Goal: Find specific page/section: Find specific page/section

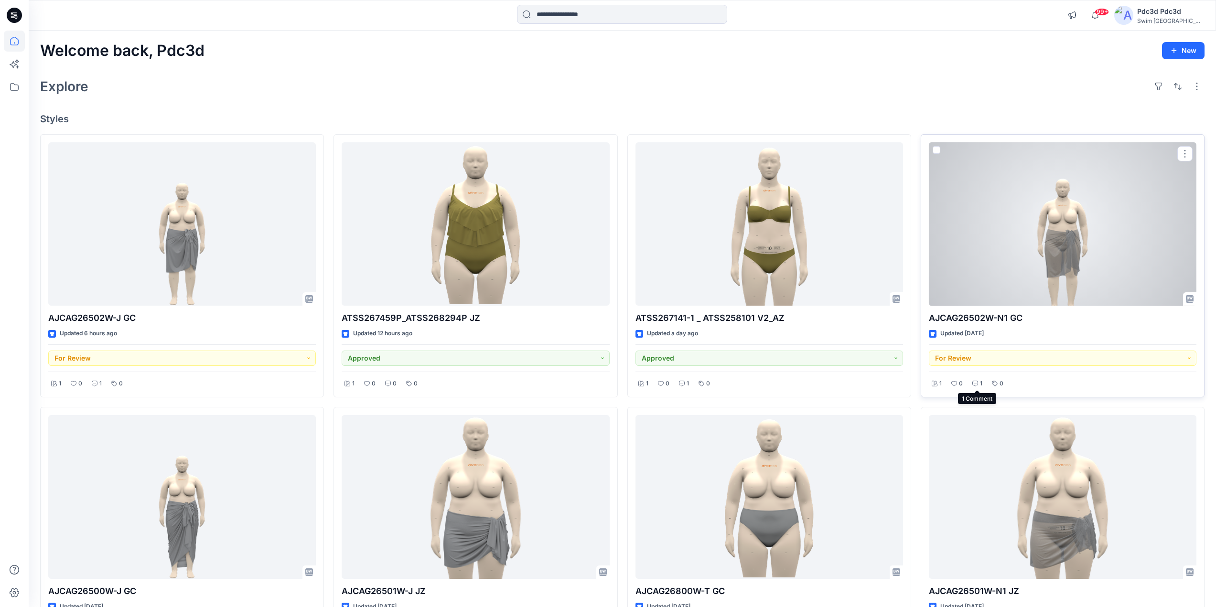
click at [976, 384] on icon at bounding box center [975, 384] width 6 height 6
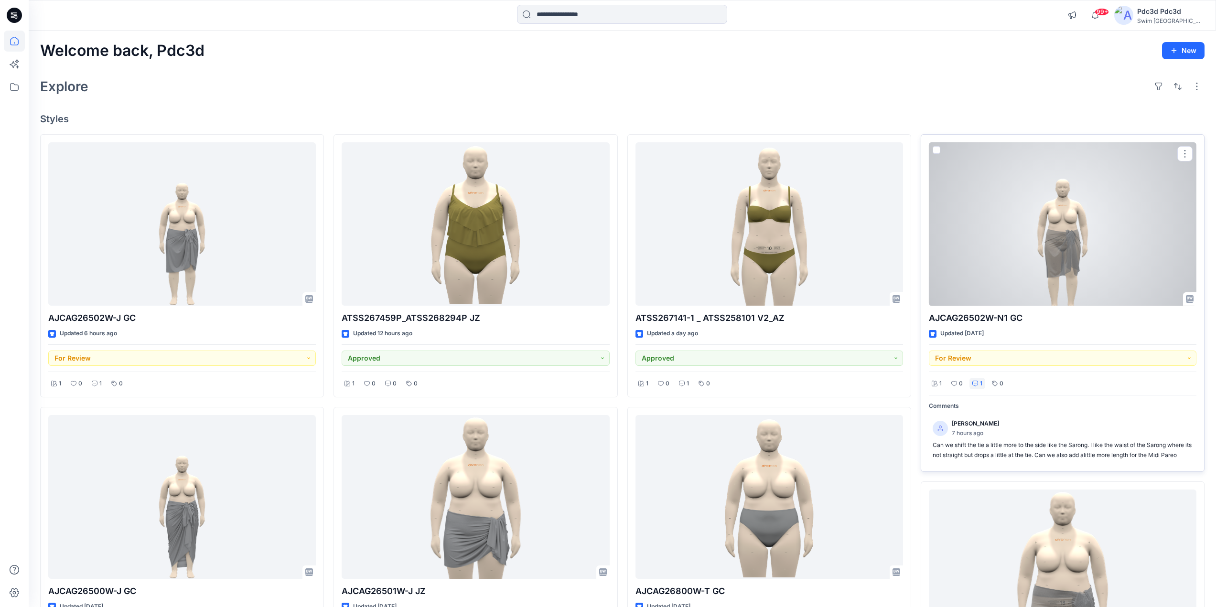
click at [976, 384] on icon at bounding box center [975, 384] width 6 height 6
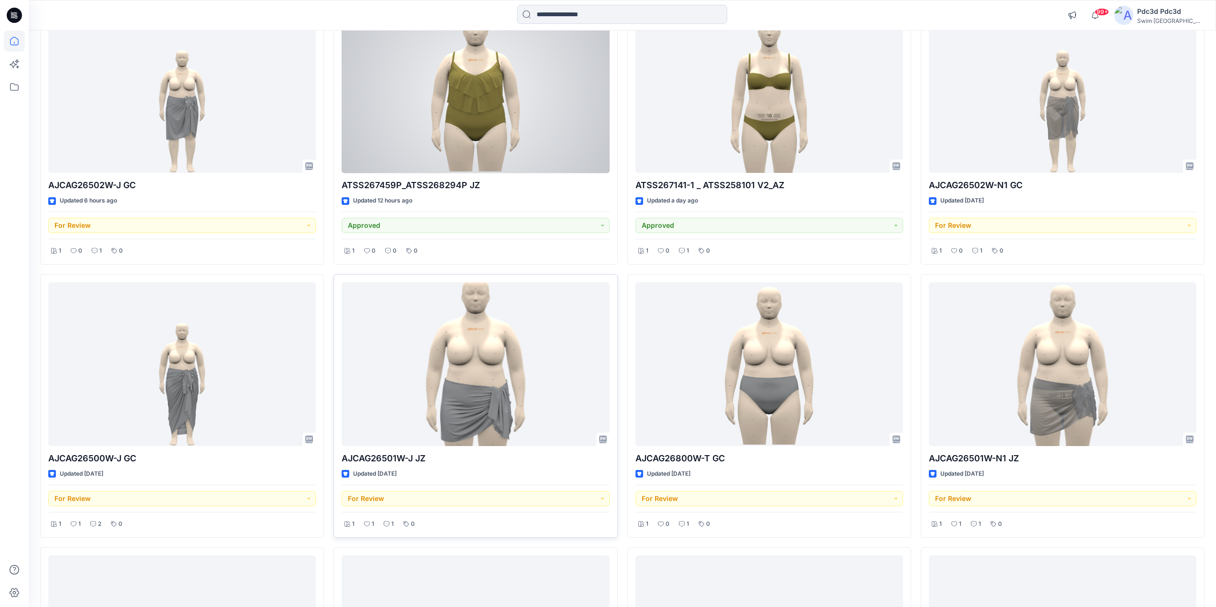
scroll to position [143, 0]
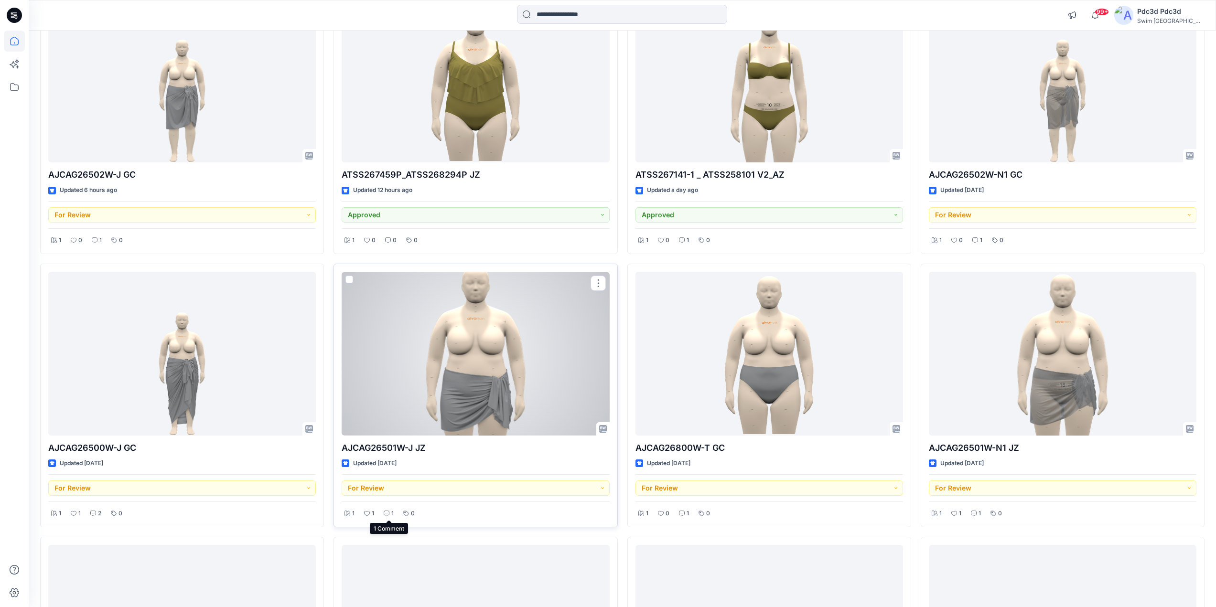
click at [391, 514] on p "1" at bounding box center [392, 514] width 2 height 10
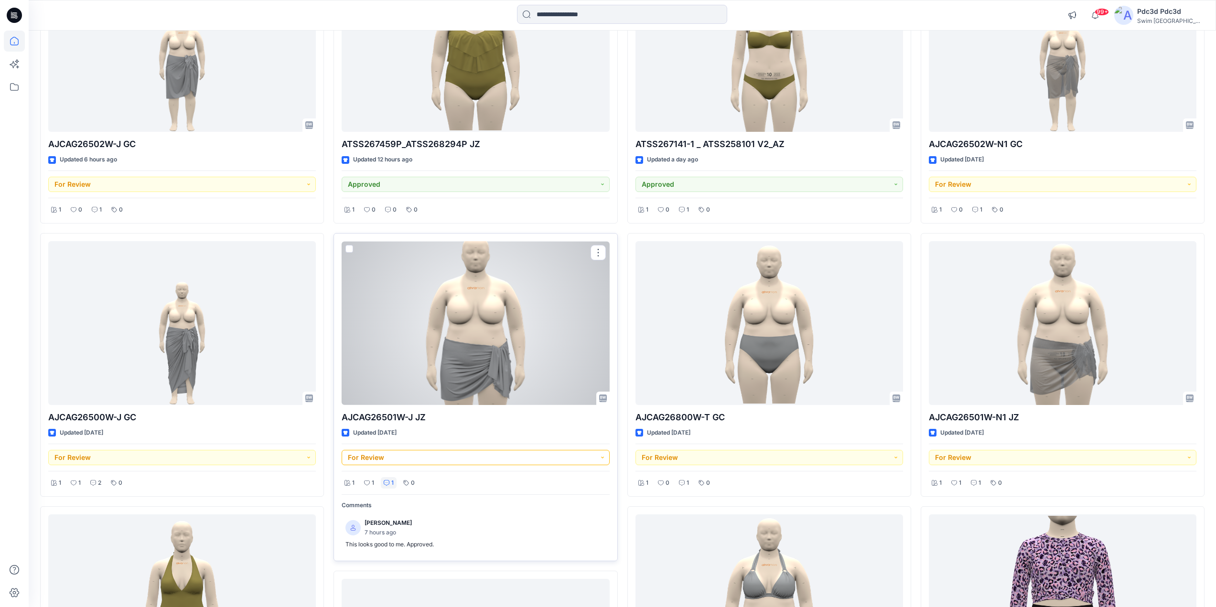
scroll to position [191, 0]
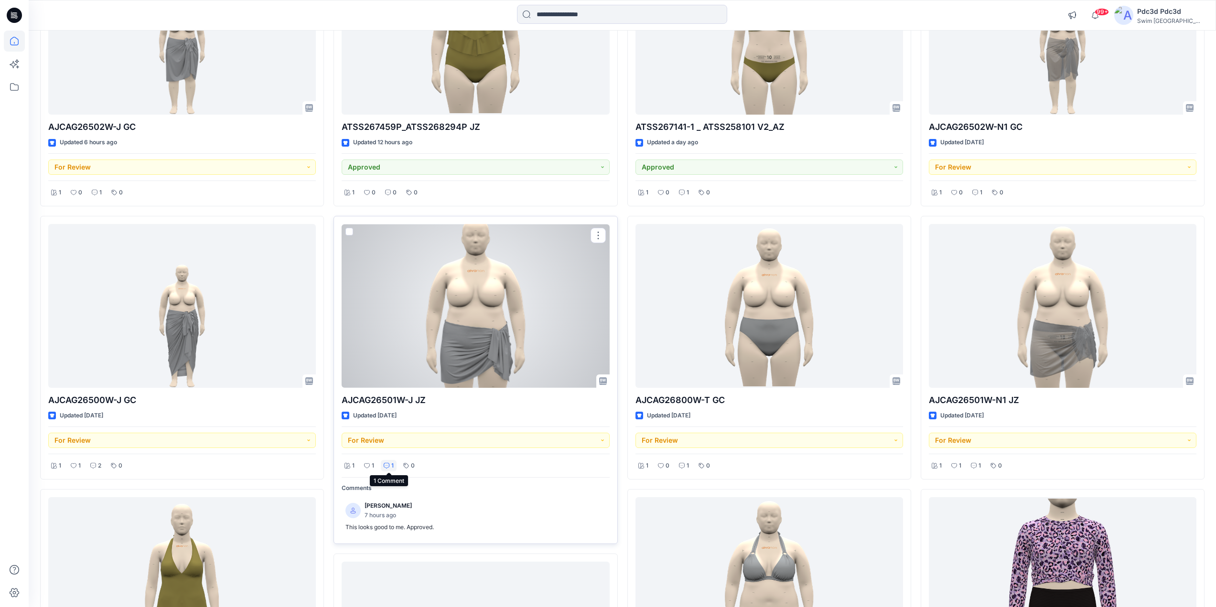
click at [387, 465] on icon at bounding box center [387, 465] width 2 height 0
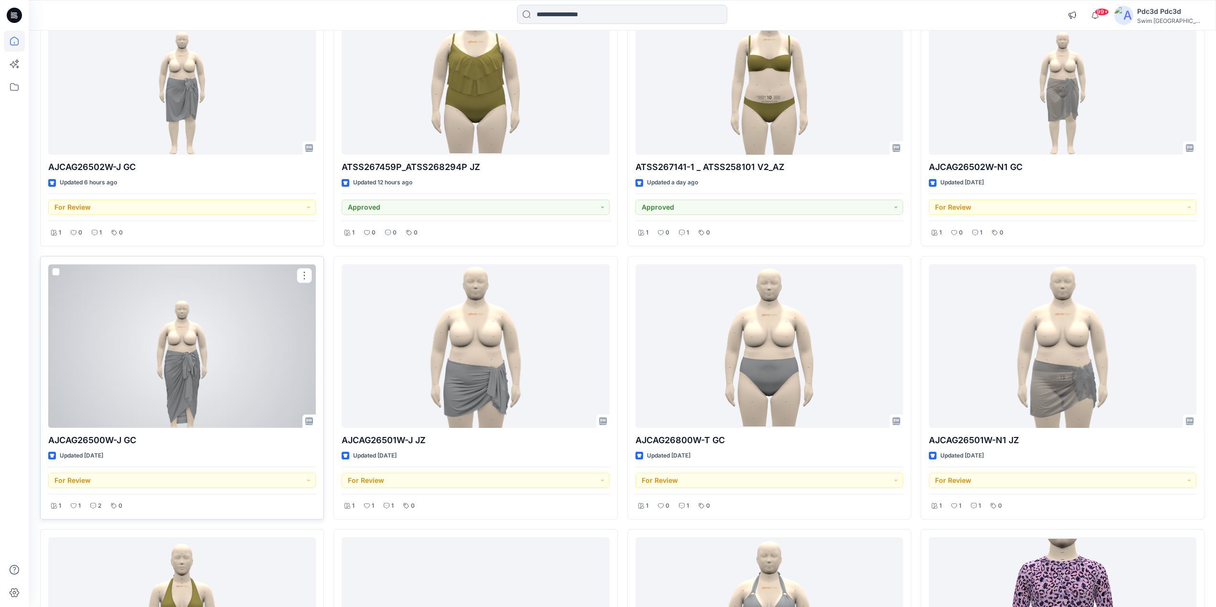
scroll to position [143, 0]
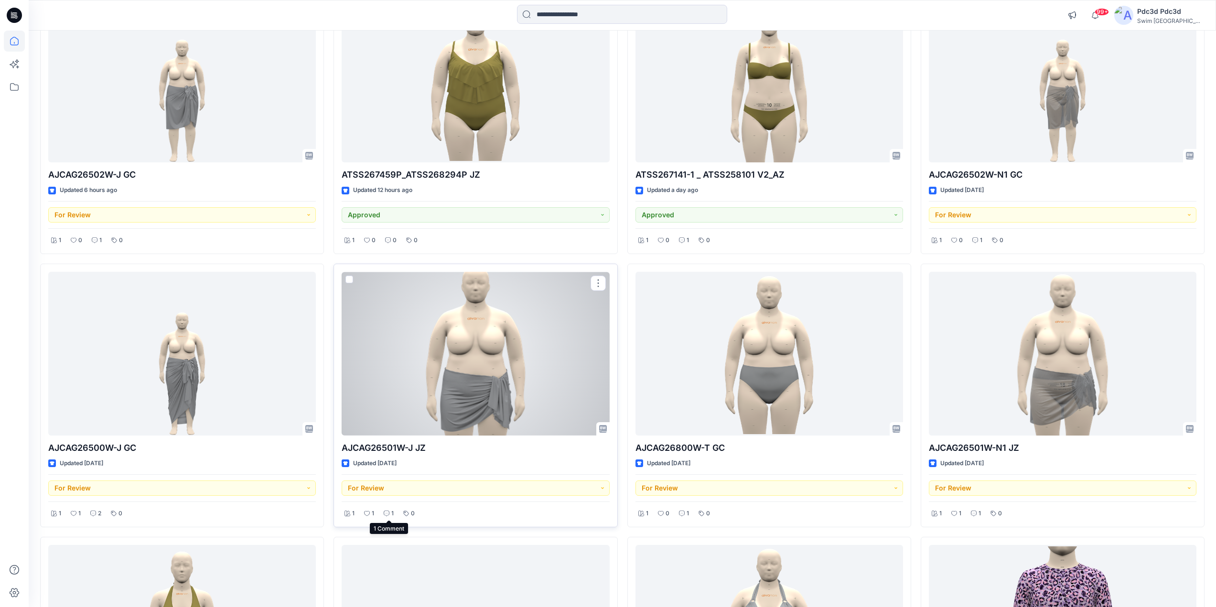
click at [387, 511] on icon at bounding box center [387, 514] width 6 height 6
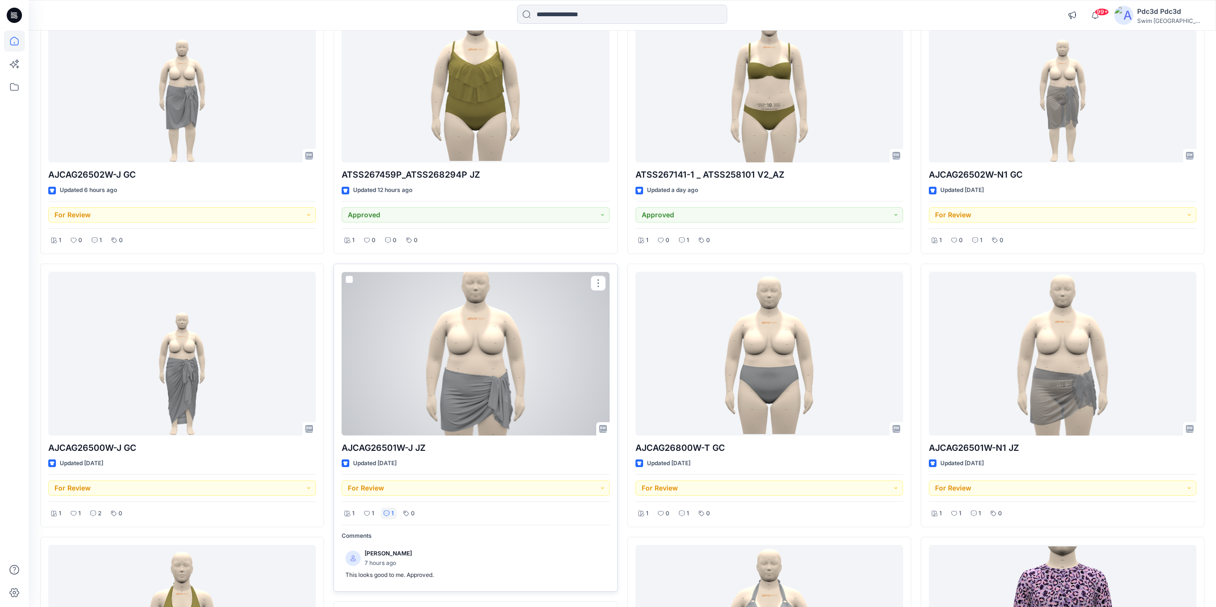
click at [387, 511] on icon at bounding box center [387, 514] width 6 height 6
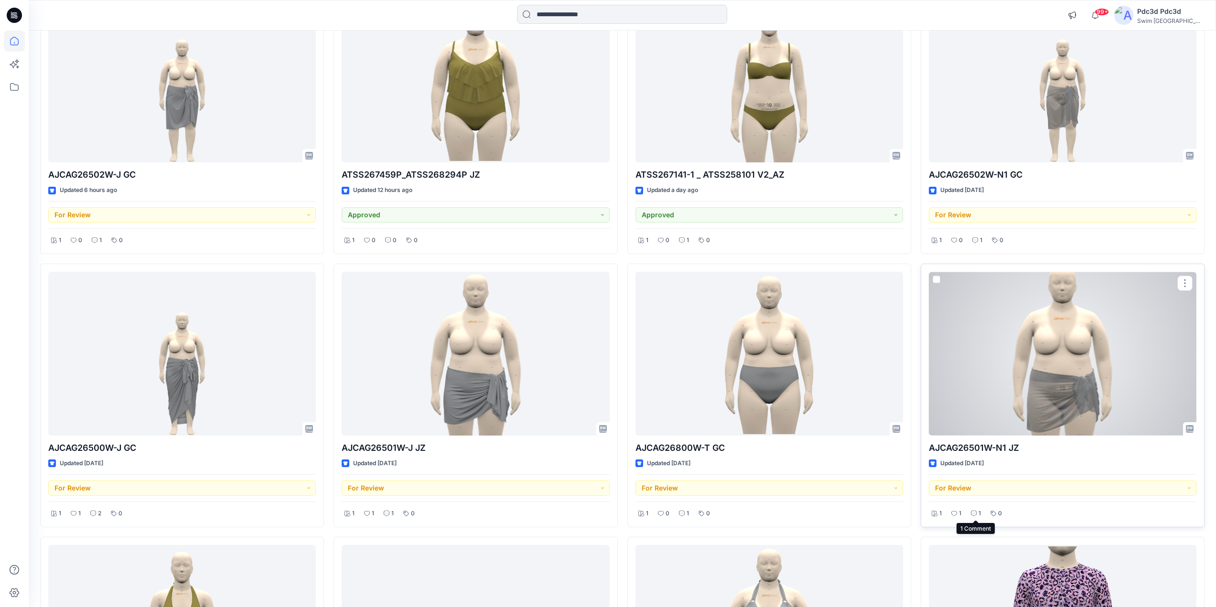
click at [975, 510] on div "1" at bounding box center [976, 514] width 16 height 12
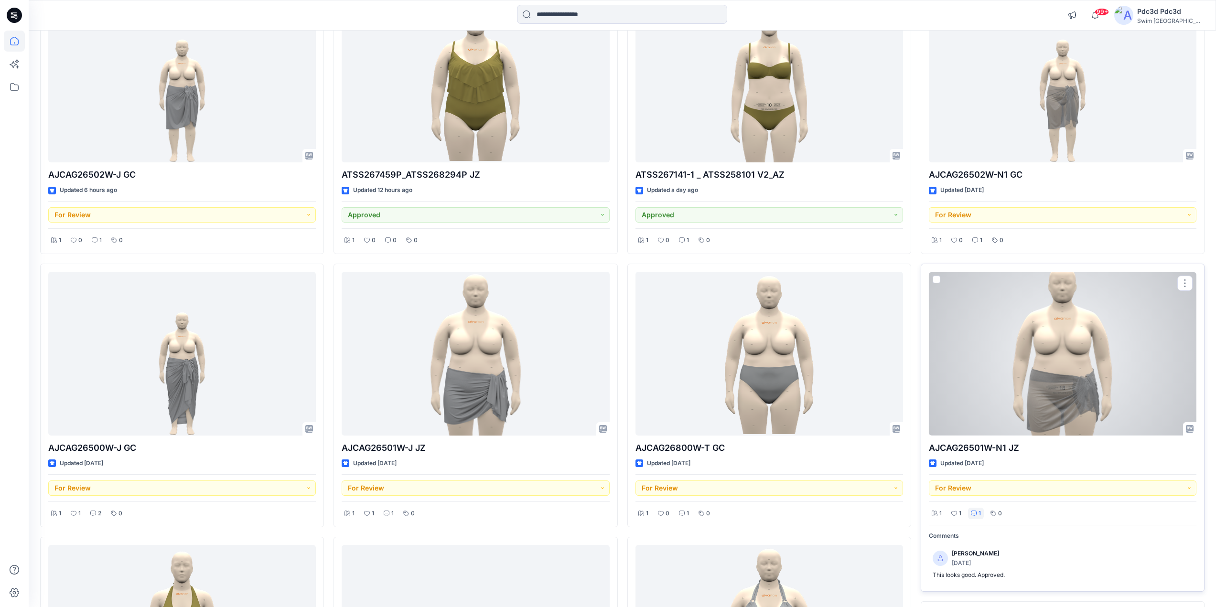
click at [976, 510] on div "1" at bounding box center [976, 514] width 16 height 12
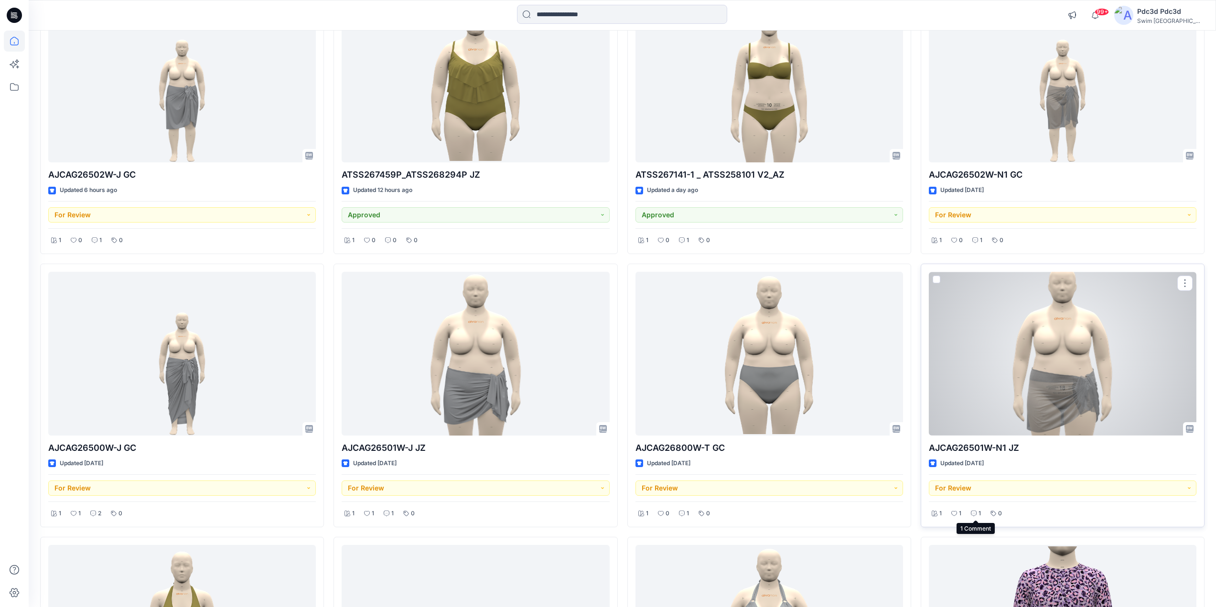
click at [979, 515] on p "1" at bounding box center [979, 514] width 2 height 10
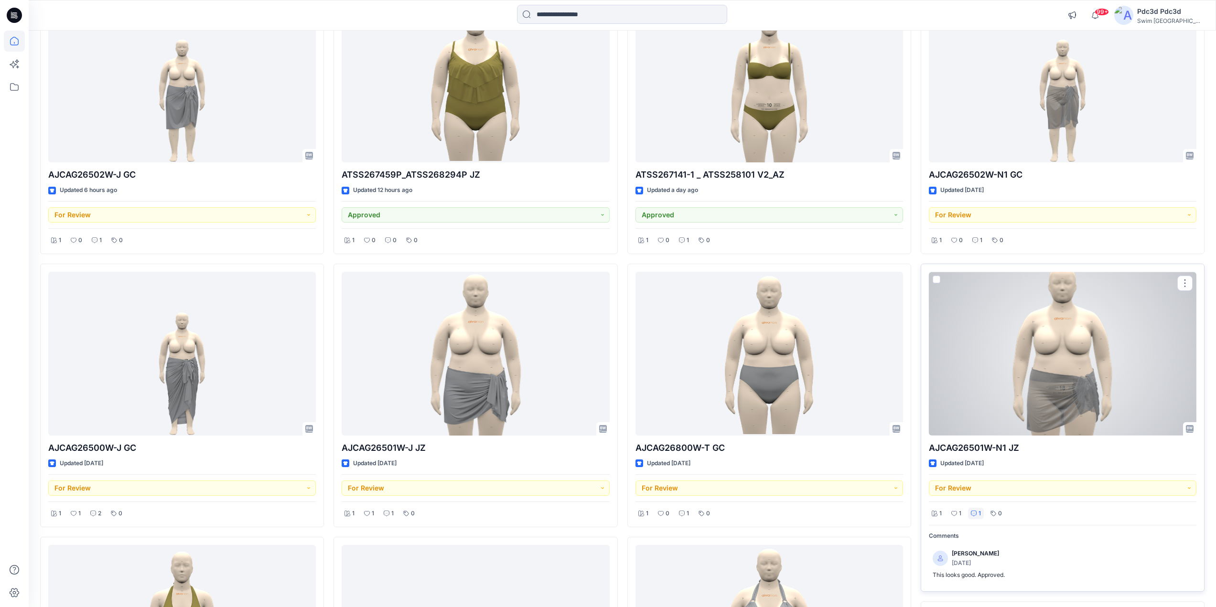
click at [979, 515] on p "1" at bounding box center [979, 514] width 2 height 10
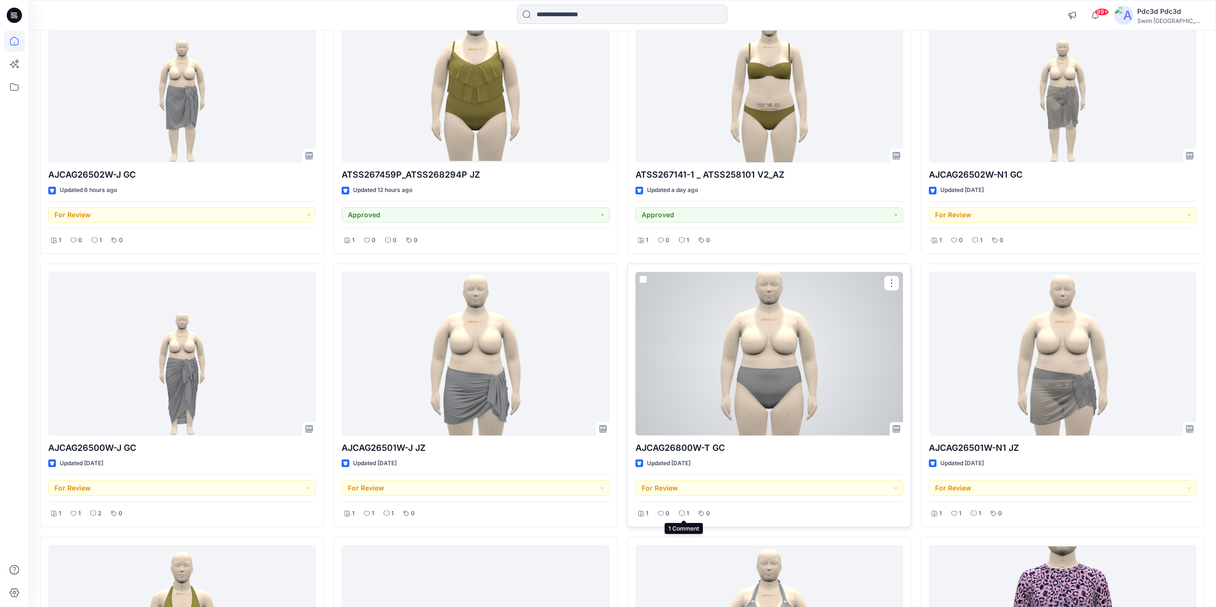
click at [687, 516] on p "1" at bounding box center [688, 514] width 2 height 10
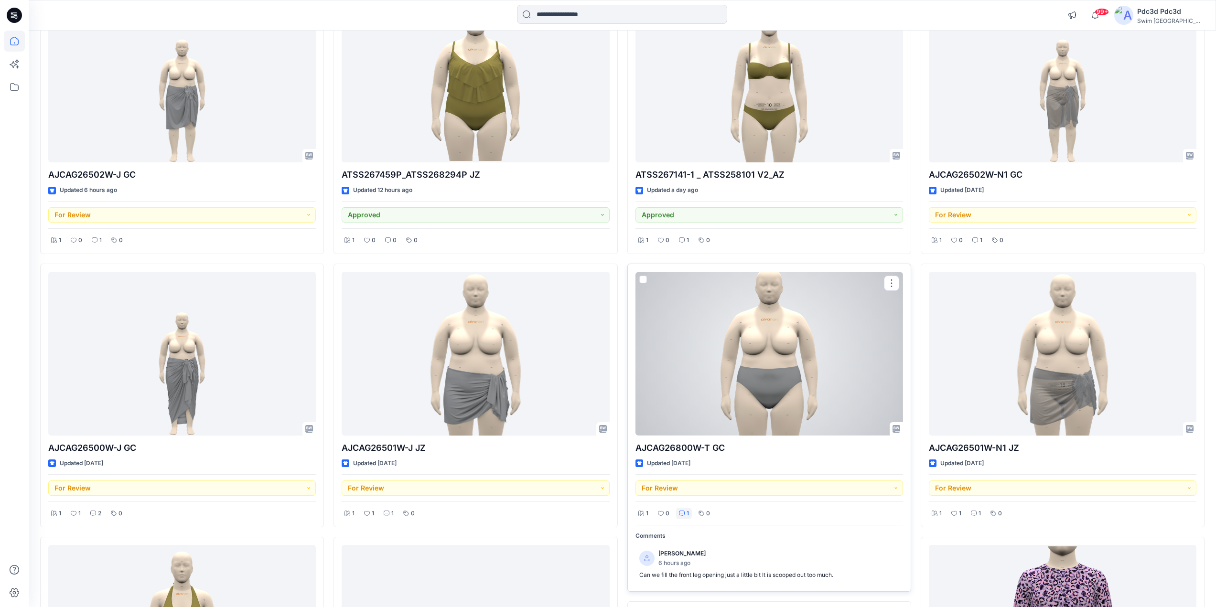
click at [687, 516] on p "1" at bounding box center [688, 514] width 2 height 10
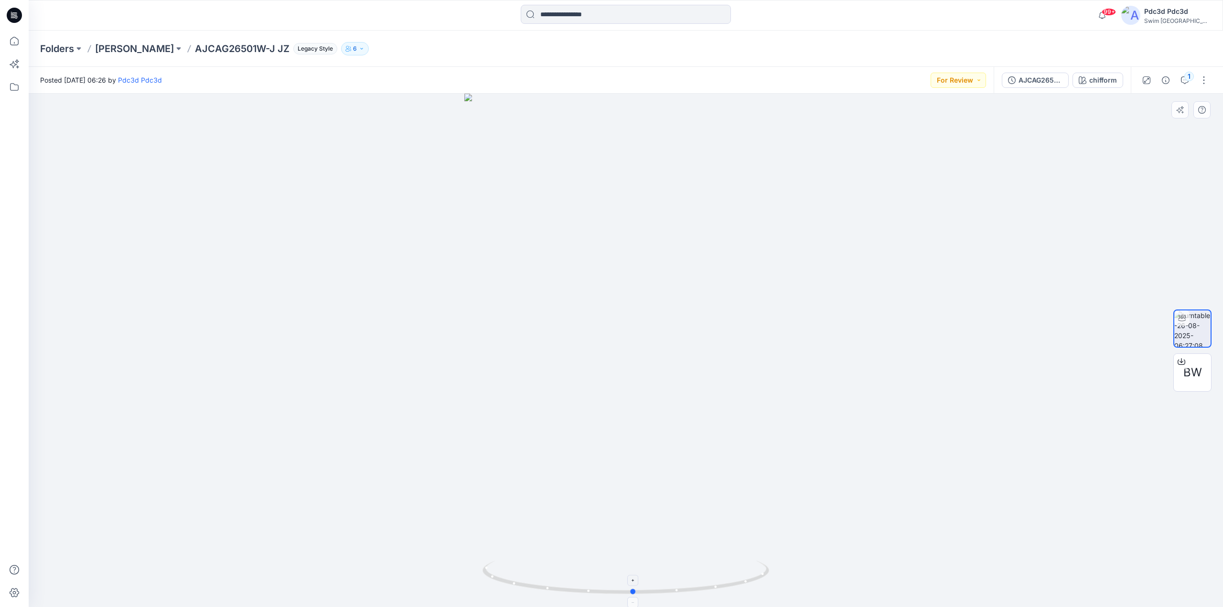
drag, startPoint x: 741, startPoint y: 586, endPoint x: 749, endPoint y: 588, distance: 7.8
click at [749, 588] on icon at bounding box center [627, 579] width 289 height 36
drag, startPoint x: 749, startPoint y: 588, endPoint x: 737, endPoint y: 582, distance: 13.0
click at [737, 582] on icon at bounding box center [627, 579] width 289 height 36
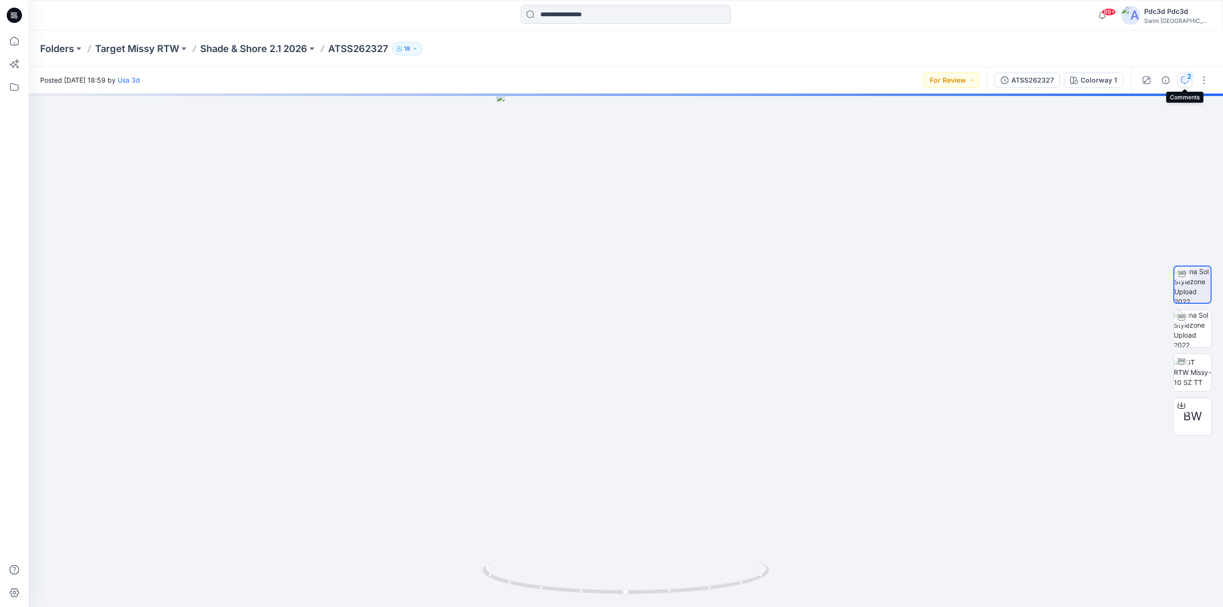
click at [1181, 80] on button "2" at bounding box center [1184, 80] width 15 height 15
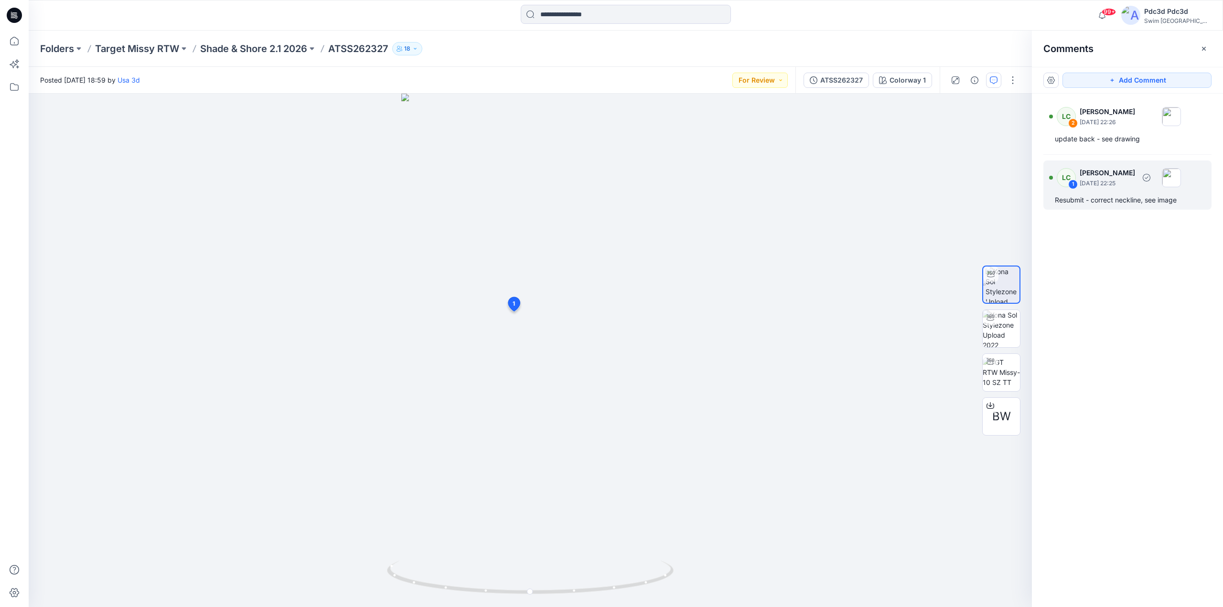
click at [1109, 198] on div "Resubmit - correct neckline, see image" at bounding box center [1127, 199] width 145 height 11
click at [1206, 46] on icon "button" at bounding box center [1204, 49] width 8 height 8
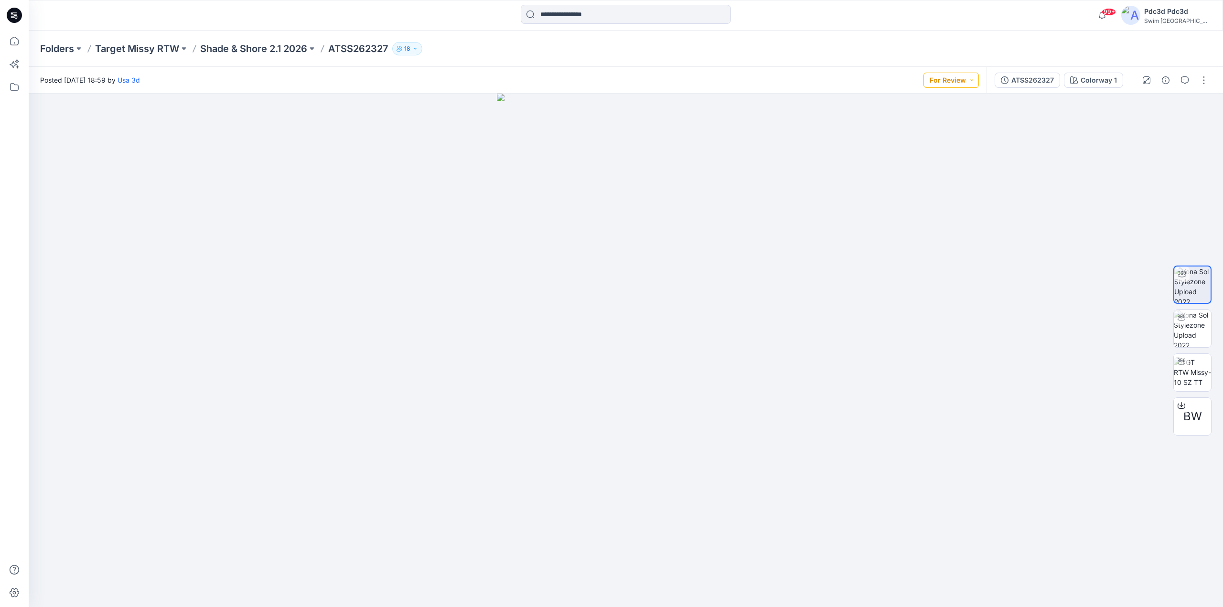
click at [970, 81] on button "For Review" at bounding box center [951, 80] width 55 height 15
click at [931, 189] on p "Resubmit" at bounding box center [928, 188] width 29 height 12
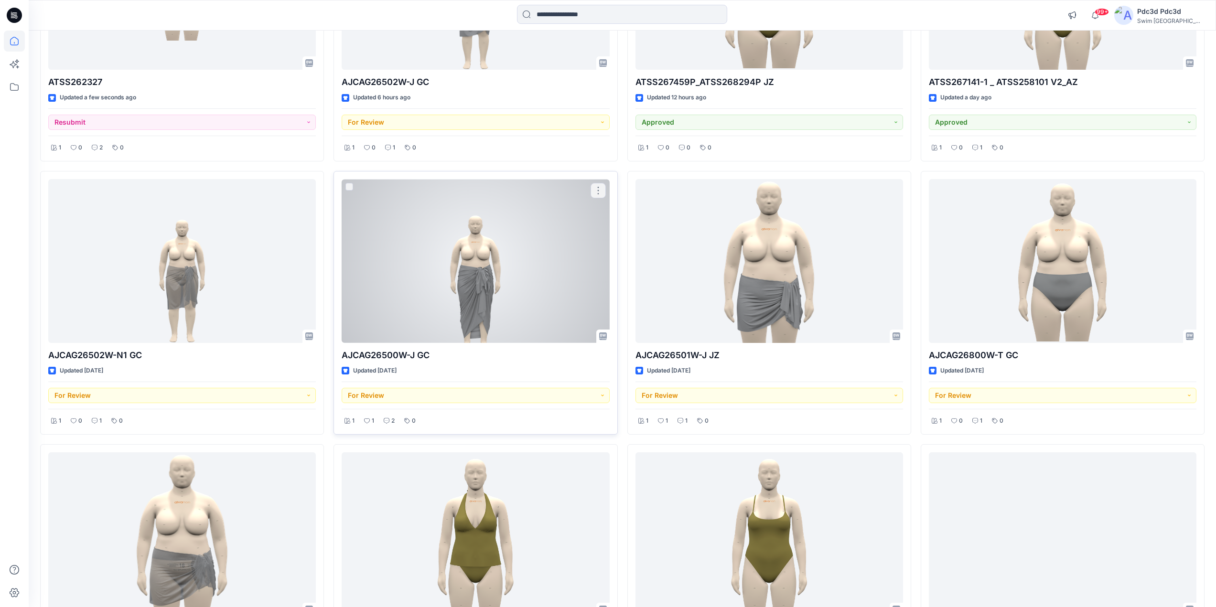
scroll to position [239, 0]
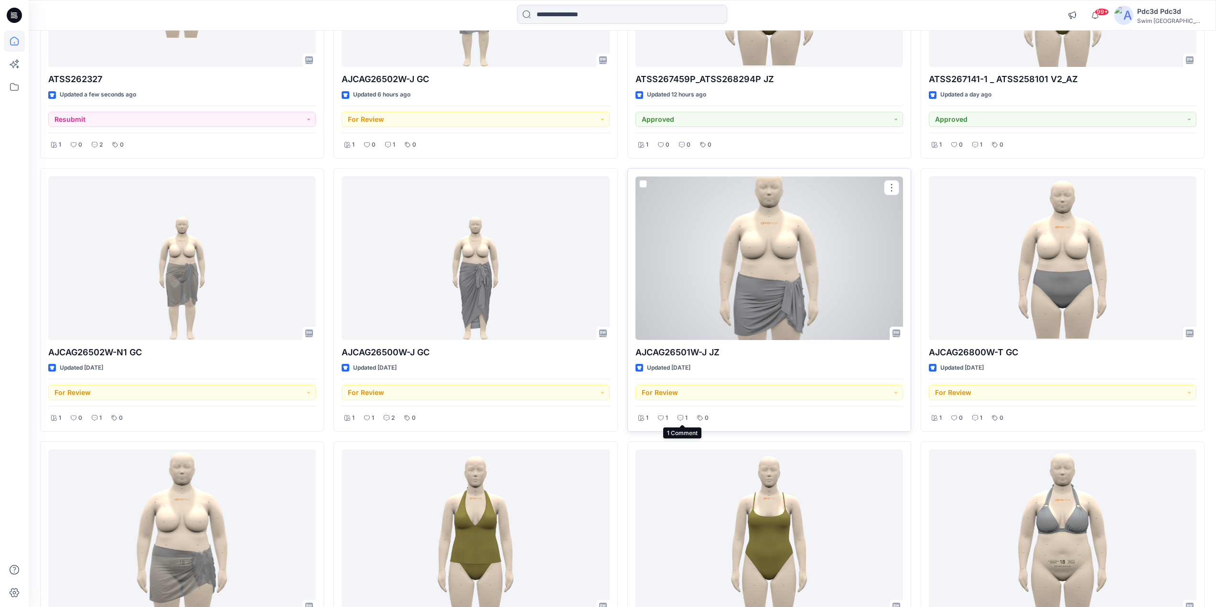
click at [684, 416] on div "1" at bounding box center [683, 418] width 16 height 12
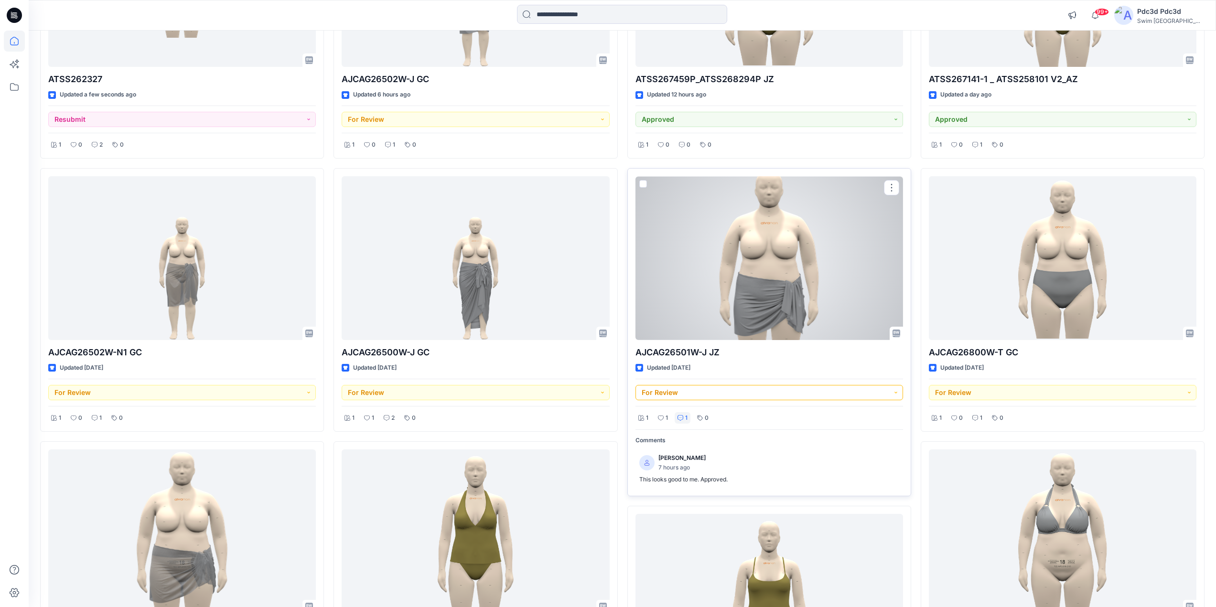
click at [897, 388] on button "For Review" at bounding box center [769, 392] width 268 height 15
click at [665, 455] on p "Approved" at bounding box center [670, 457] width 31 height 12
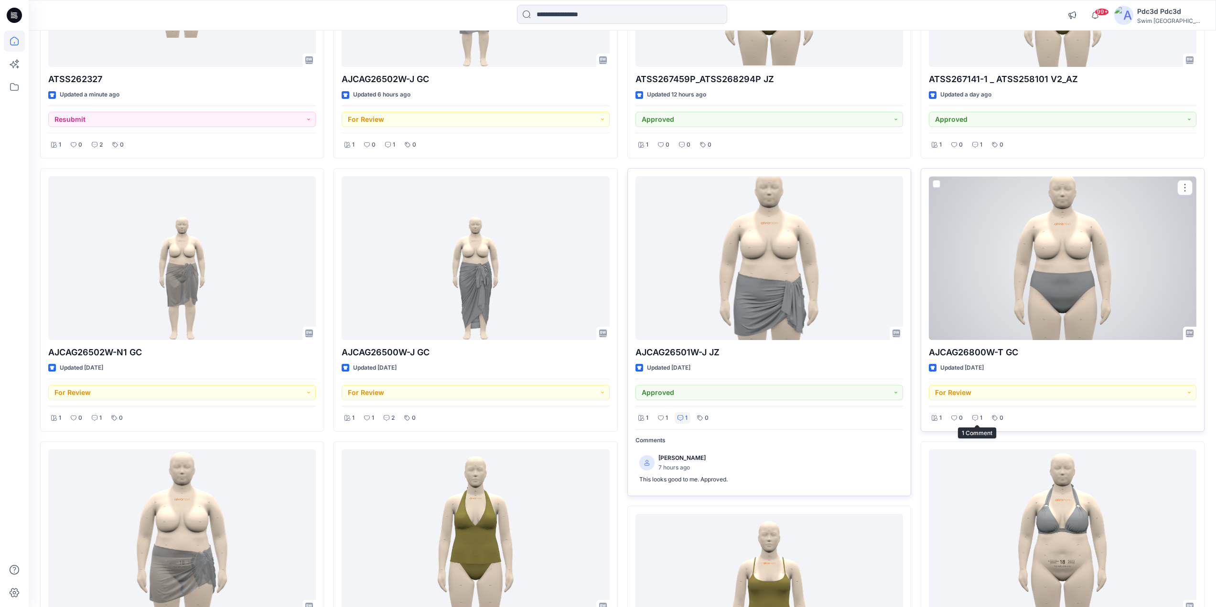
click at [979, 421] on div "1" at bounding box center [977, 418] width 16 height 12
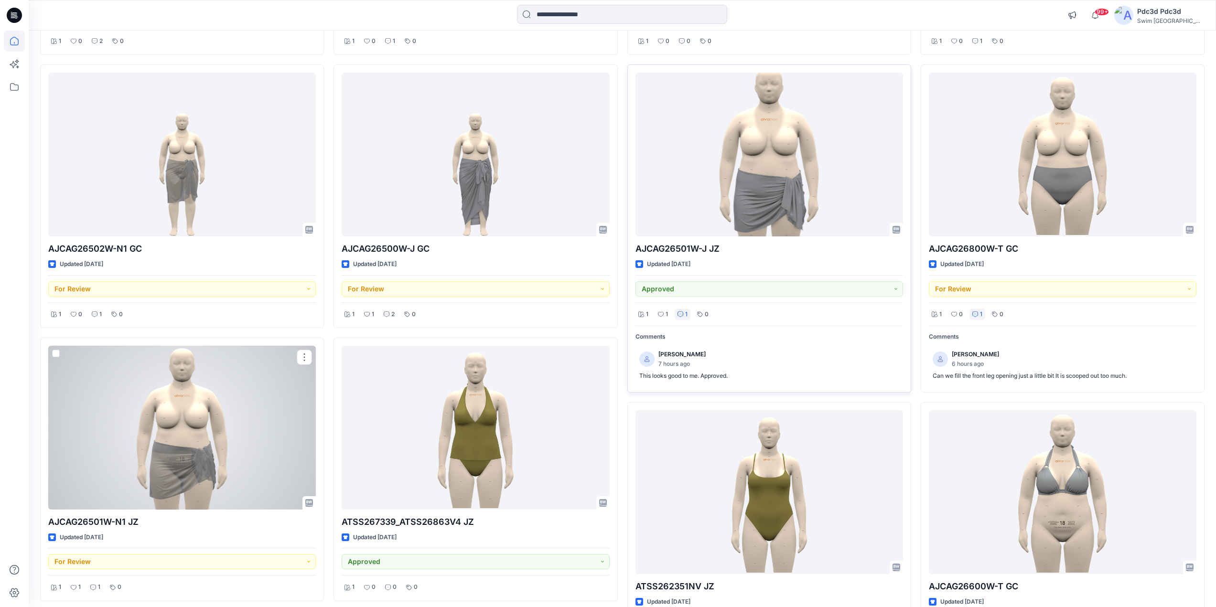
scroll to position [447, 0]
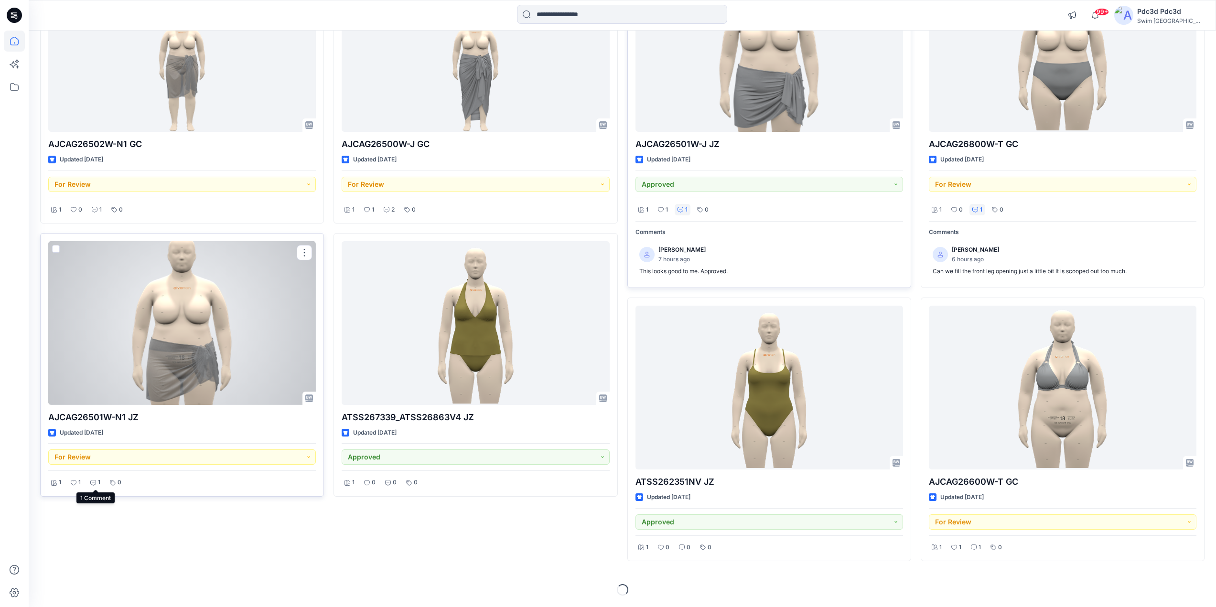
click at [95, 480] on icon at bounding box center [93, 483] width 6 height 6
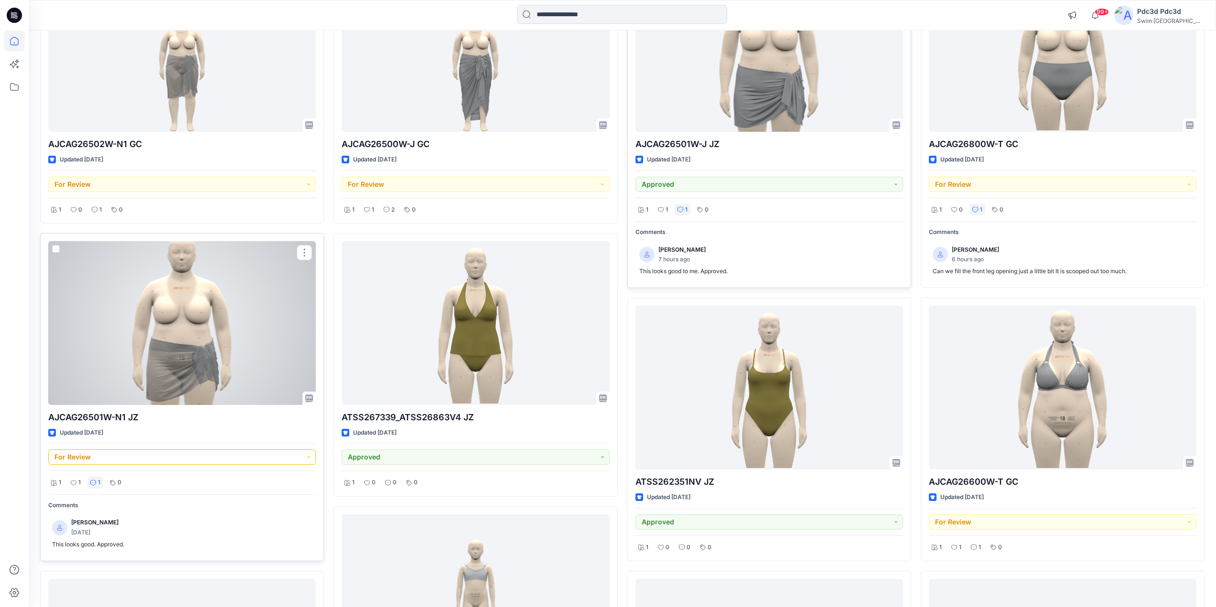
click at [312, 461] on button "For Review" at bounding box center [182, 457] width 268 height 15
click at [88, 523] on p "Approved" at bounding box center [83, 522] width 31 height 12
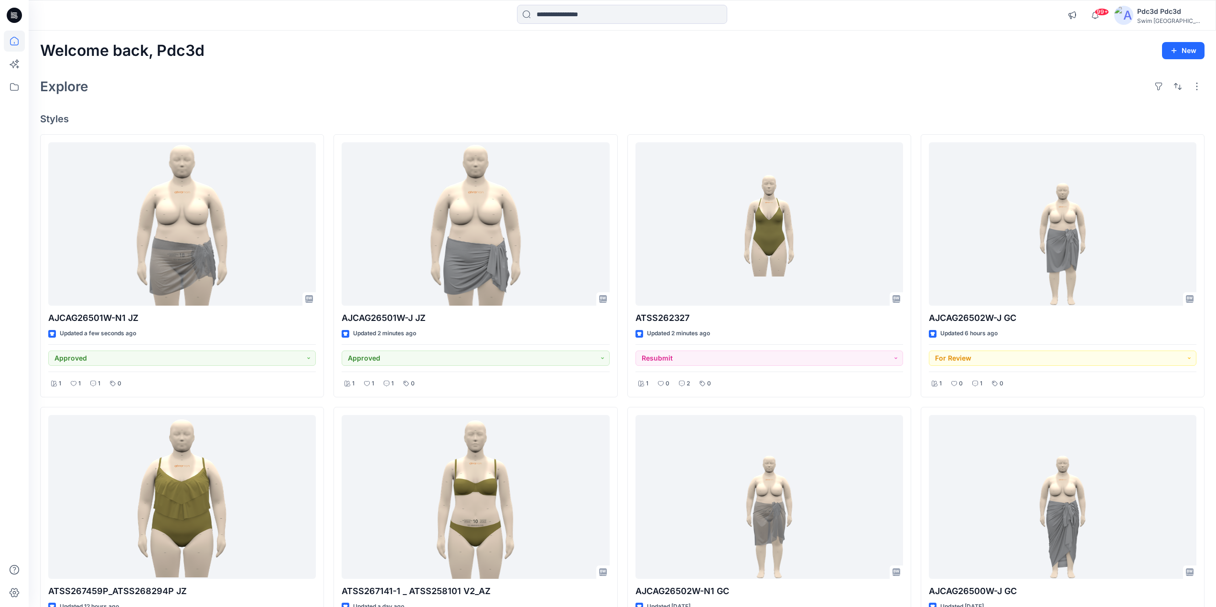
click at [404, 96] on div "Explore" at bounding box center [622, 86] width 1164 height 23
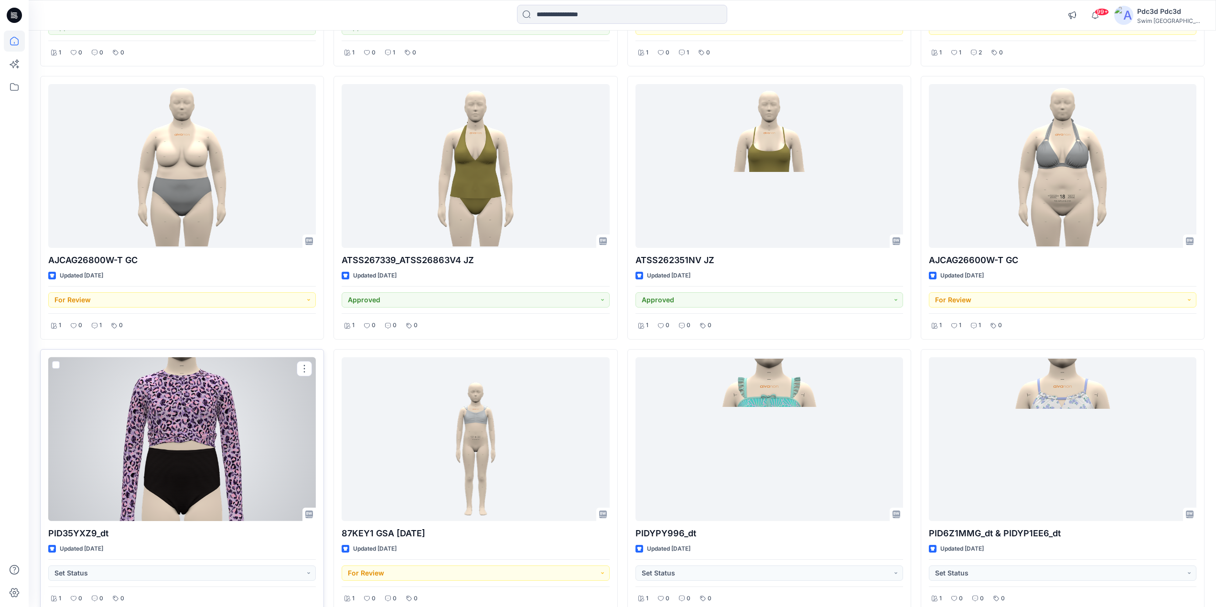
scroll to position [622, 0]
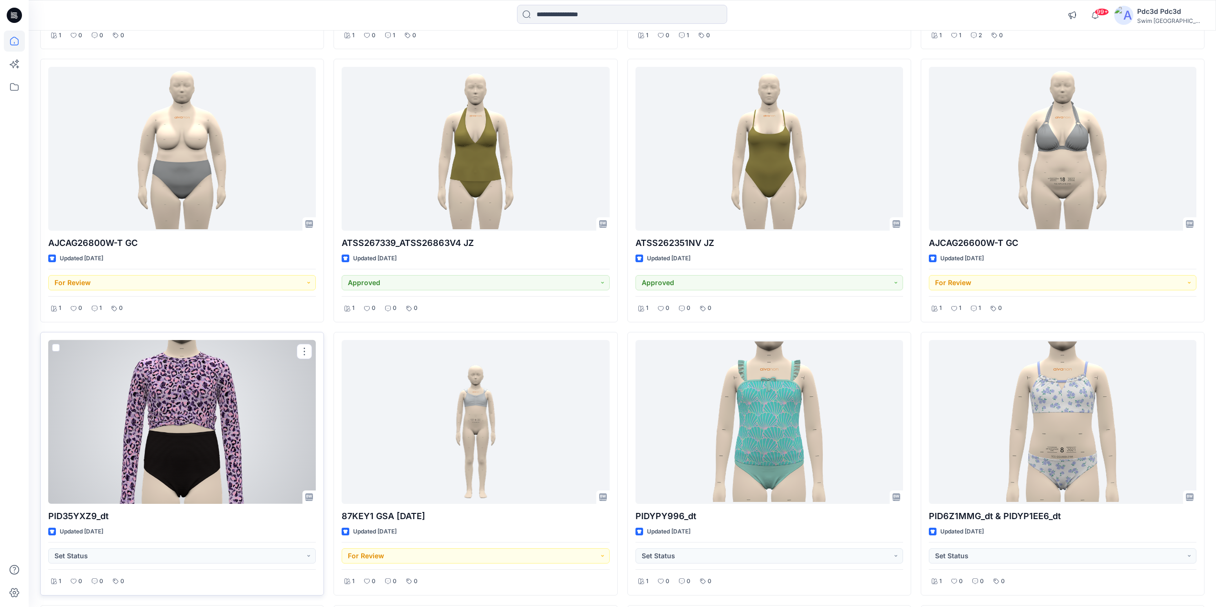
click at [204, 443] on div at bounding box center [182, 422] width 268 height 164
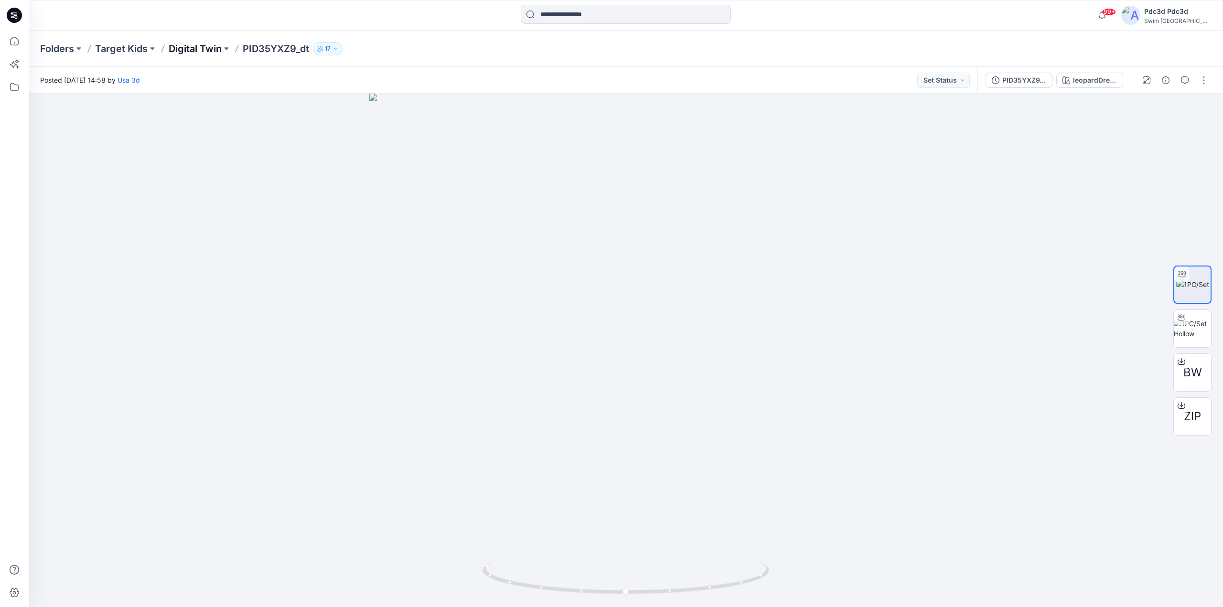
click at [202, 47] on p "Digital Twin" at bounding box center [195, 48] width 53 height 13
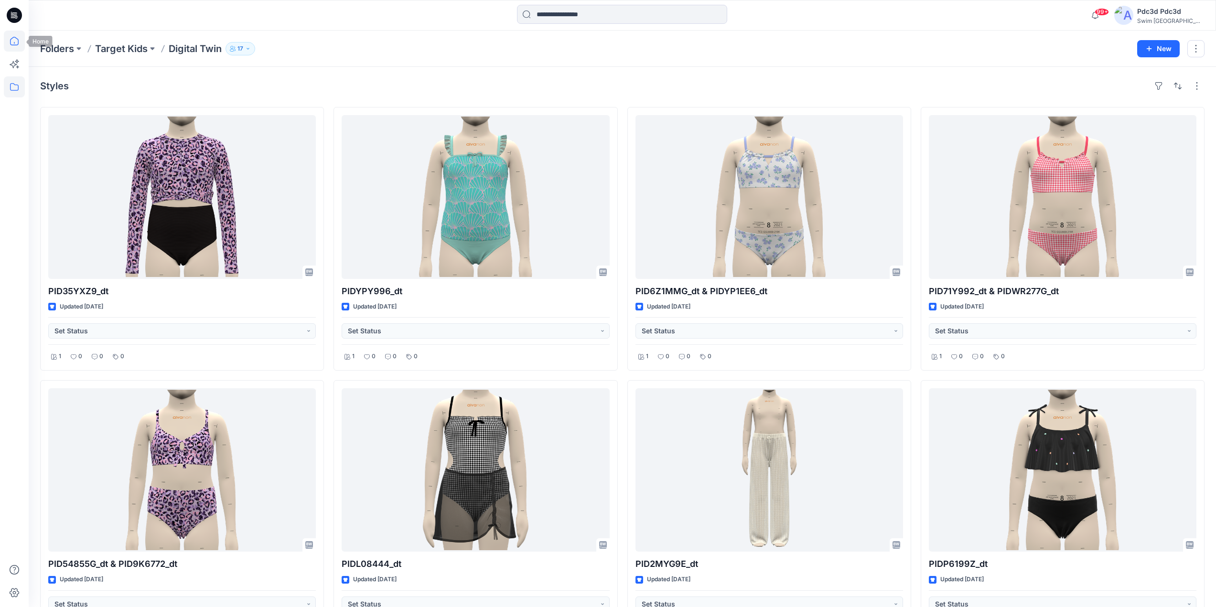
click at [15, 43] on icon at bounding box center [14, 41] width 21 height 21
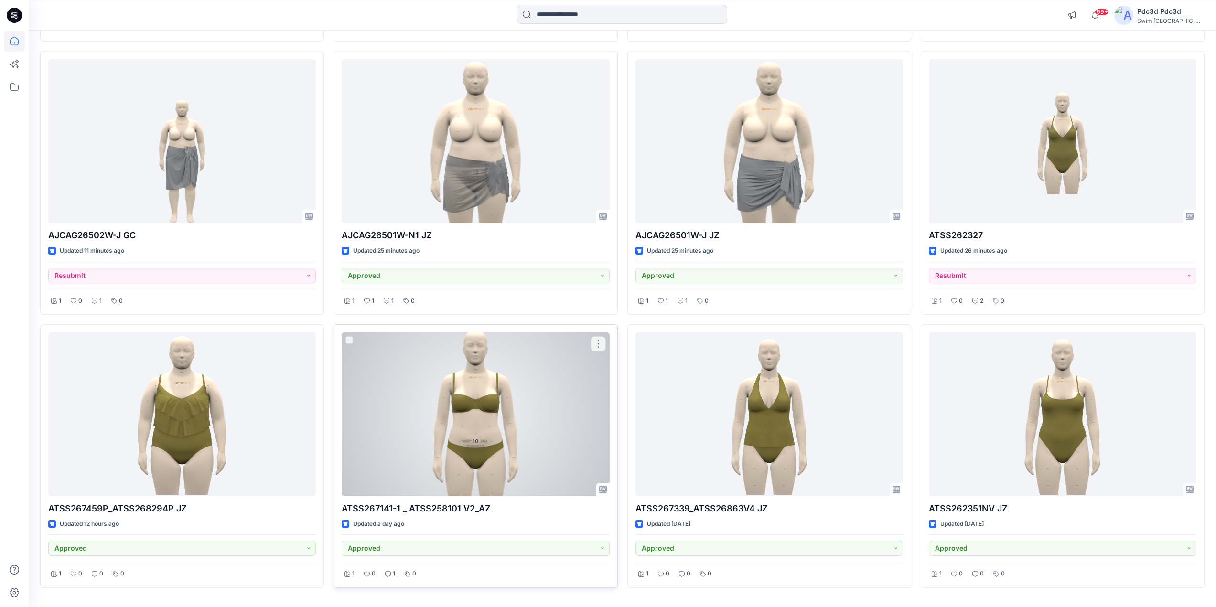
scroll to position [382, 0]
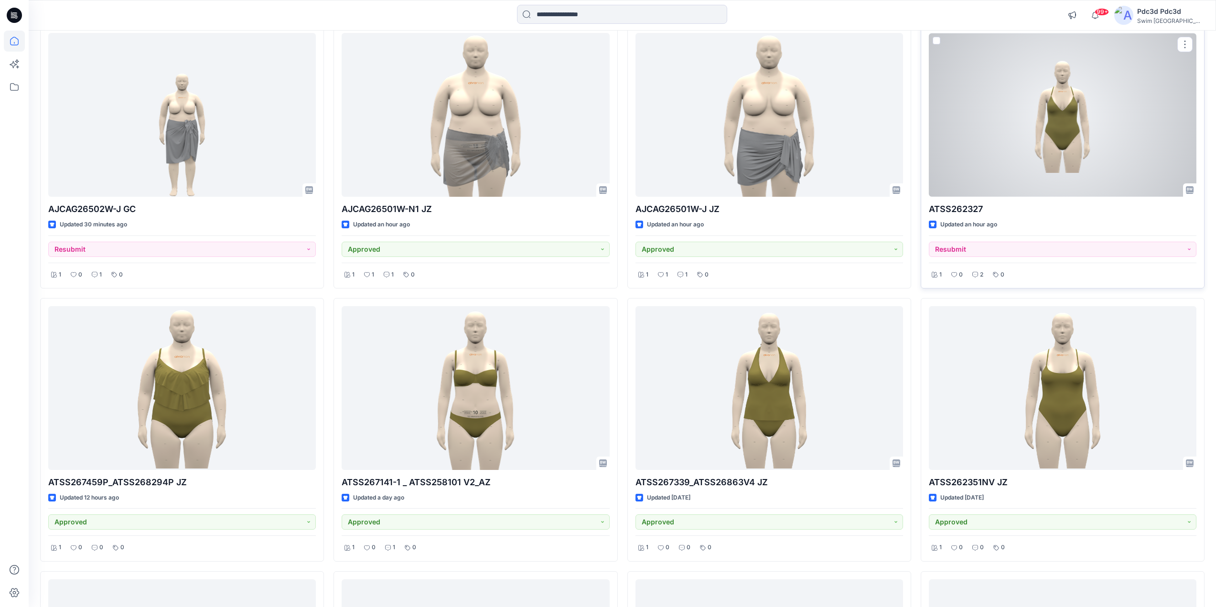
click at [1060, 162] on div at bounding box center [1063, 115] width 268 height 164
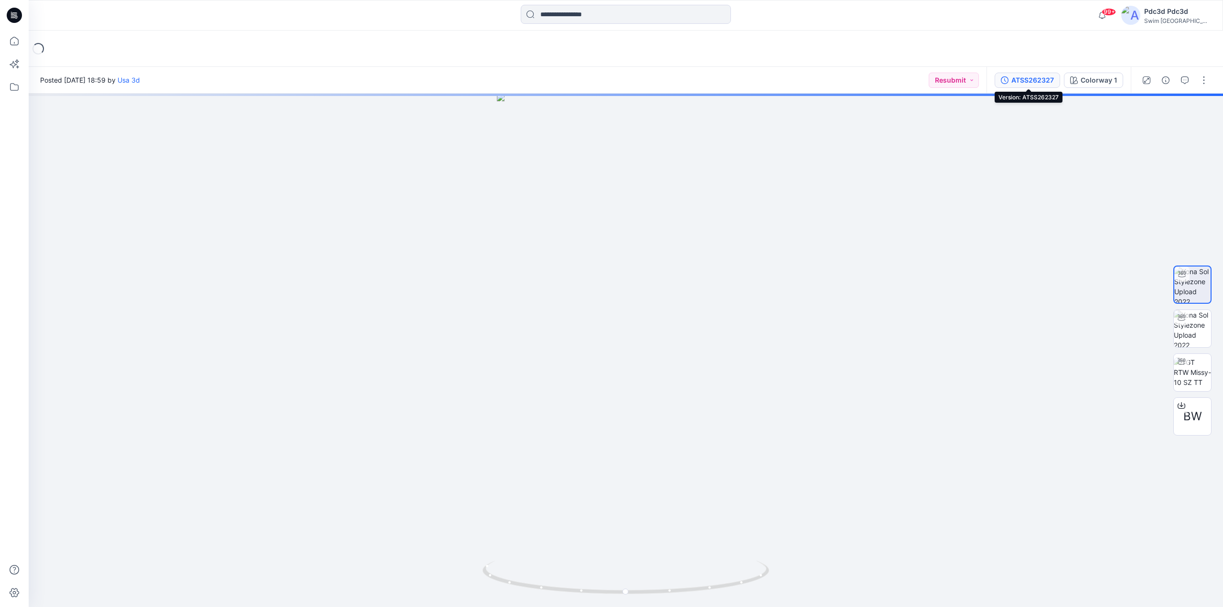
click at [1004, 79] on icon "button" at bounding box center [1005, 80] width 8 height 8
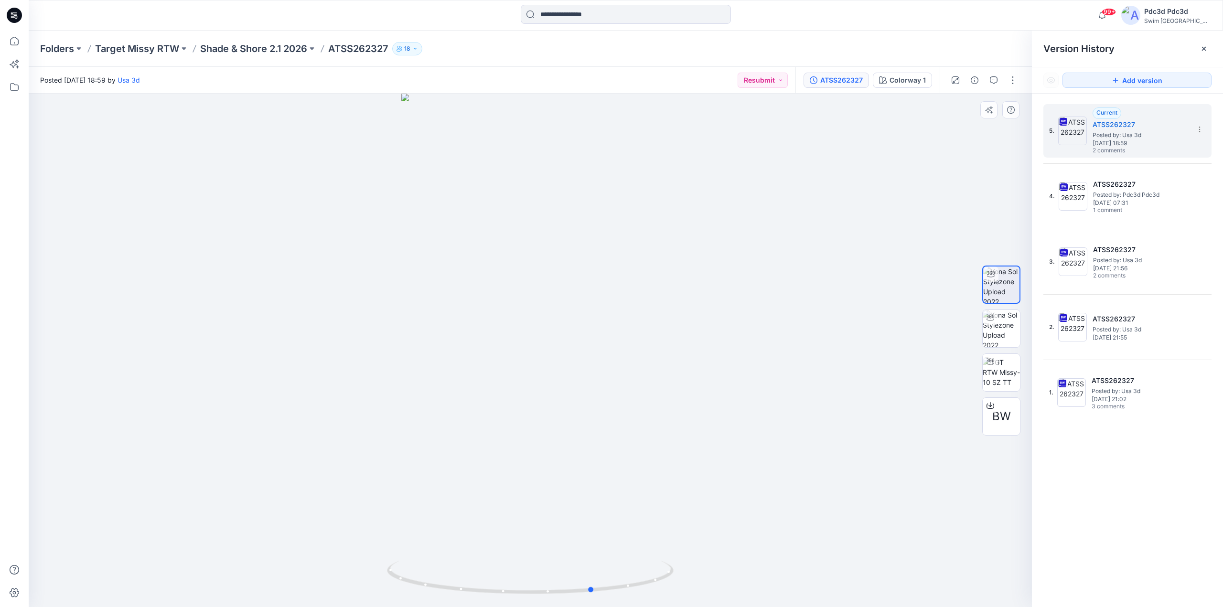
drag, startPoint x: 634, startPoint y: 581, endPoint x: 697, endPoint y: 584, distance: 63.1
click at [697, 584] on div at bounding box center [530, 351] width 1003 height 514
click at [1123, 275] on span "2 comments" at bounding box center [1126, 276] width 67 height 8
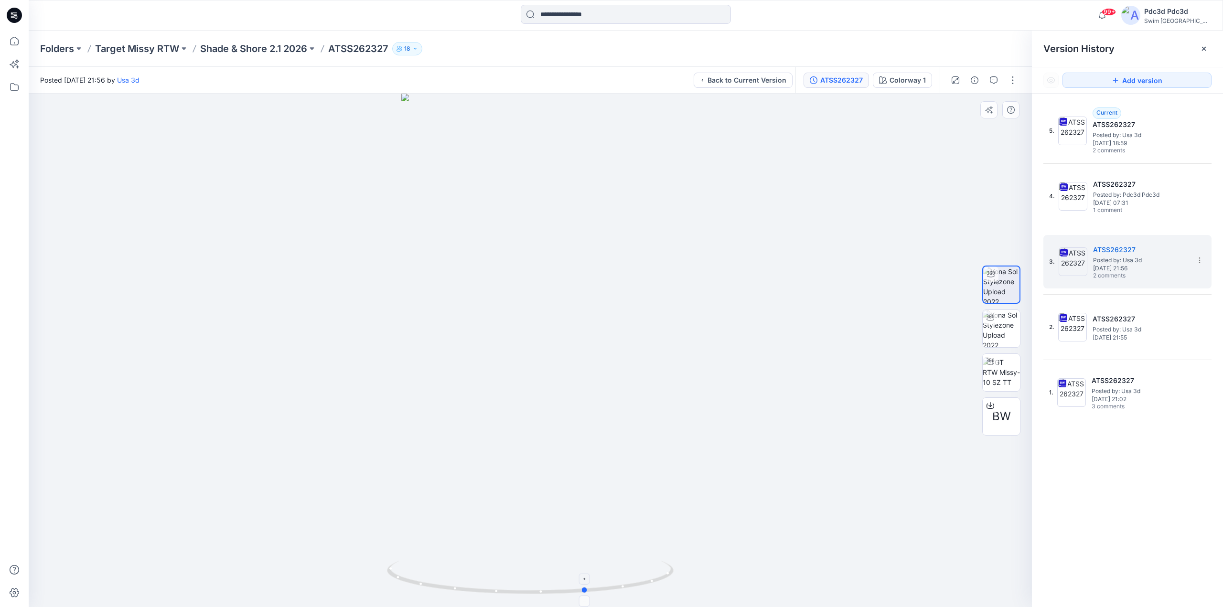
drag, startPoint x: 618, startPoint y: 590, endPoint x: 653, endPoint y: 590, distance: 34.4
click at [653, 590] on icon at bounding box center [531, 579] width 289 height 36
click at [1119, 209] on span "1 comment" at bounding box center [1126, 211] width 67 height 8
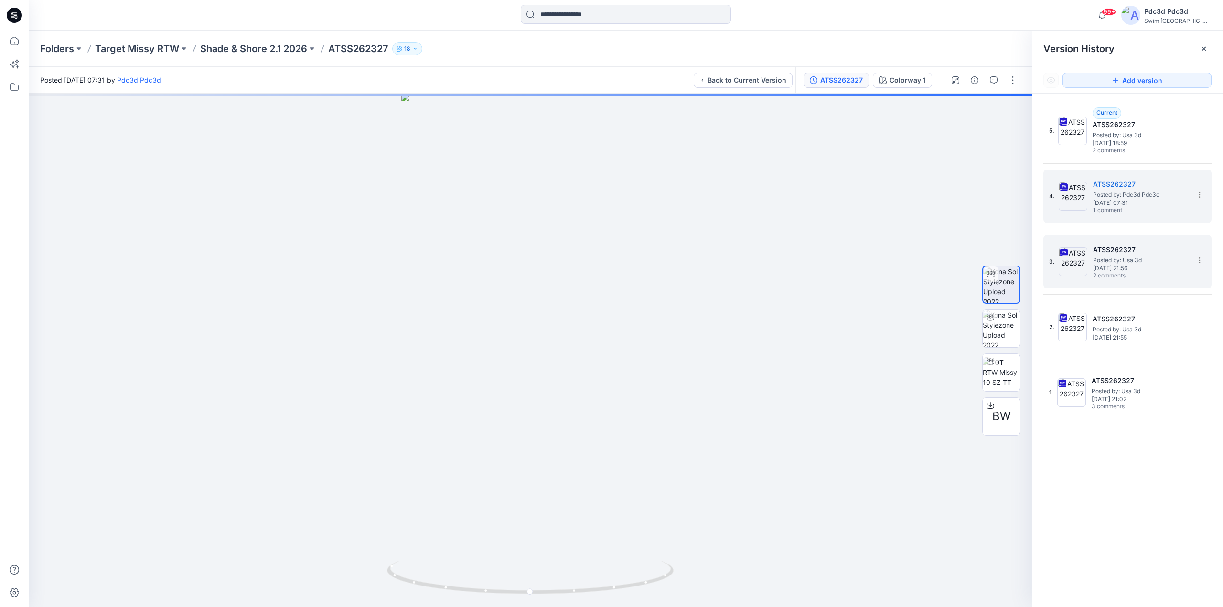
click at [1114, 276] on span "2 comments" at bounding box center [1126, 276] width 67 height 8
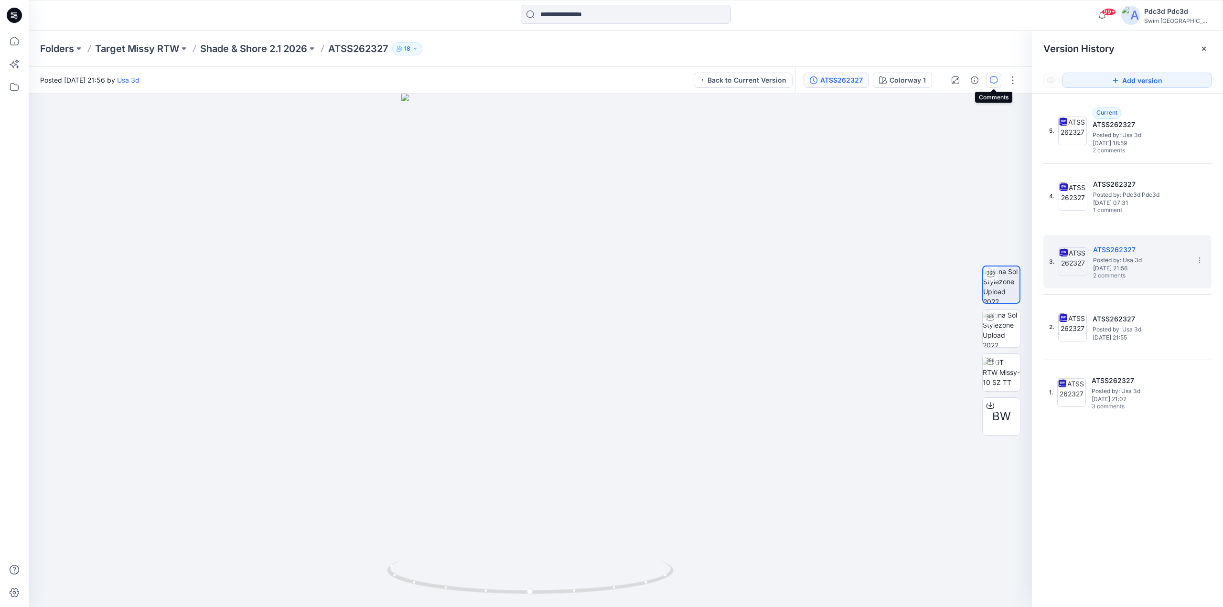
click at [997, 80] on icon "button" at bounding box center [994, 80] width 8 height 8
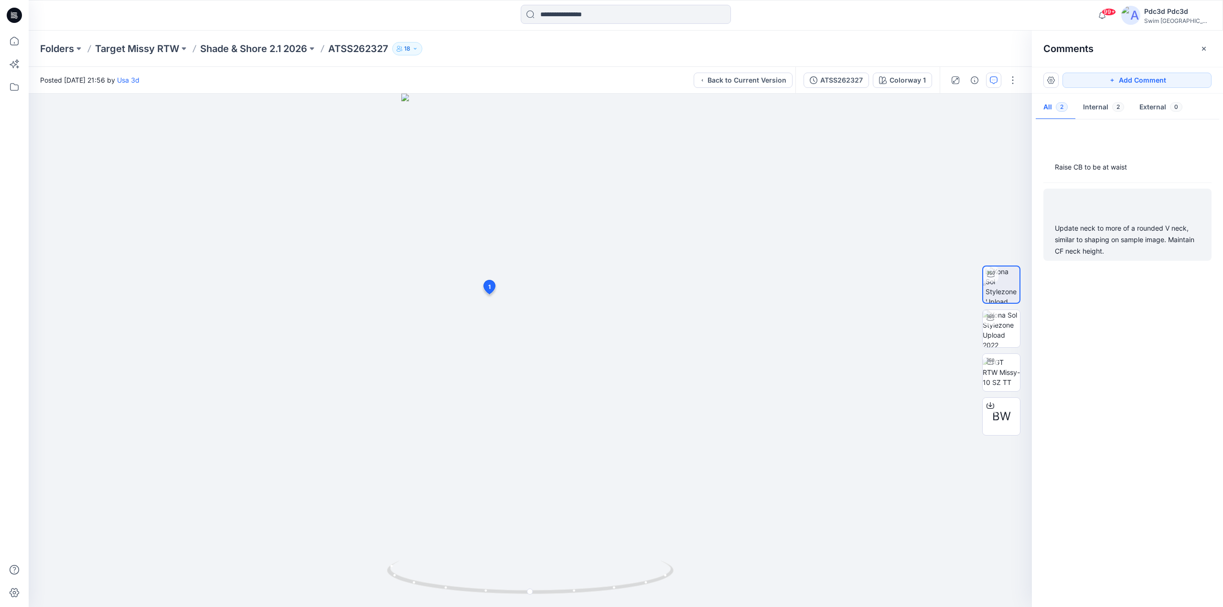
click at [1095, 236] on div "Update neck to more of a rounded V neck, similar to shaping on sample image. Ma…" at bounding box center [1127, 240] width 145 height 34
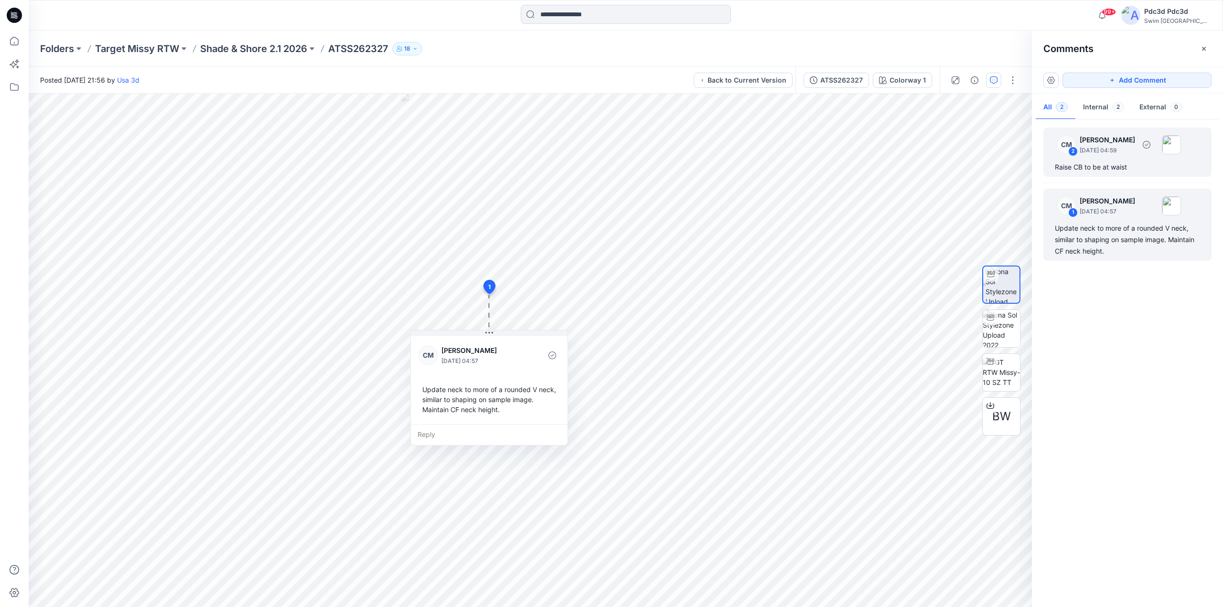
click at [1114, 164] on div "Raise CB to be at waist" at bounding box center [1127, 166] width 145 height 11
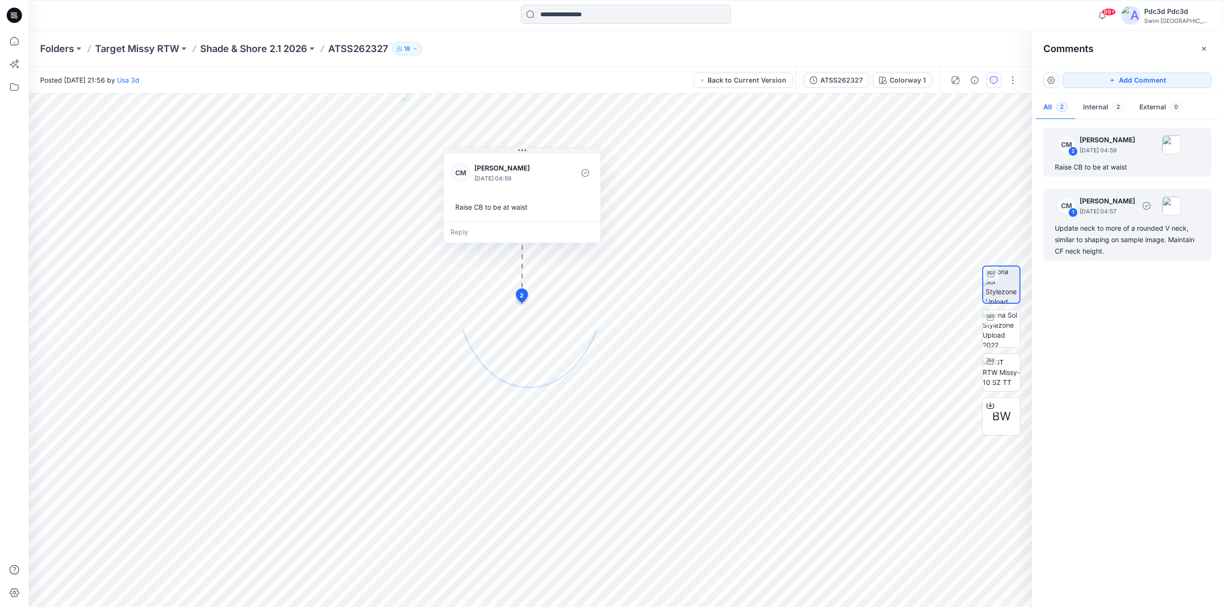
click at [1087, 247] on div "Update neck to more of a rounded V neck, similar to shaping on sample image. Ma…" at bounding box center [1127, 240] width 145 height 34
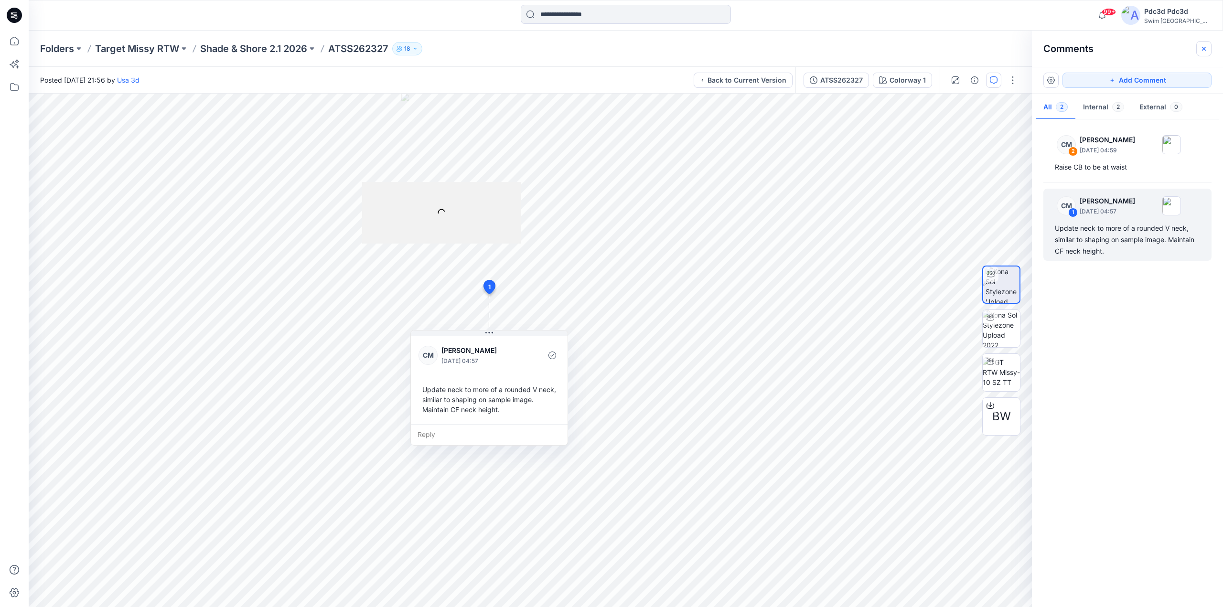
click at [1206, 48] on icon "button" at bounding box center [1204, 49] width 8 height 8
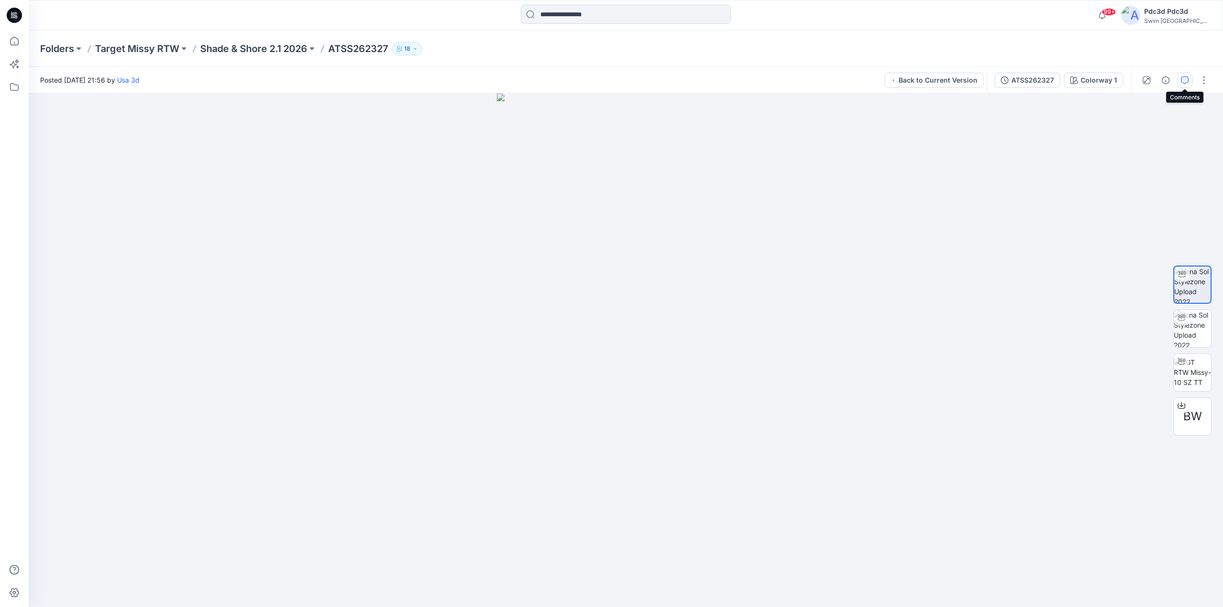
click at [1190, 78] on button "button" at bounding box center [1184, 80] width 15 height 15
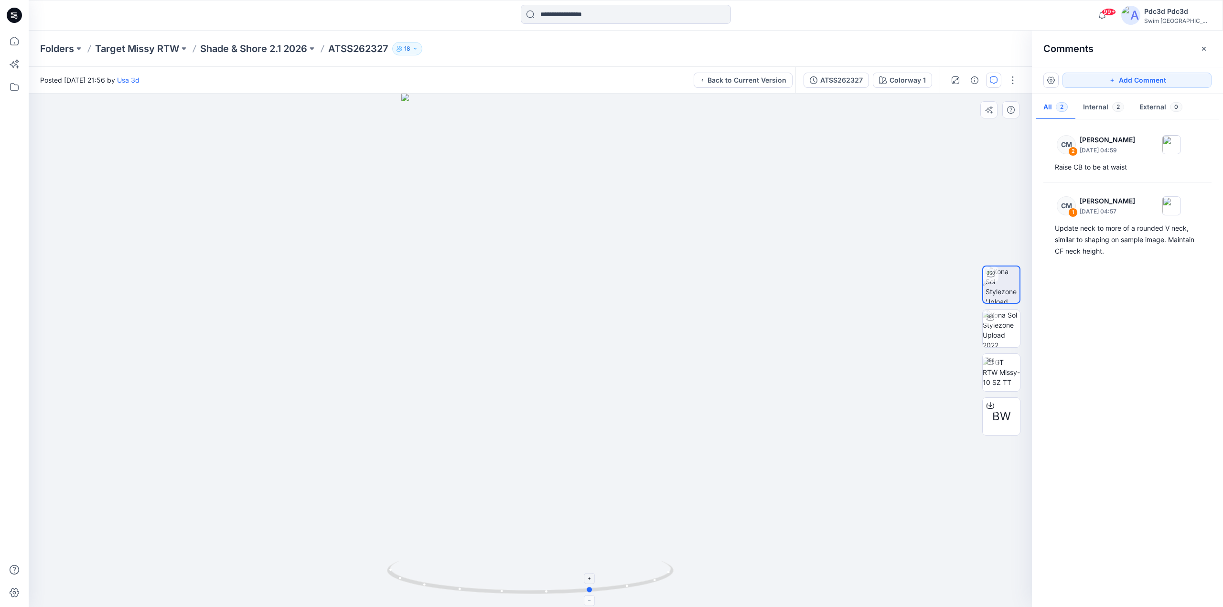
drag, startPoint x: 605, startPoint y: 593, endPoint x: 662, endPoint y: 586, distance: 57.2
click at [662, 586] on icon at bounding box center [531, 579] width 289 height 36
click at [1206, 49] on icon "button" at bounding box center [1204, 49] width 8 height 8
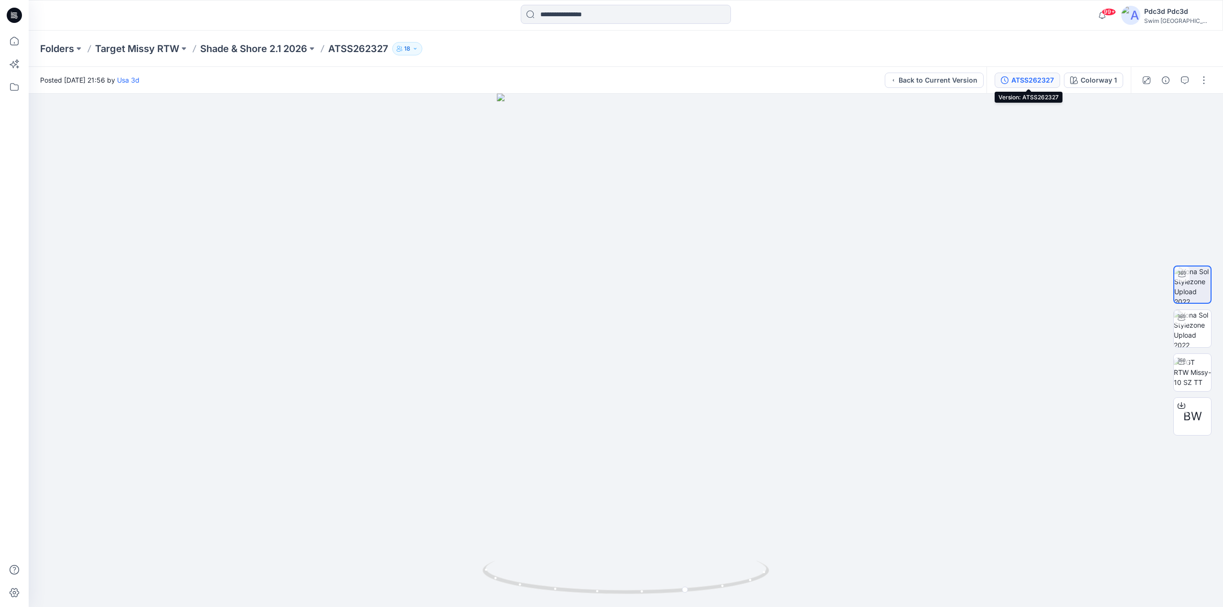
click at [1008, 78] on icon "button" at bounding box center [1005, 80] width 8 height 8
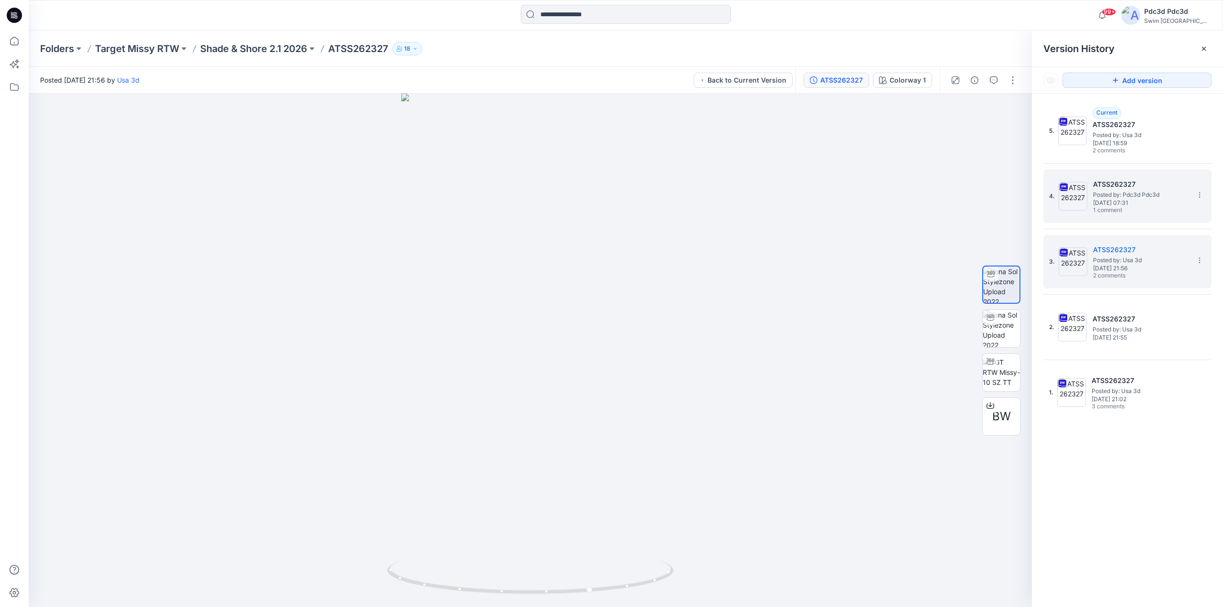
click at [1134, 204] on span "Thursday, July 31, 2025 07:31" at bounding box center [1141, 203] width 96 height 7
click at [993, 79] on icon "button" at bounding box center [994, 80] width 8 height 8
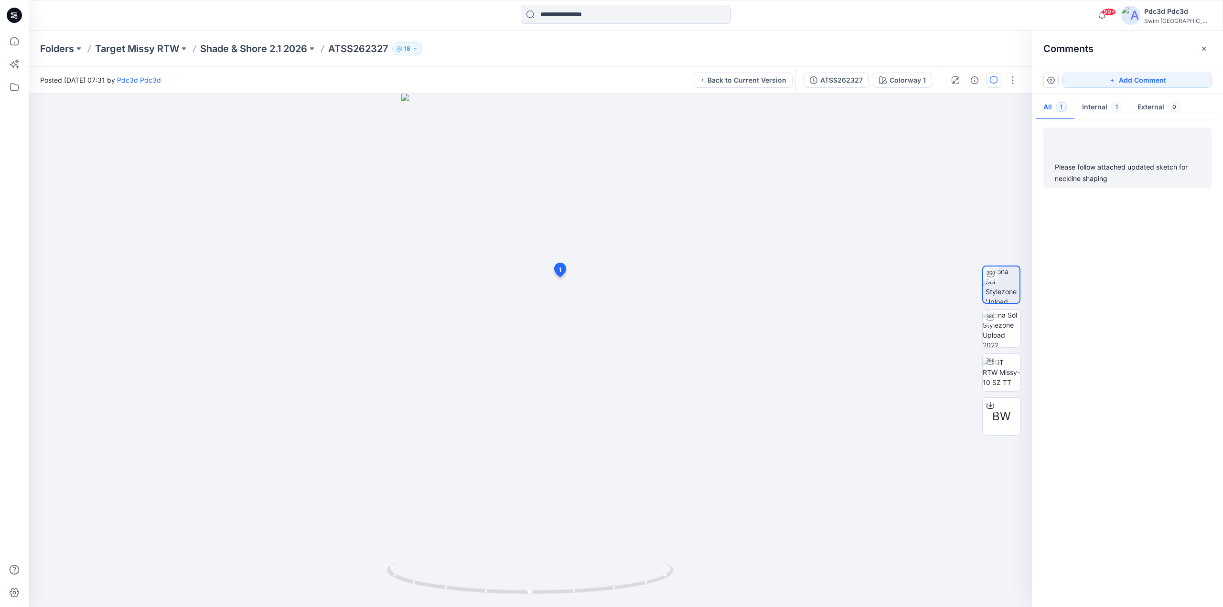
click at [1111, 176] on div "Please follow attached updated sketch for neckline shaping" at bounding box center [1127, 172] width 145 height 23
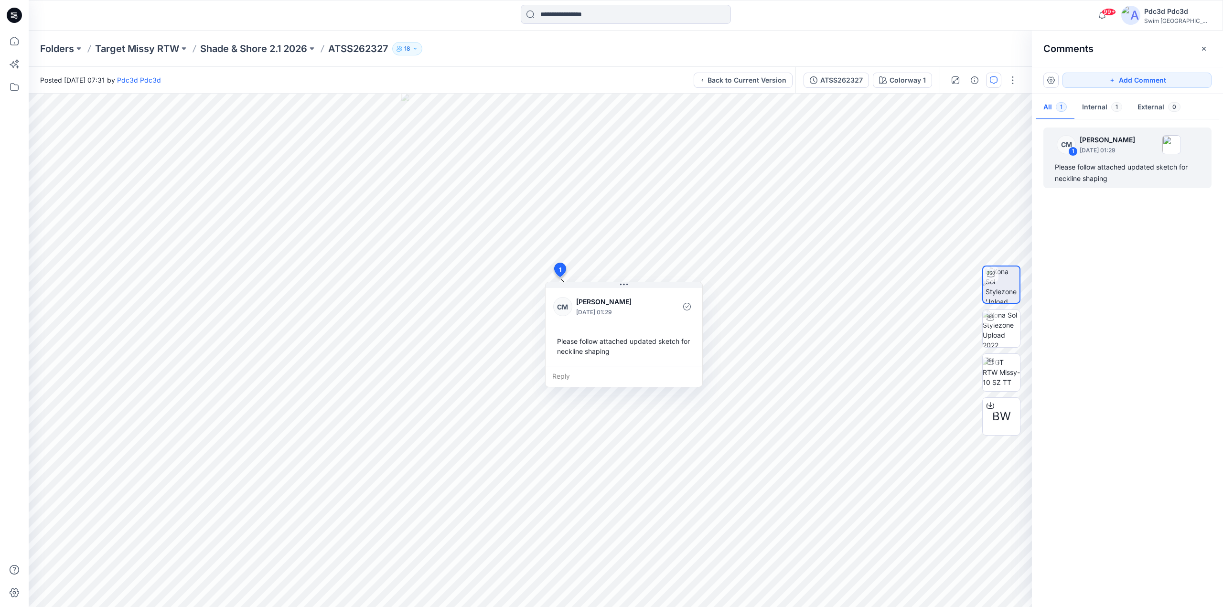
click at [1205, 47] on icon "button" at bounding box center [1204, 48] width 4 height 4
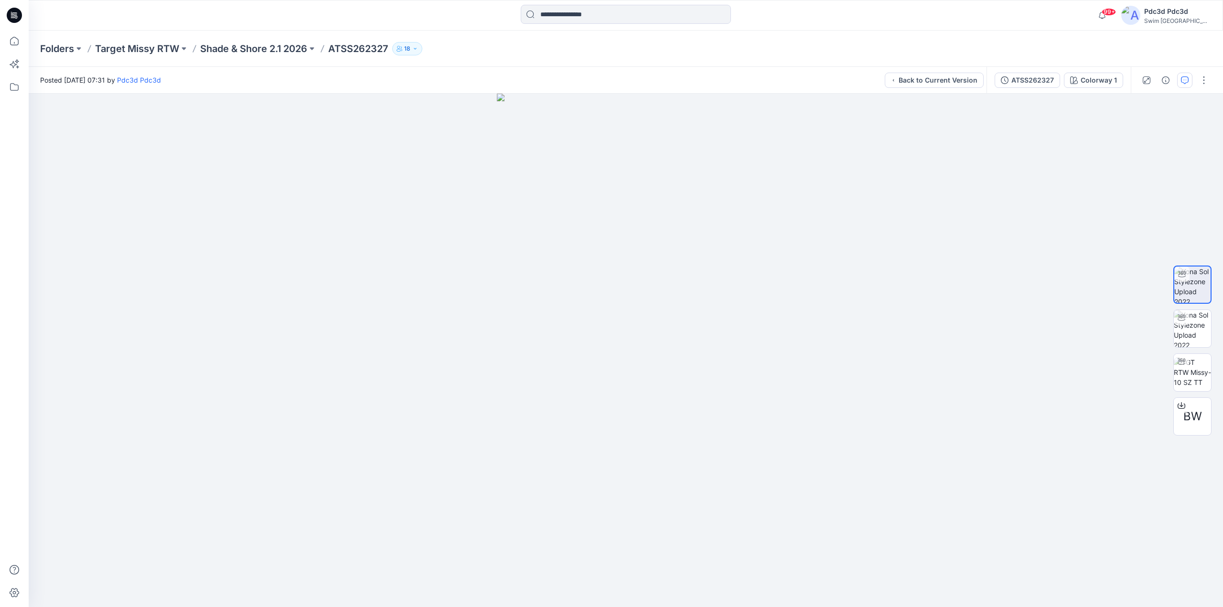
click at [1182, 80] on icon "button" at bounding box center [1185, 80] width 8 height 8
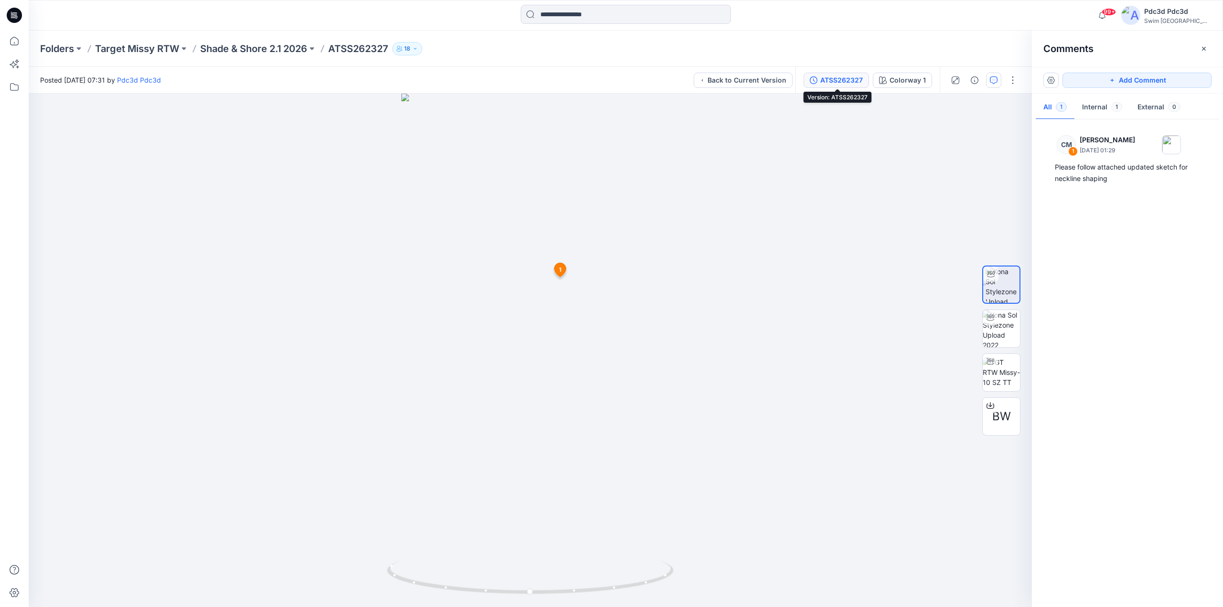
click at [825, 78] on div "ATSS262327" at bounding box center [841, 80] width 43 height 11
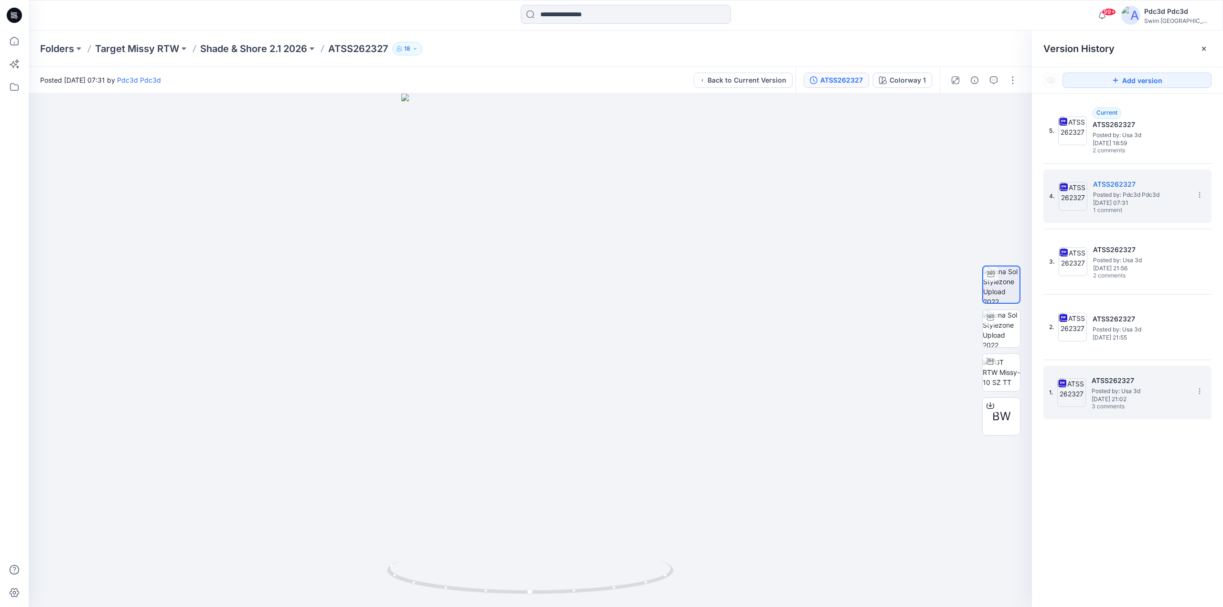
click at [1115, 407] on span "3 comments" at bounding box center [1125, 407] width 67 height 8
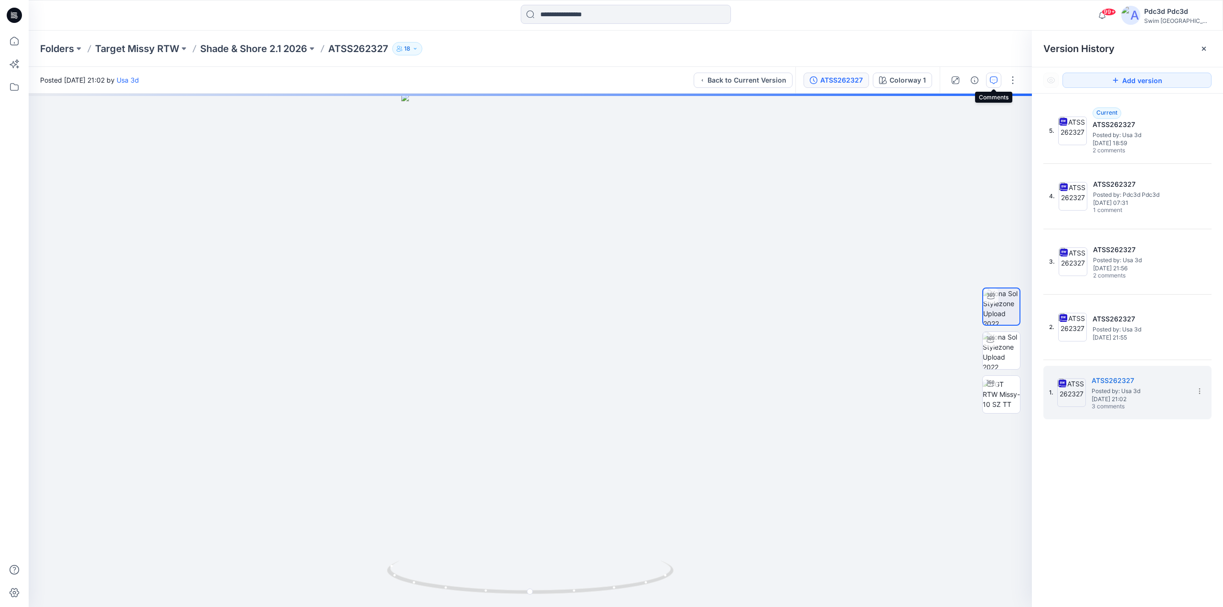
click at [996, 81] on icon "button" at bounding box center [994, 80] width 8 height 8
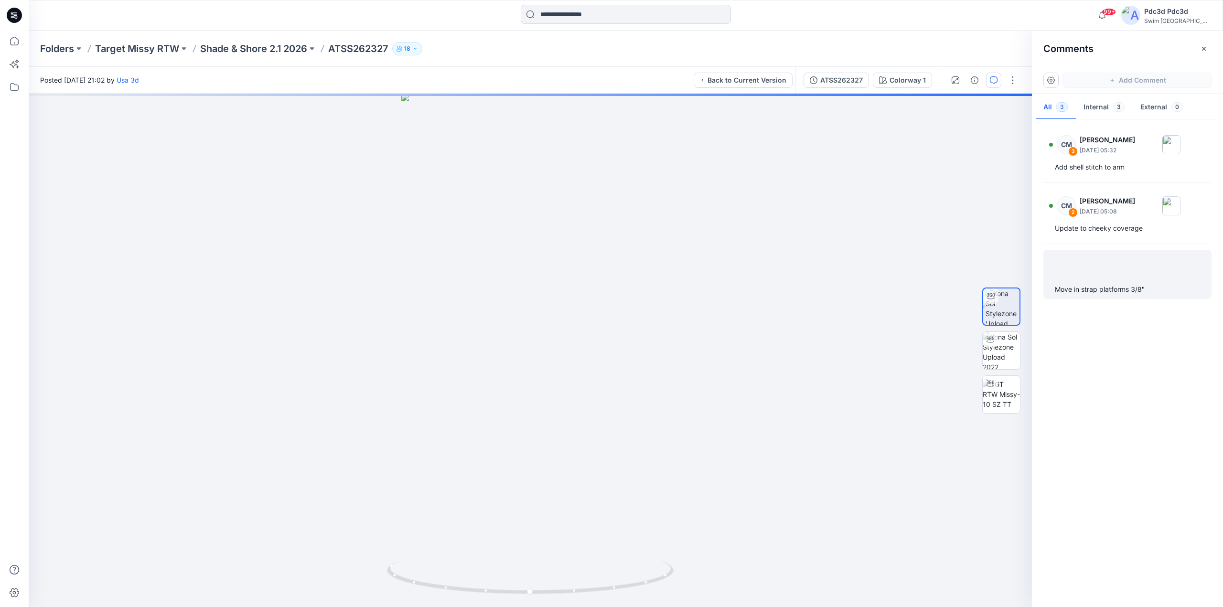
click at [1086, 293] on div "Move in strap platforms 3/8"" at bounding box center [1127, 289] width 145 height 11
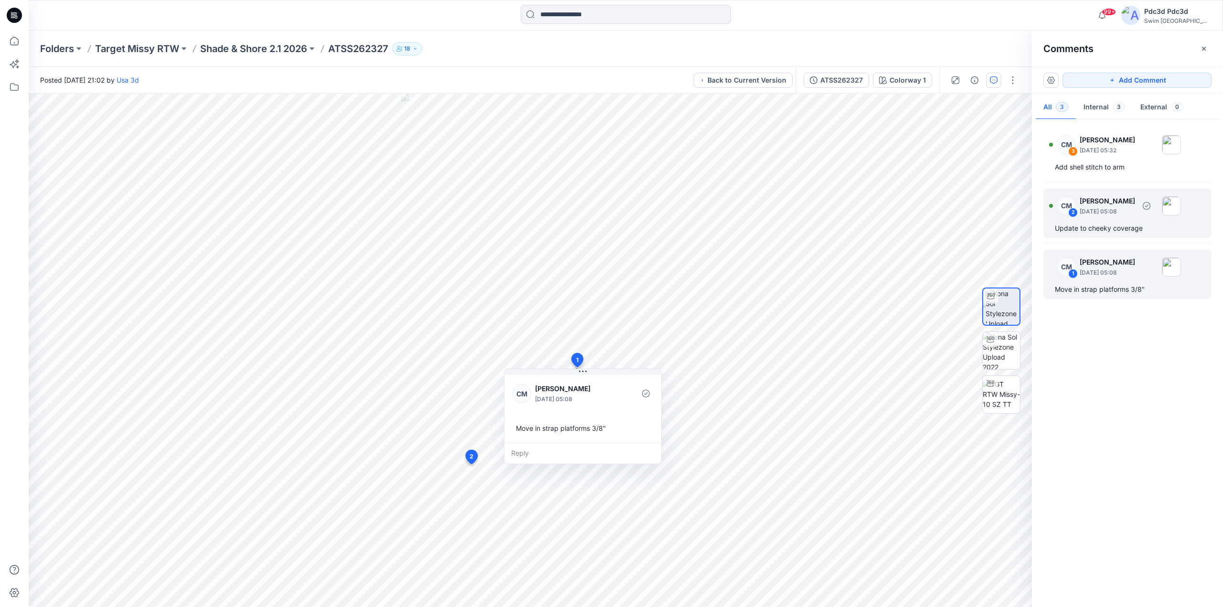
click at [1091, 155] on p "July 02, 2025 05:08" at bounding box center [1107, 151] width 55 height 10
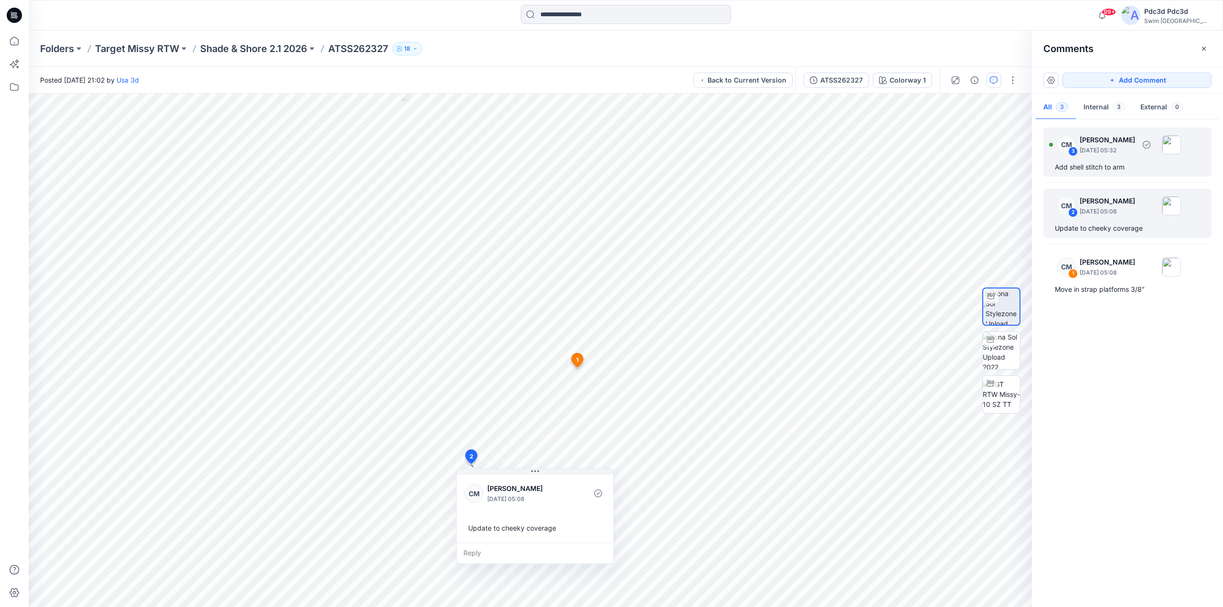
click at [1127, 163] on div "Add shell stitch to arm" at bounding box center [1127, 166] width 145 height 11
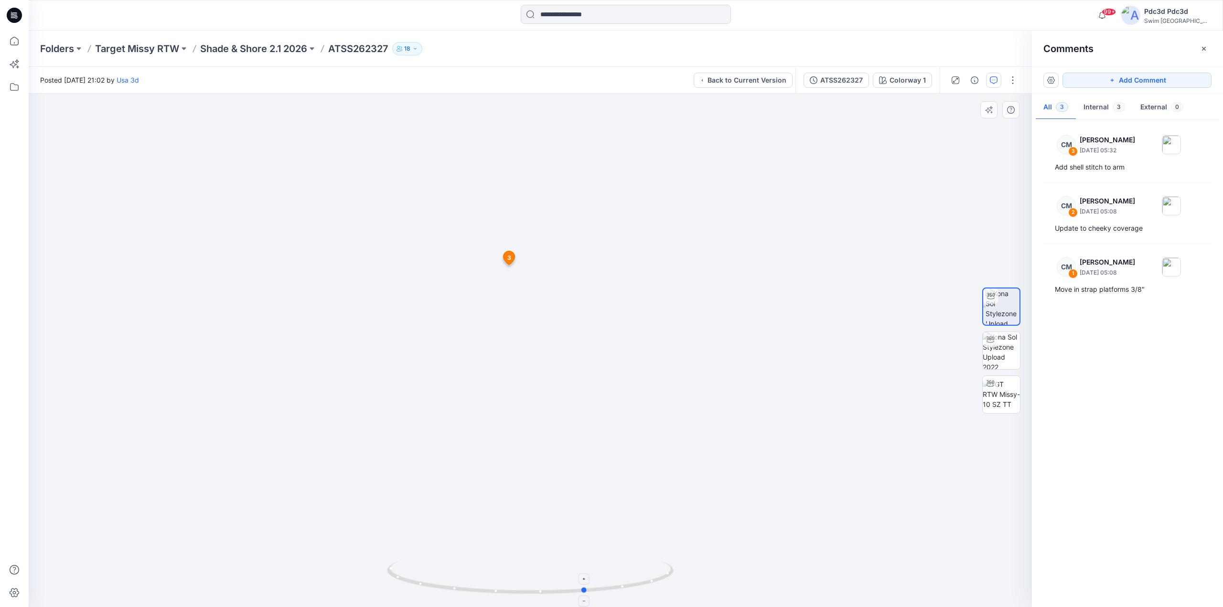
drag, startPoint x: 571, startPoint y: 596, endPoint x: 627, endPoint y: 595, distance: 55.9
click at [627, 595] on icon at bounding box center [531, 579] width 289 height 36
drag, startPoint x: 631, startPoint y: 589, endPoint x: 612, endPoint y: 591, distance: 19.2
click at [612, 591] on icon at bounding box center [531, 579] width 289 height 36
click at [1205, 45] on button "button" at bounding box center [1203, 48] width 15 height 15
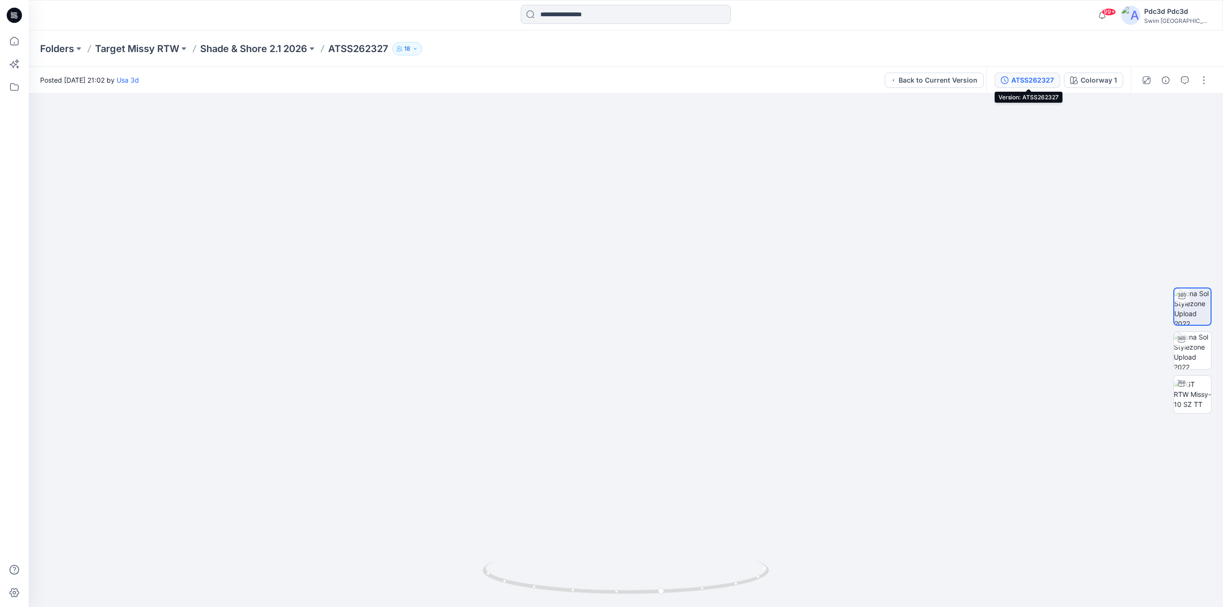
click at [1011, 77] on button "ATSS262327" at bounding box center [1027, 80] width 65 height 15
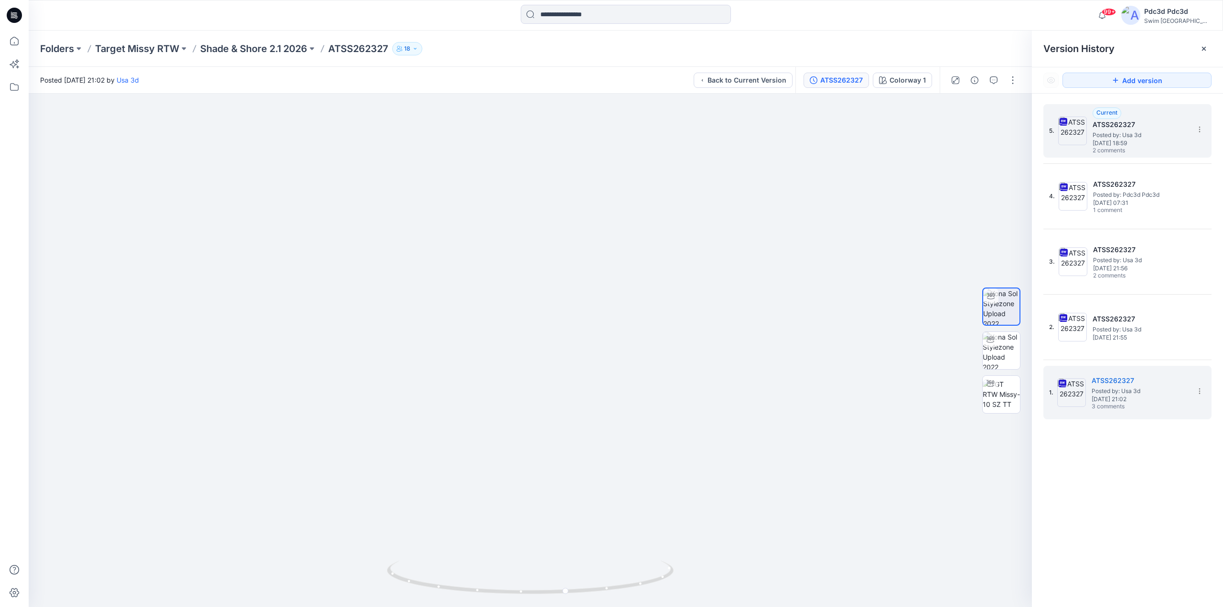
click at [1119, 145] on span "Thursday, July 31, 2025 18:59" at bounding box center [1141, 143] width 96 height 7
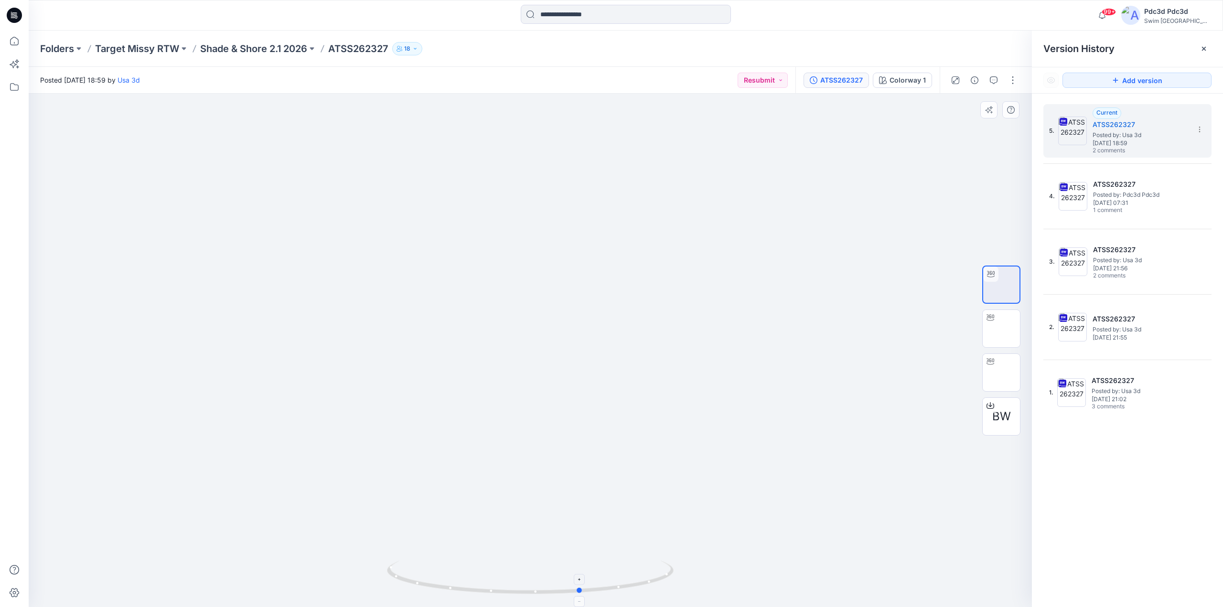
drag, startPoint x: 614, startPoint y: 591, endPoint x: 665, endPoint y: 589, distance: 51.2
click at [665, 589] on icon at bounding box center [531, 579] width 289 height 36
drag, startPoint x: 614, startPoint y: 591, endPoint x: 629, endPoint y: 585, distance: 16.1
click at [629, 585] on icon at bounding box center [531, 579] width 289 height 36
click at [17, 38] on icon at bounding box center [14, 41] width 21 height 21
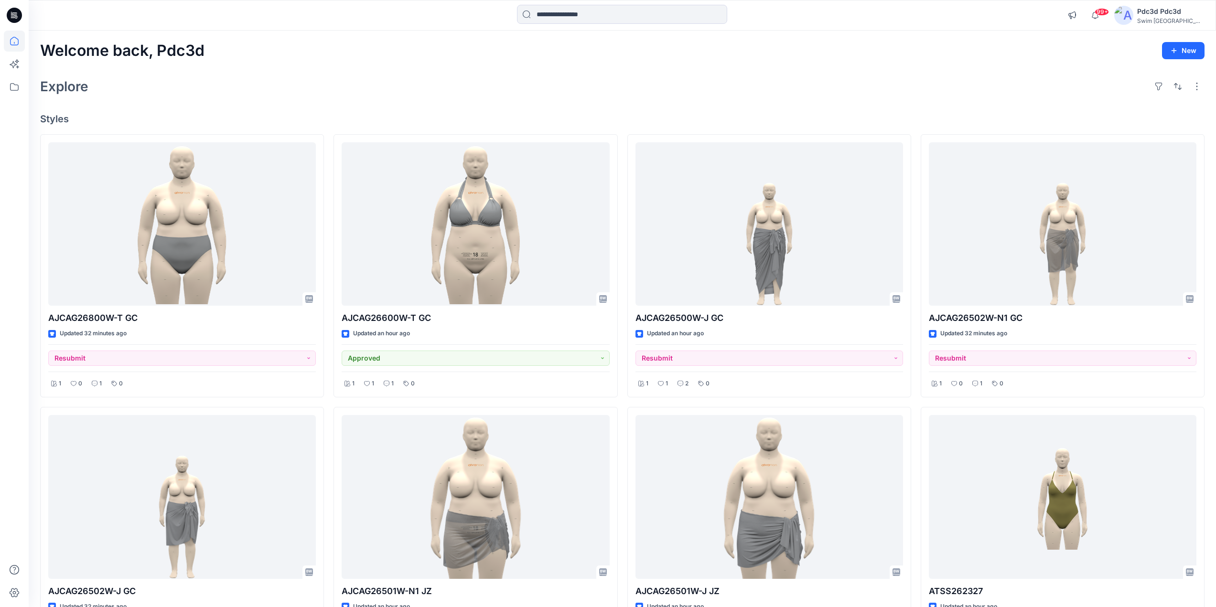
click at [662, 95] on div "Explore" at bounding box center [622, 86] width 1164 height 23
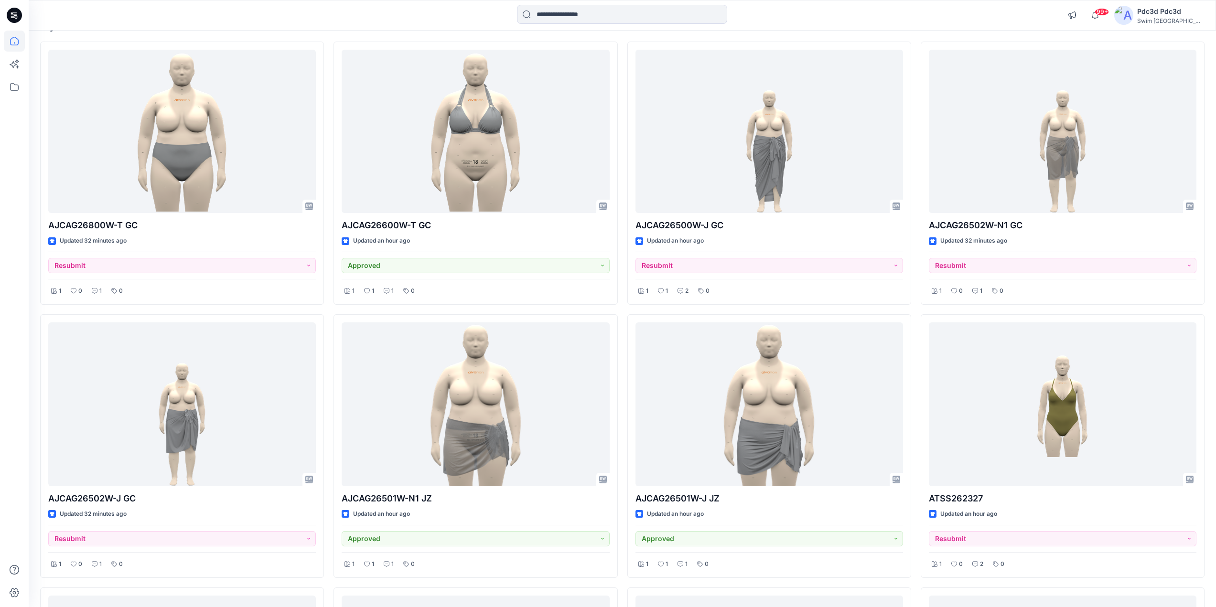
scroll to position [96, 0]
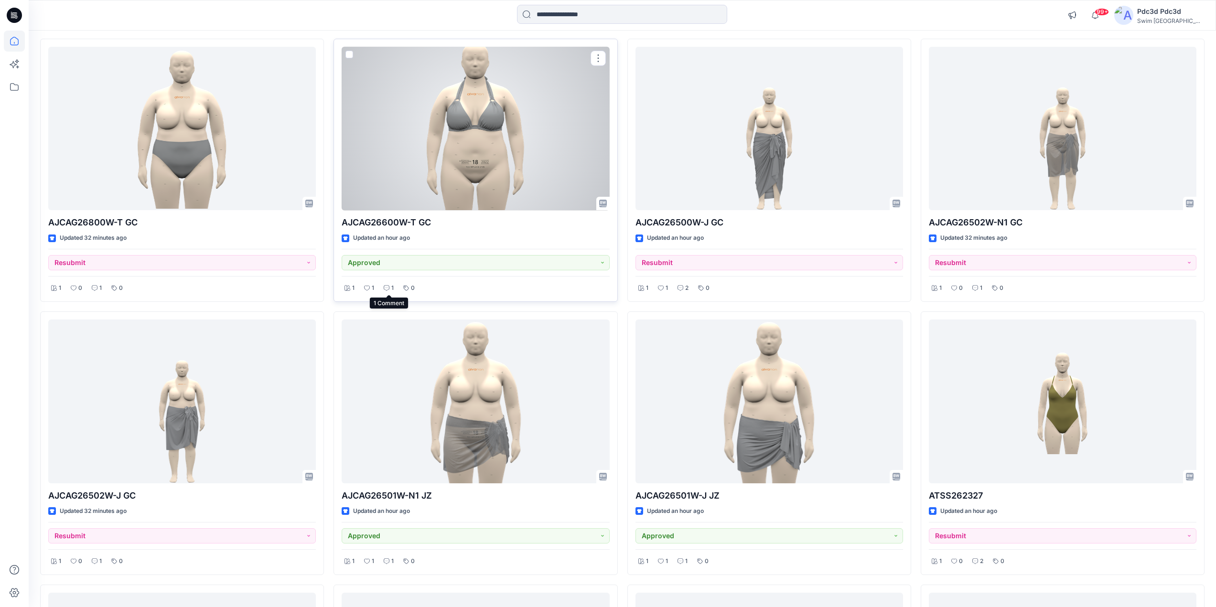
click at [389, 287] on icon at bounding box center [387, 288] width 6 height 6
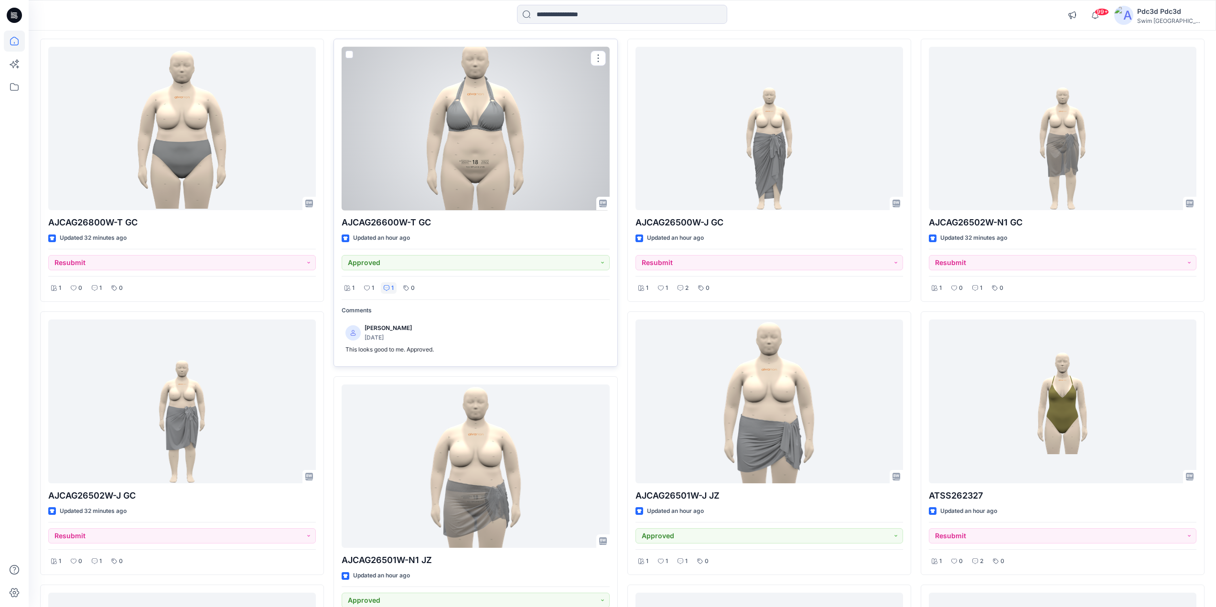
click at [389, 287] on icon at bounding box center [387, 288] width 6 height 6
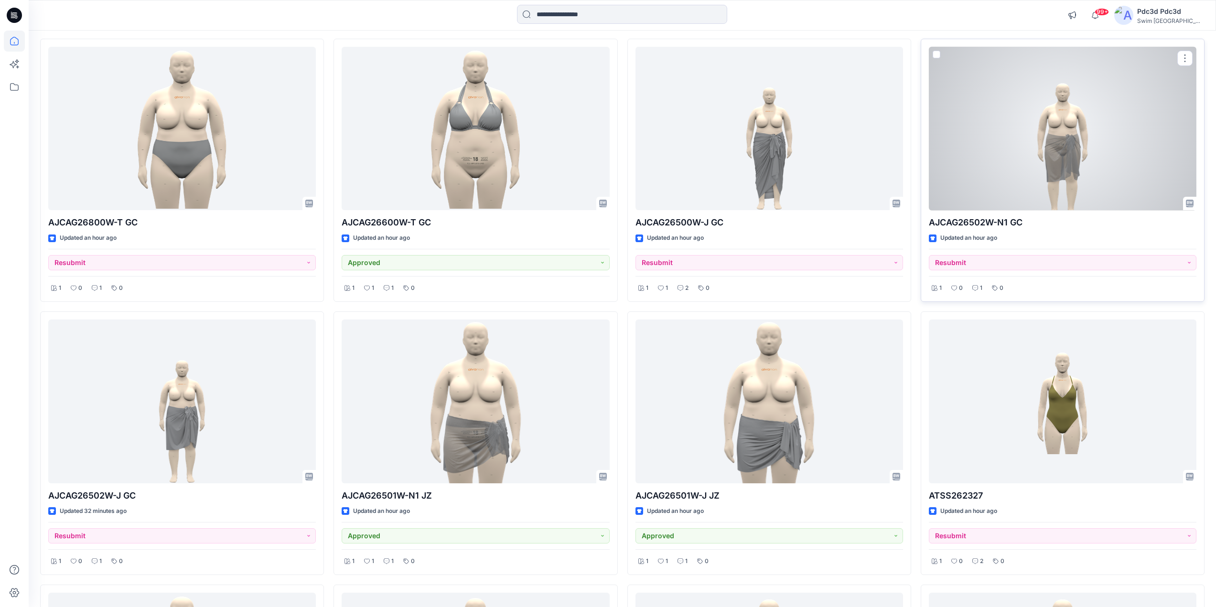
click at [1071, 173] on div at bounding box center [1063, 129] width 268 height 164
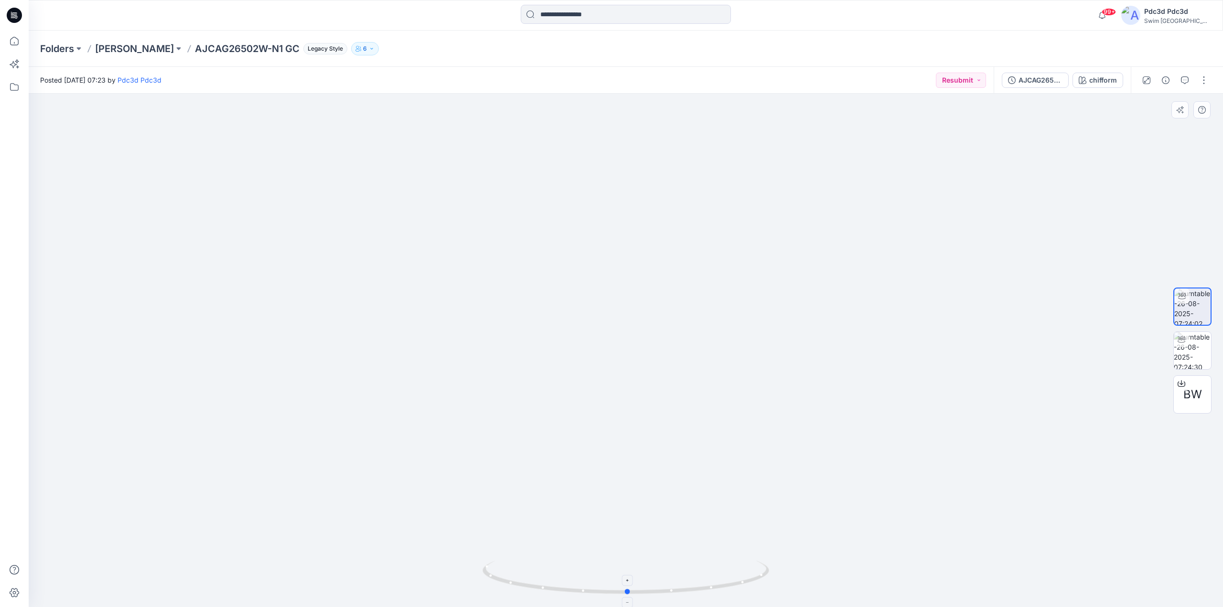
click at [729, 586] on icon at bounding box center [627, 579] width 289 height 36
click at [12, 47] on icon at bounding box center [14, 41] width 21 height 21
drag, startPoint x: 705, startPoint y: 588, endPoint x: 590, endPoint y: 576, distance: 115.3
click at [590, 576] on icon at bounding box center [627, 579] width 289 height 36
click at [1013, 78] on div "ATSS262327" at bounding box center [1032, 80] width 43 height 11
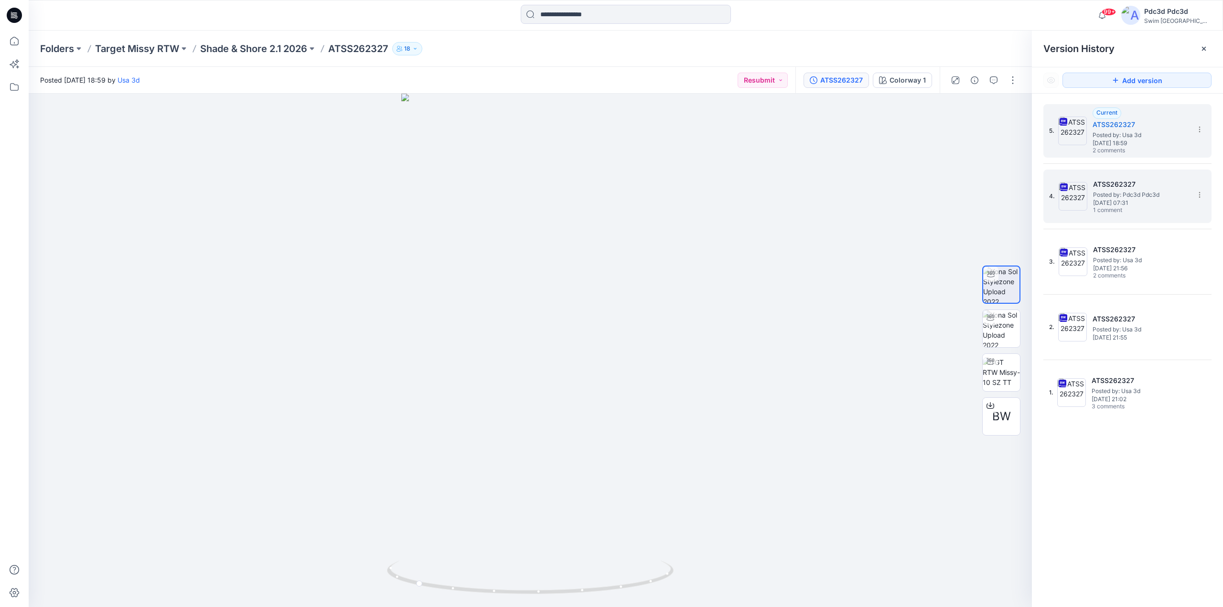
click at [1112, 207] on span "1 comment" at bounding box center [1126, 211] width 67 height 8
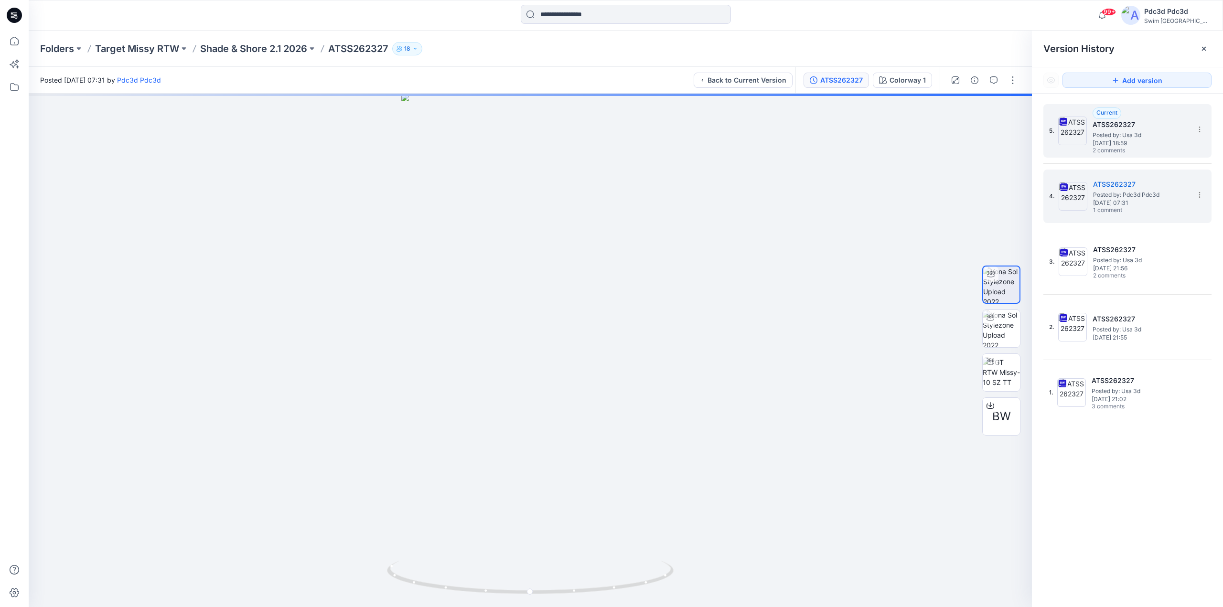
click at [1153, 144] on span "Thursday, July 31, 2025 18:59" at bounding box center [1141, 143] width 96 height 7
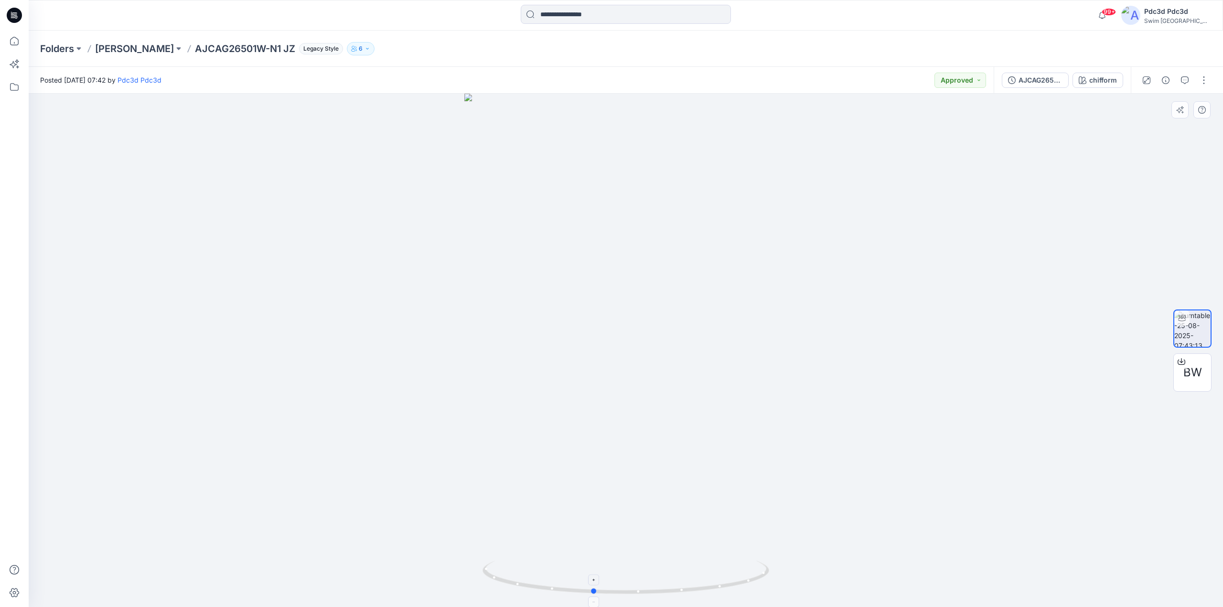
drag, startPoint x: 729, startPoint y: 583, endPoint x: 708, endPoint y: 579, distance: 21.6
click at [699, 588] on icon at bounding box center [627, 579] width 289 height 36
click at [710, 588] on icon at bounding box center [627, 579] width 289 height 36
drag, startPoint x: 669, startPoint y: 591, endPoint x: 695, endPoint y: 593, distance: 26.3
click at [695, 593] on icon at bounding box center [627, 579] width 289 height 36
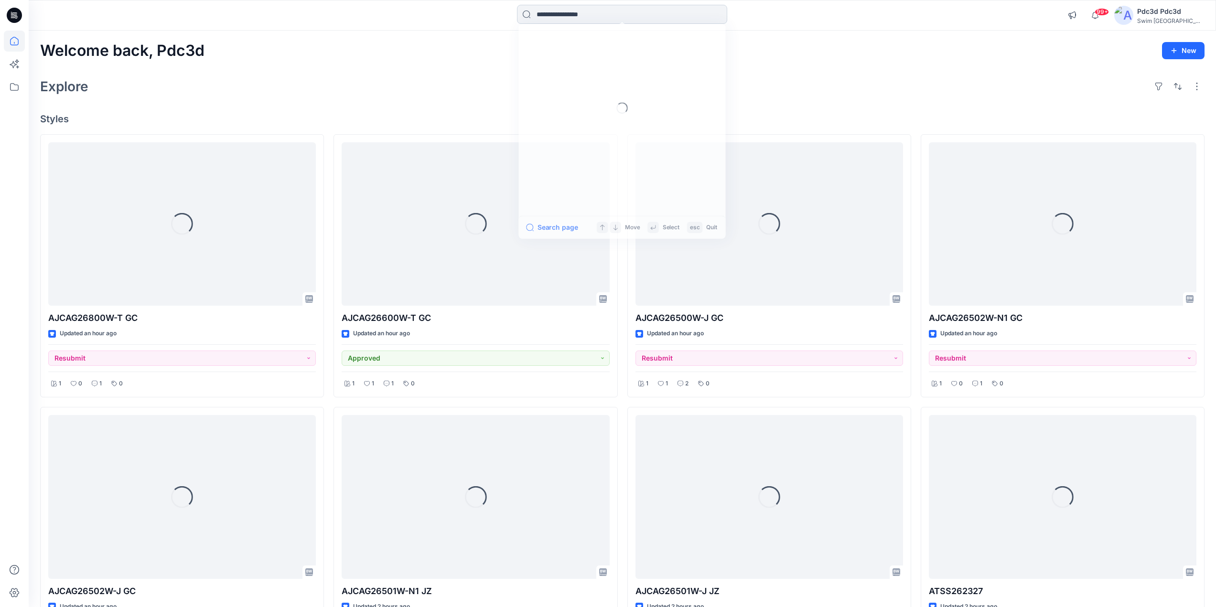
click at [559, 13] on input at bounding box center [622, 14] width 210 height 19
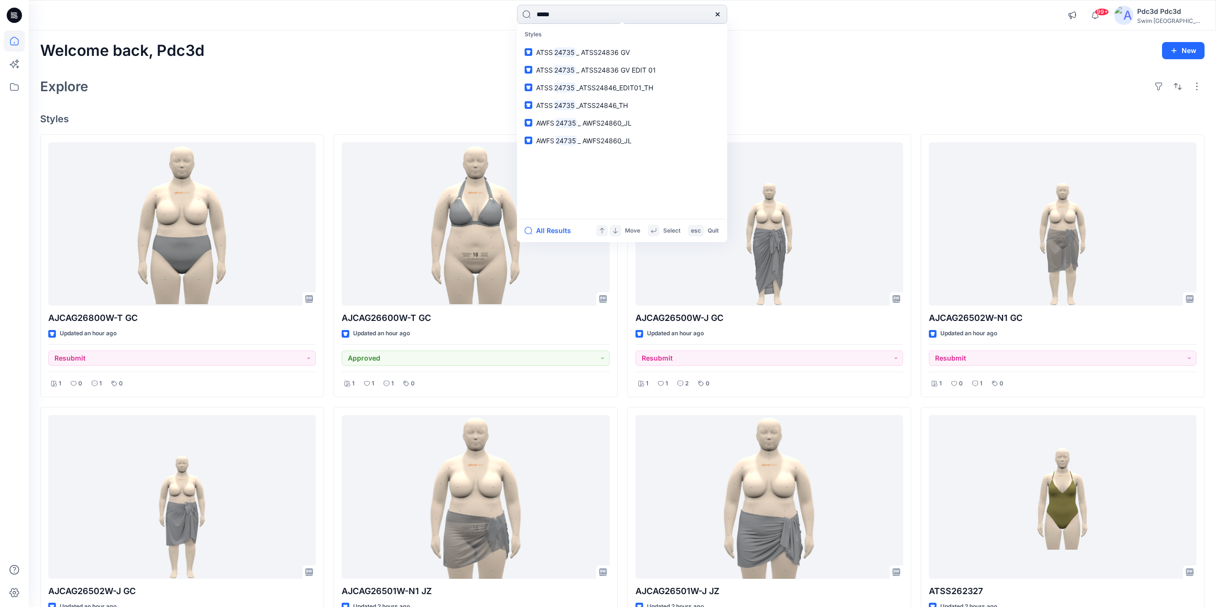
click at [538, 11] on input "*****" at bounding box center [622, 14] width 210 height 19
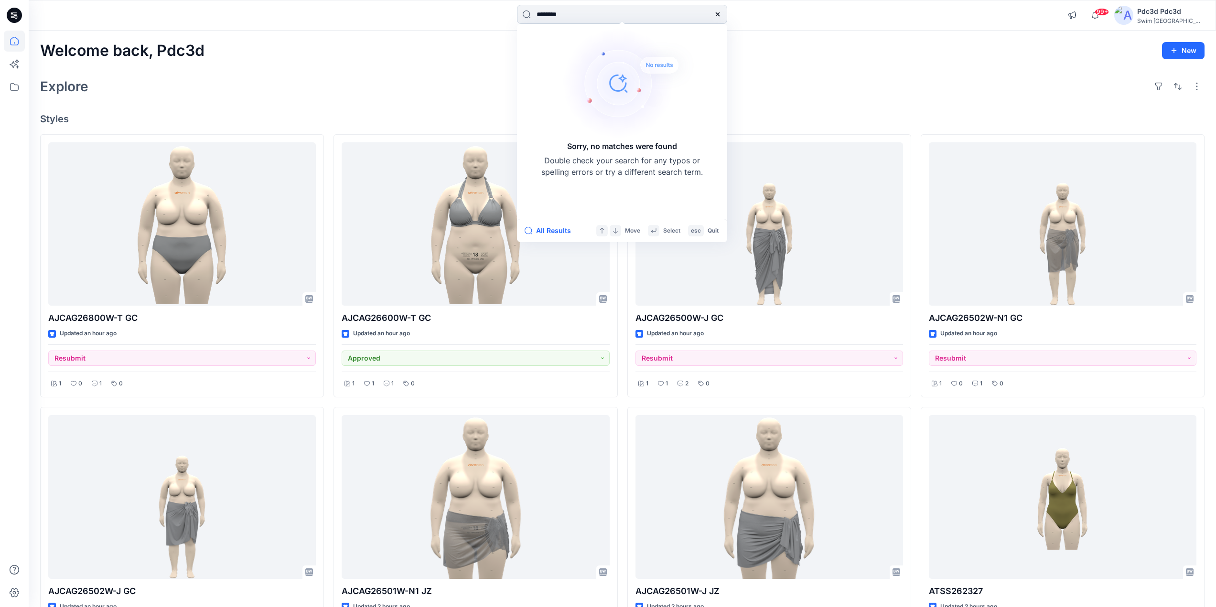
click at [588, 17] on input "********" at bounding box center [622, 14] width 210 height 19
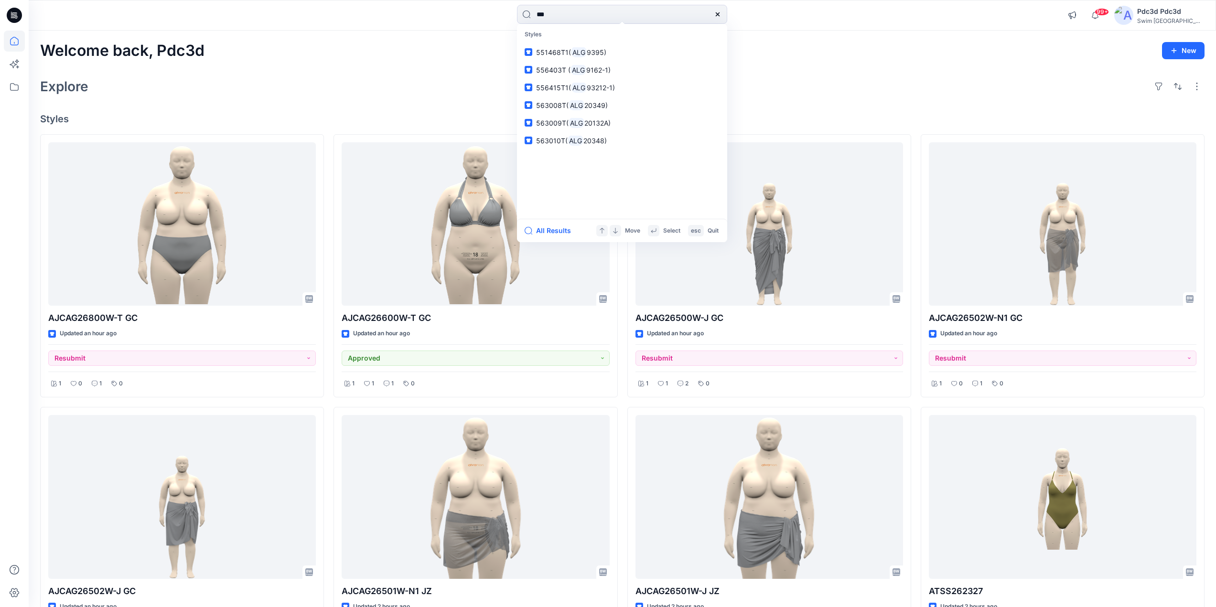
type input "***"
click at [718, 15] on icon at bounding box center [718, 14] width 4 height 4
click at [309, 114] on h4 "Styles" at bounding box center [622, 118] width 1164 height 11
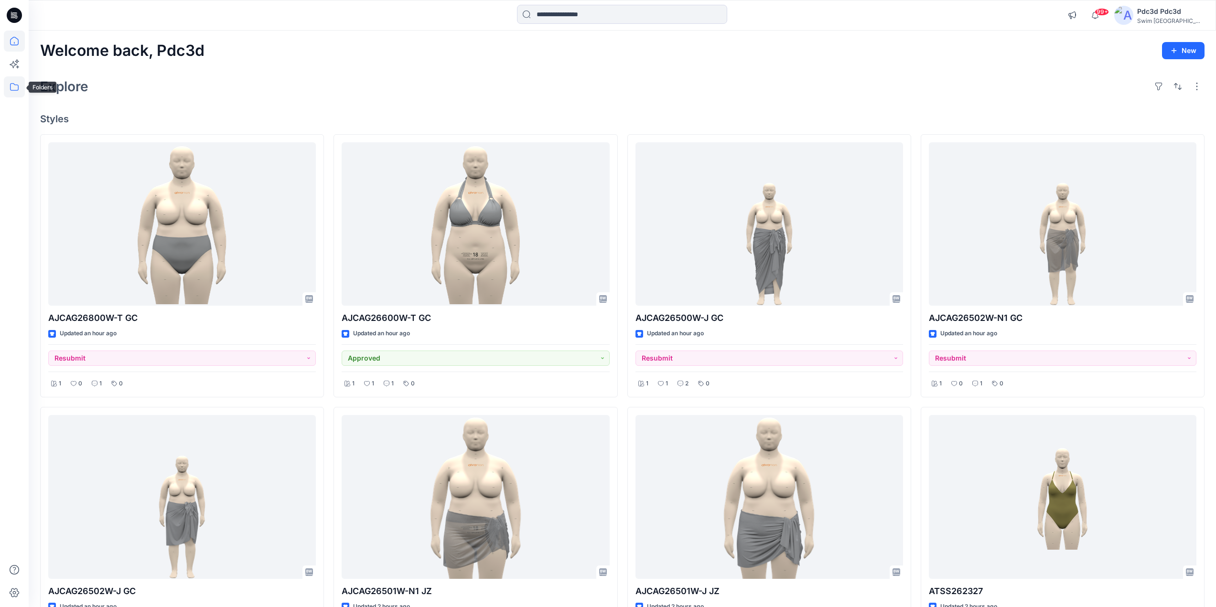
click at [9, 88] on icon at bounding box center [14, 86] width 21 height 21
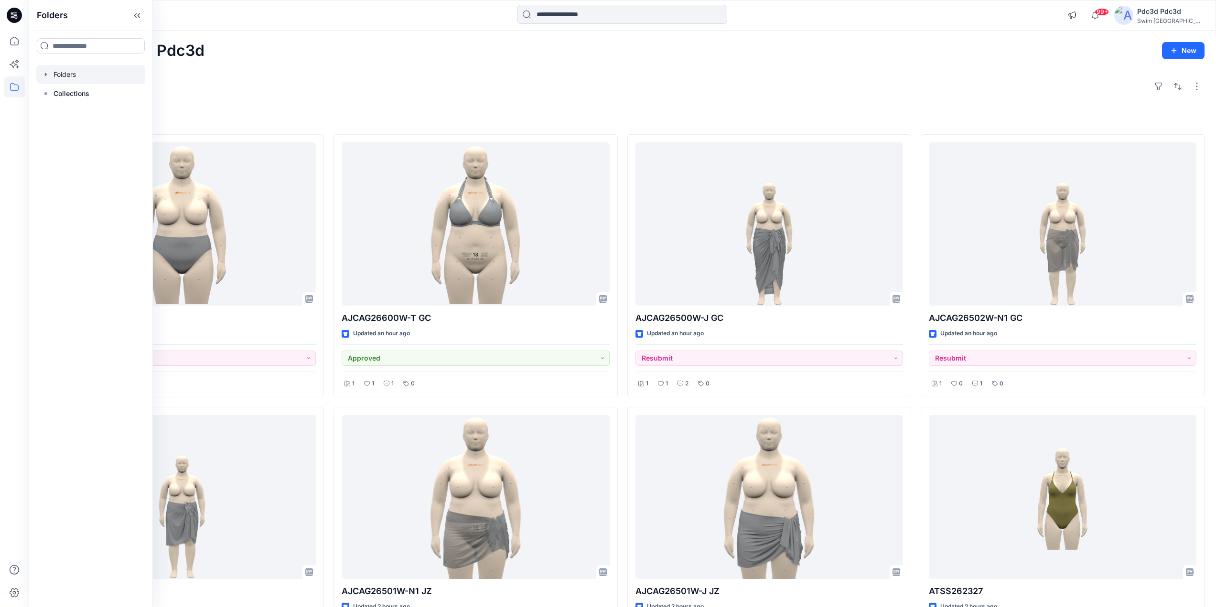
click at [42, 74] on div at bounding box center [90, 74] width 109 height 19
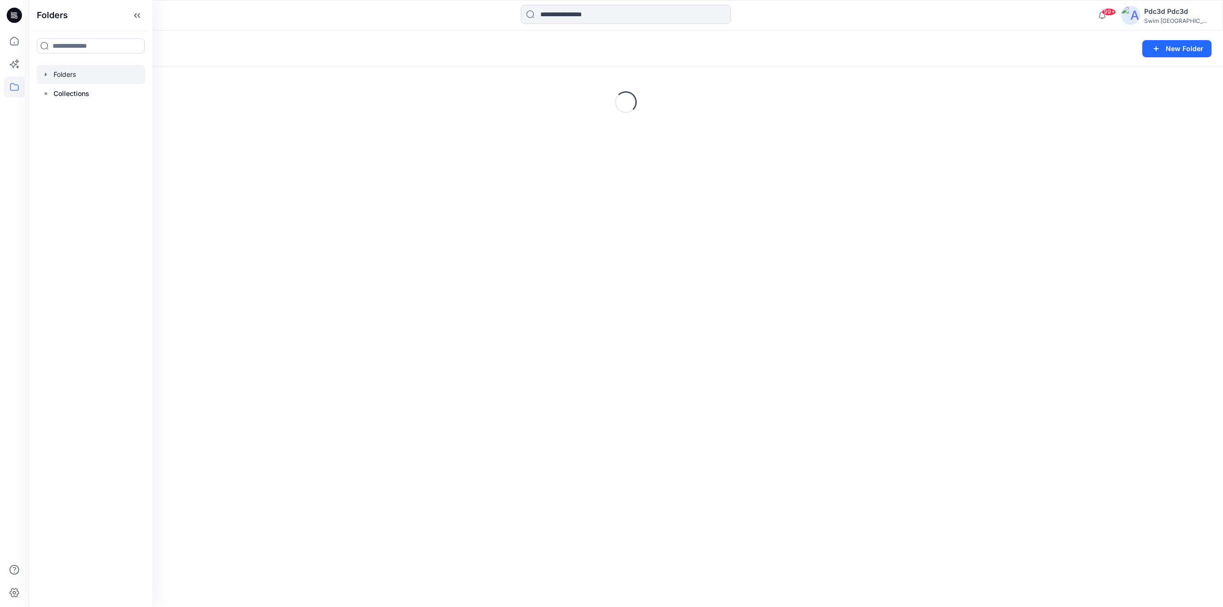
click at [44, 73] on icon "button" at bounding box center [46, 75] width 8 height 8
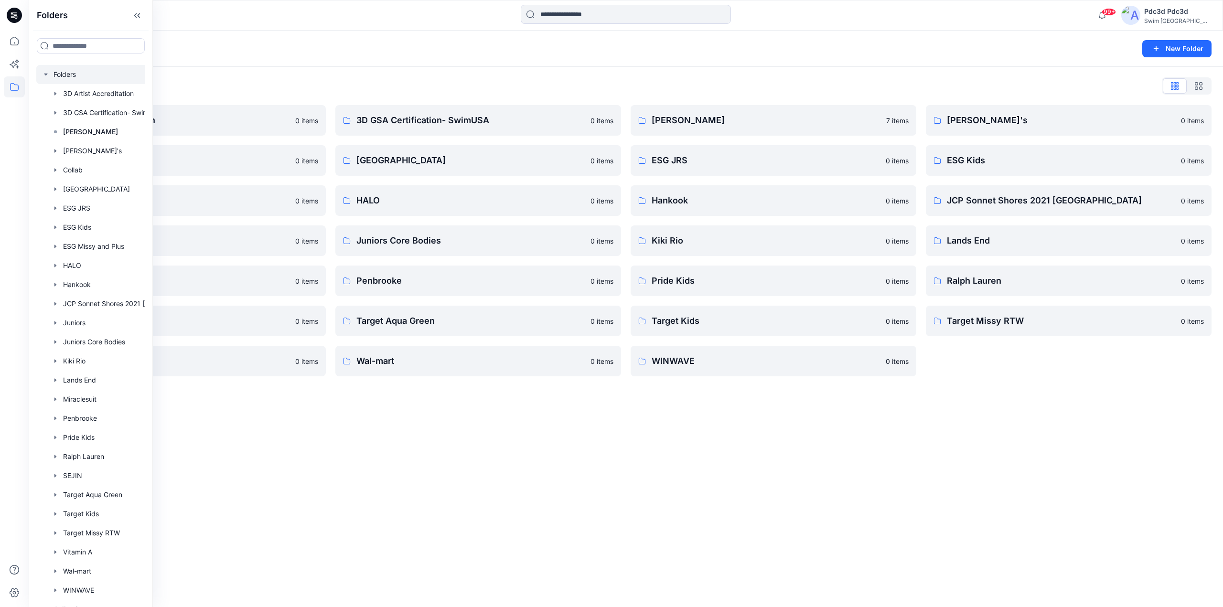
click at [383, 468] on div "Folders New Folder Folders List 3D Artist Accreditation 0 items Collab 0 items …" at bounding box center [626, 319] width 1194 height 577
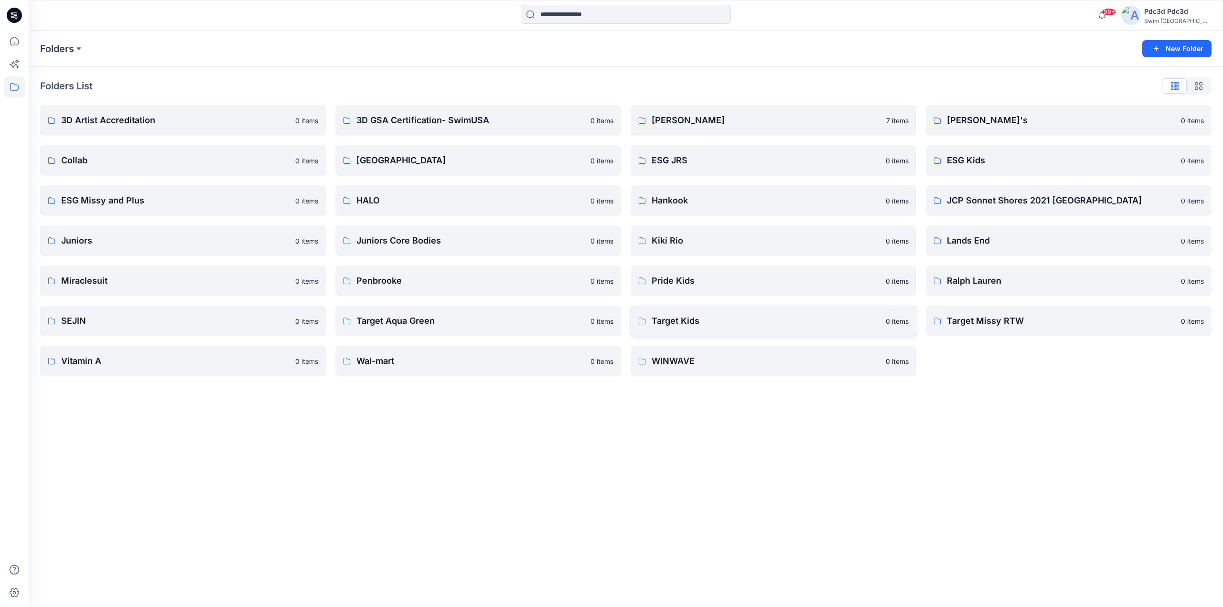
click at [670, 329] on link "Target Kids 0 items" at bounding box center [774, 321] width 286 height 31
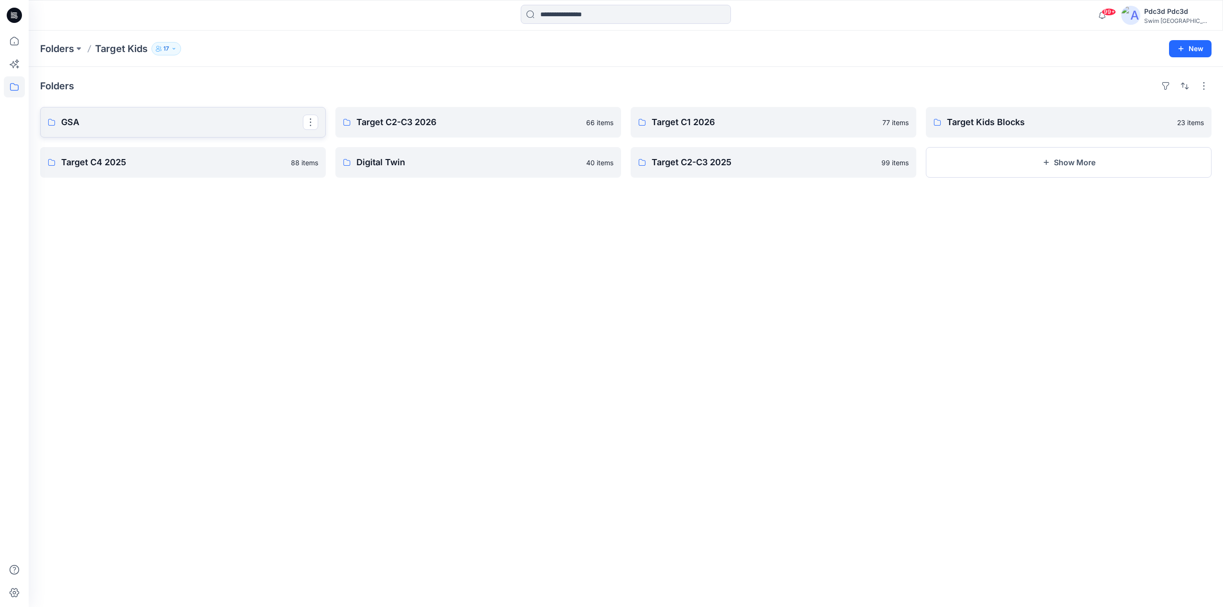
click at [271, 115] on link "GSA" at bounding box center [183, 122] width 286 height 31
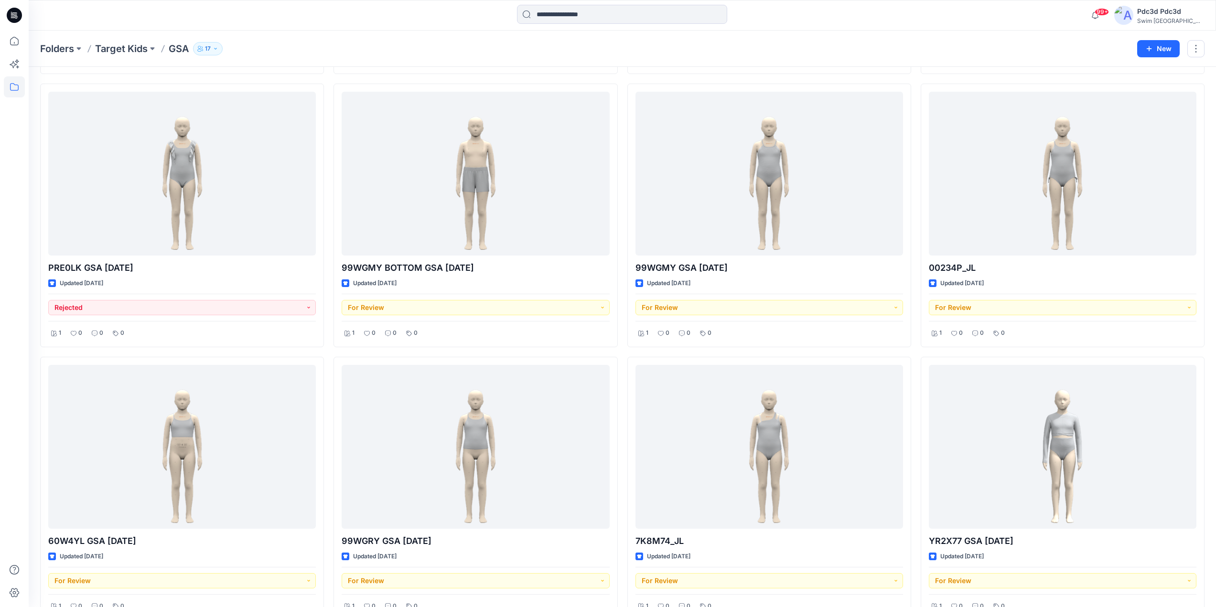
scroll to position [3578, 0]
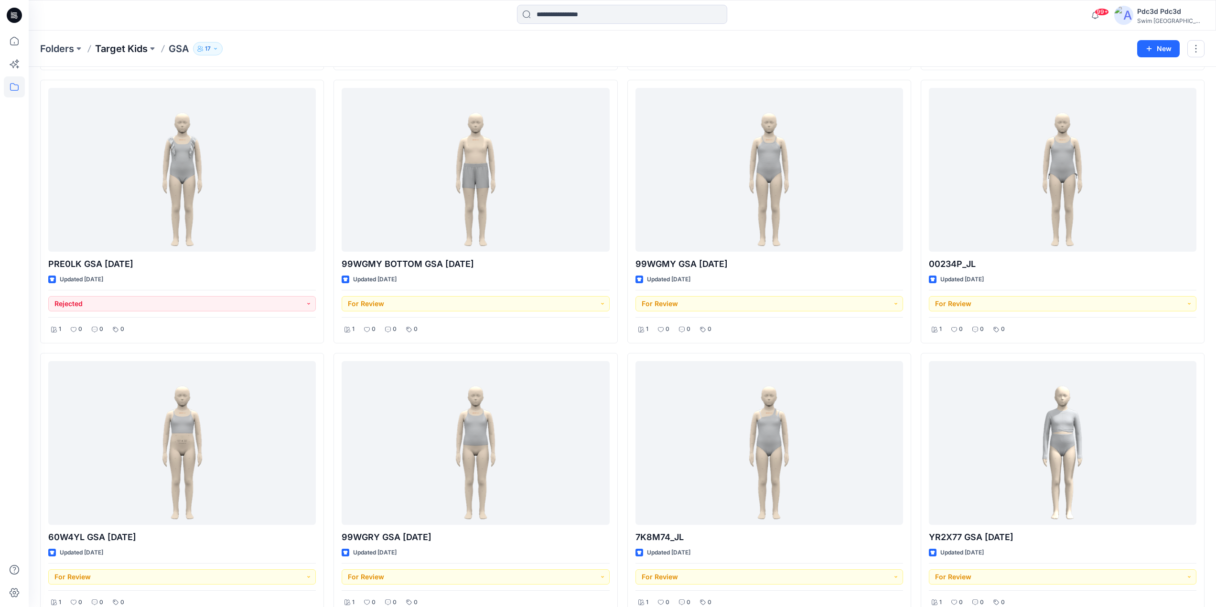
click at [118, 47] on p "Target Kids" at bounding box center [121, 48] width 53 height 13
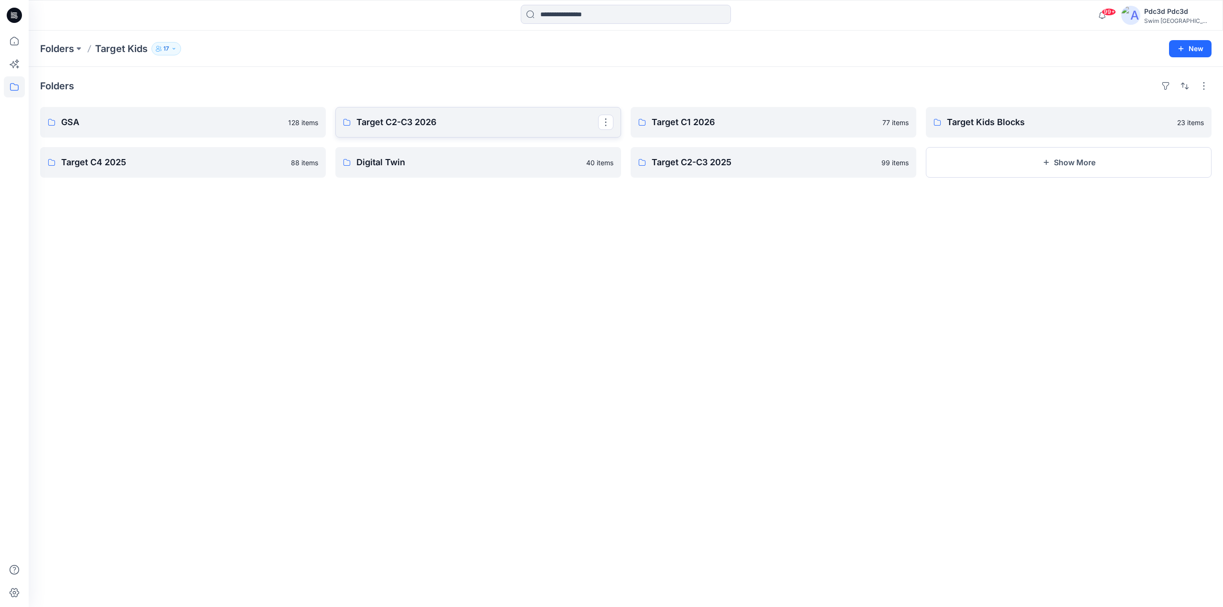
click at [460, 122] on p "Target C2-C3 2026" at bounding box center [477, 122] width 242 height 13
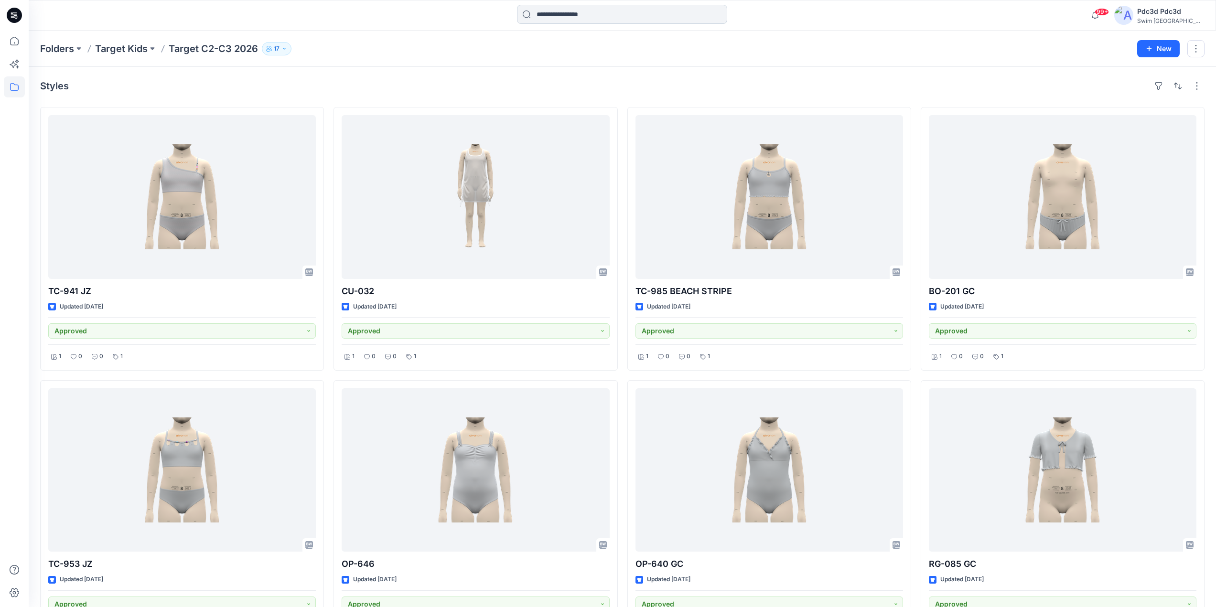
click at [610, 18] on input at bounding box center [622, 14] width 210 height 19
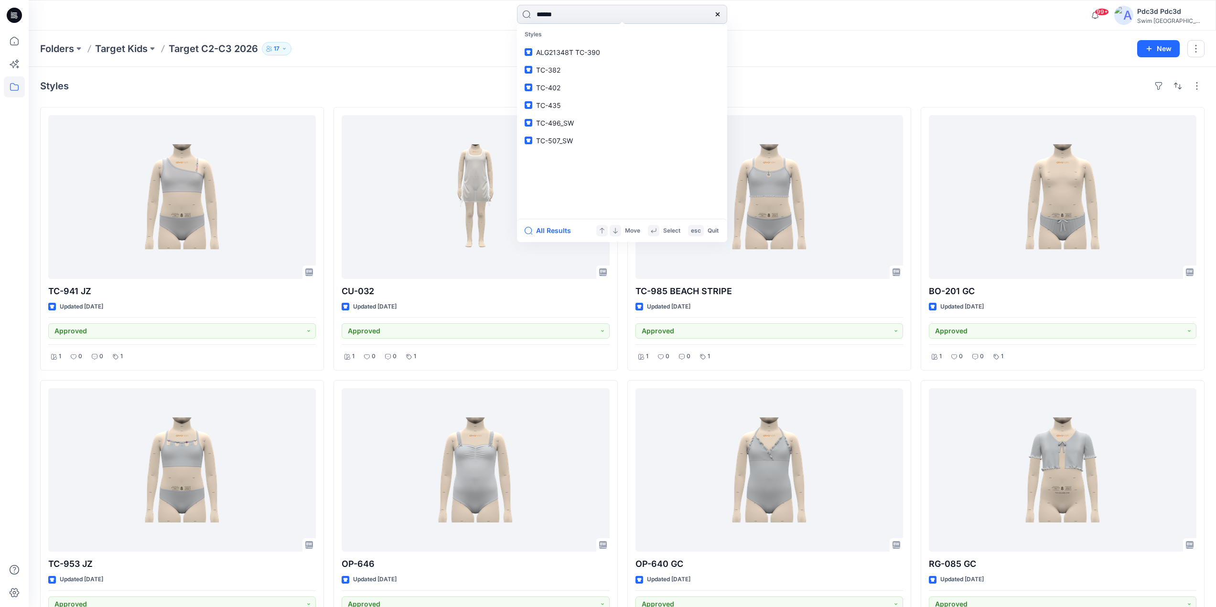
type input "******"
click at [567, 85] on span "_GC" at bounding box center [570, 87] width 12 height 8
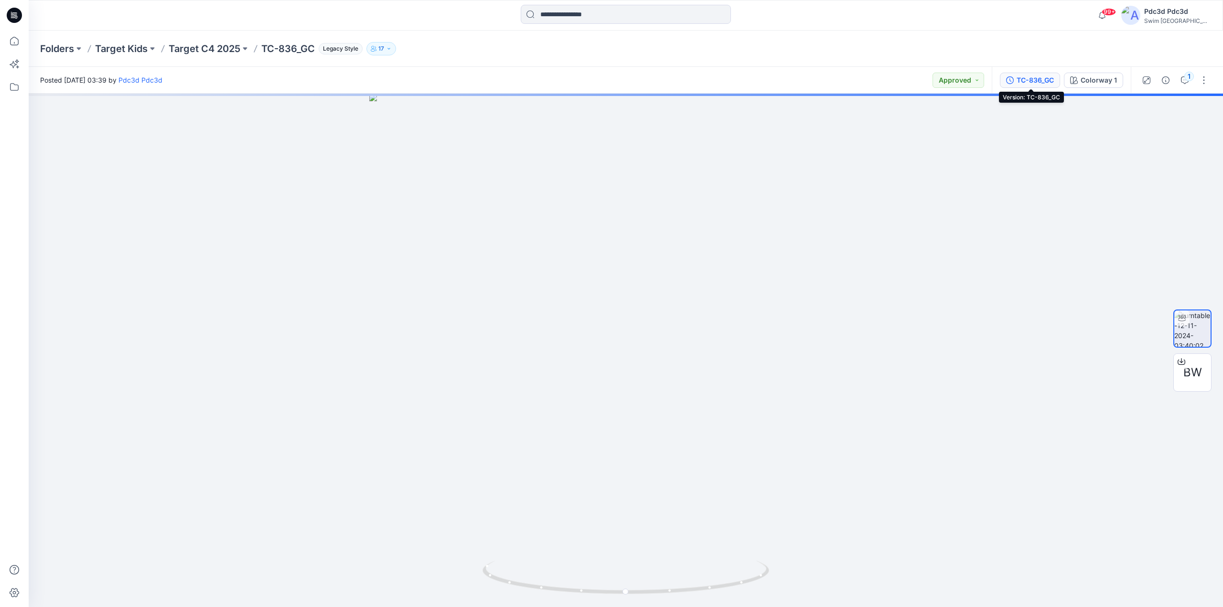
click at [1011, 80] on icon "button" at bounding box center [1010, 80] width 8 height 8
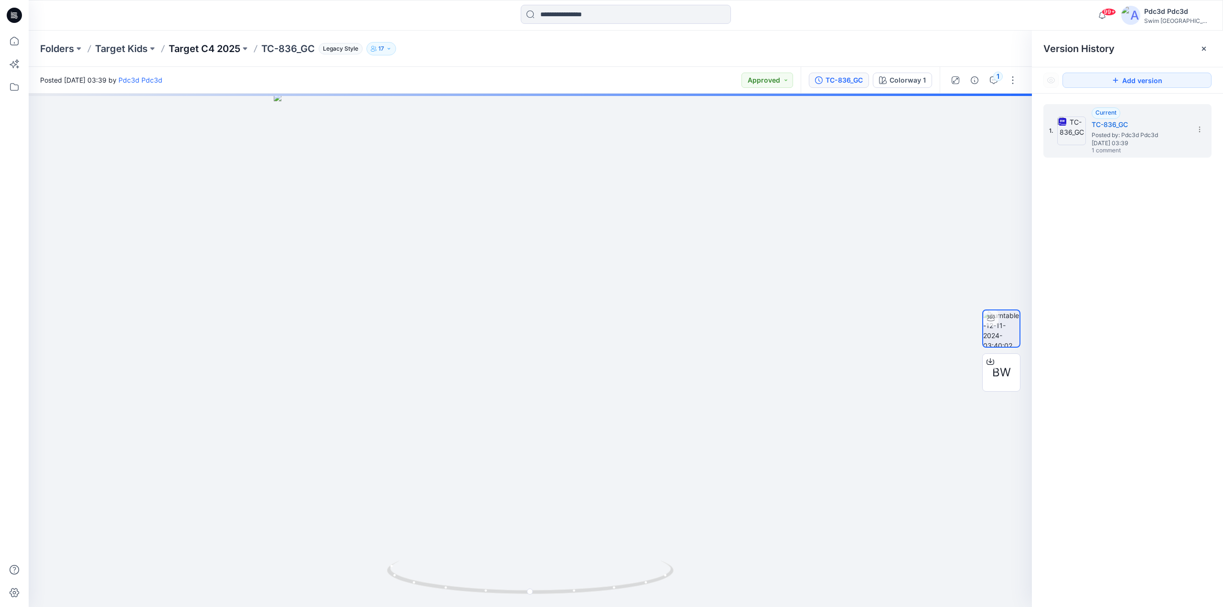
click at [214, 48] on p "Target C4 2025" at bounding box center [205, 48] width 72 height 13
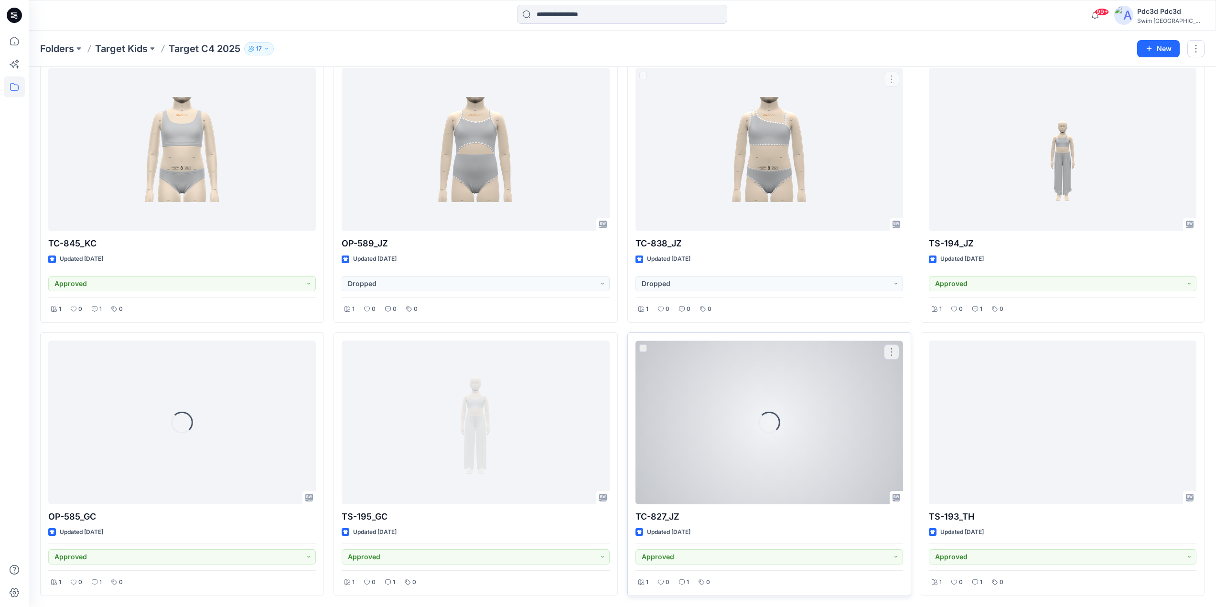
scroll to position [5511, 0]
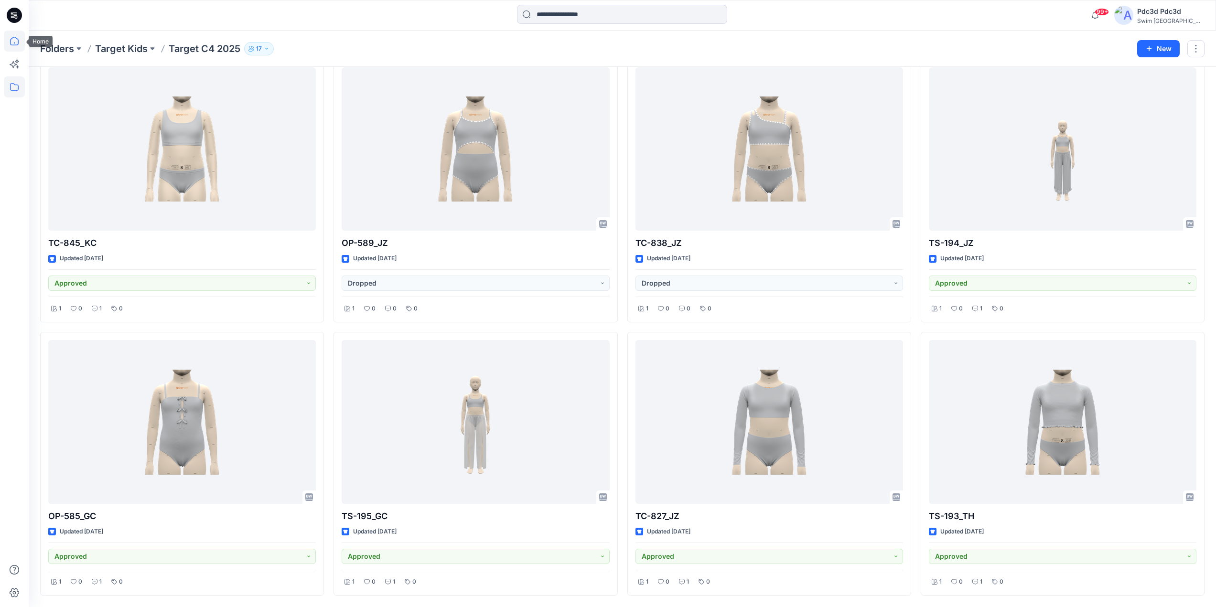
click at [11, 47] on icon at bounding box center [14, 41] width 21 height 21
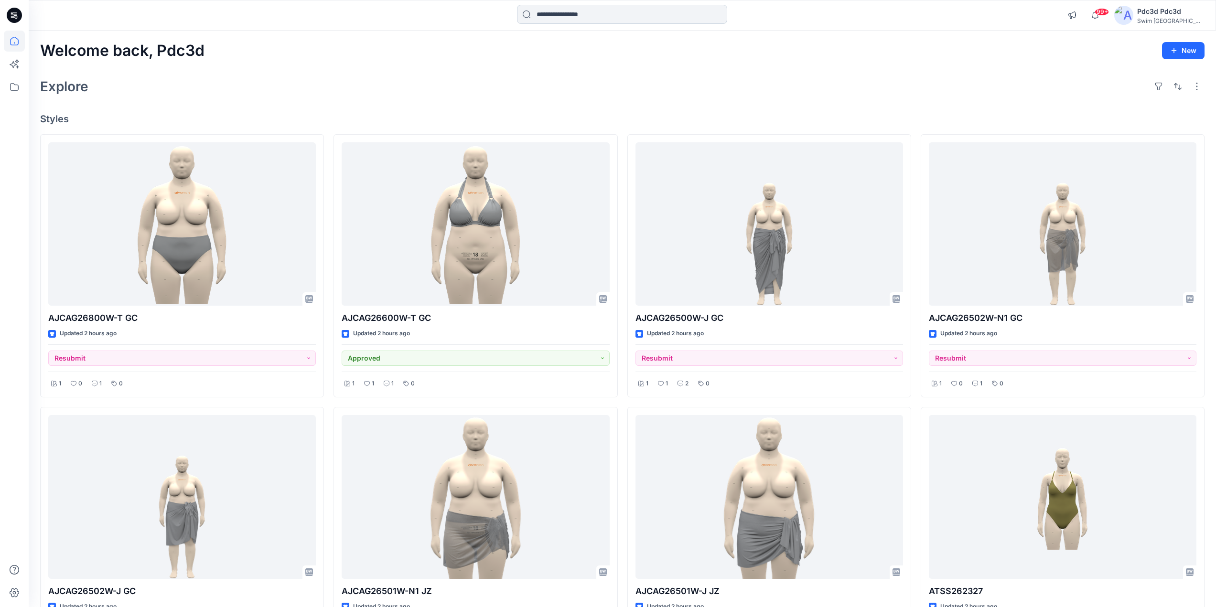
click at [555, 16] on input at bounding box center [622, 14] width 210 height 19
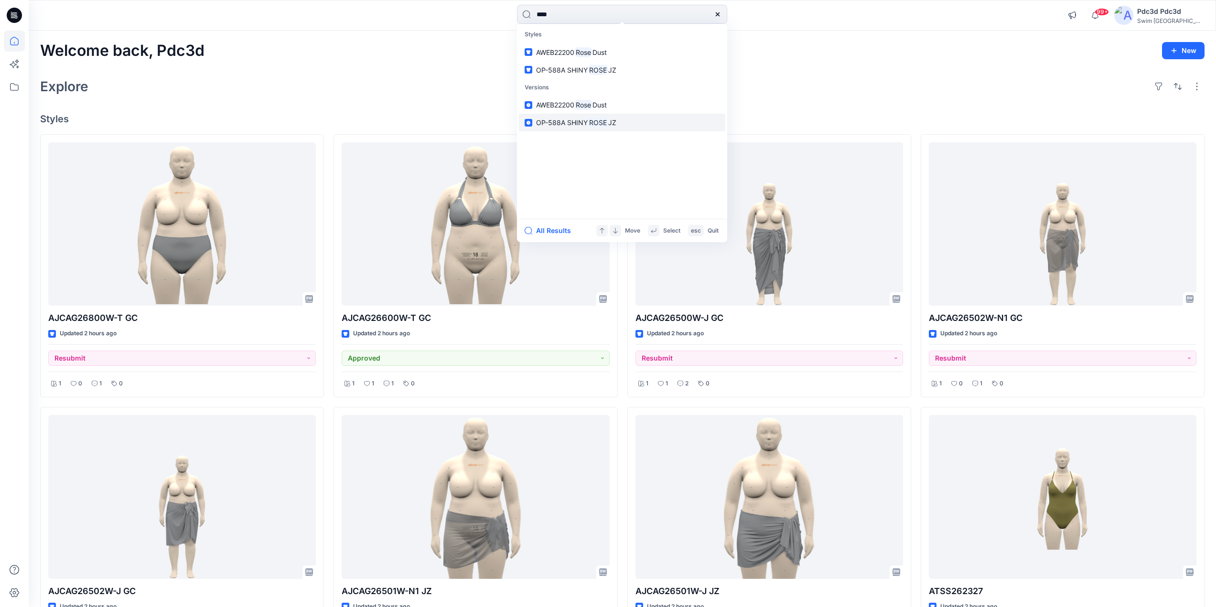
type input "****"
click at [607, 121] on mark "ROSE" at bounding box center [598, 122] width 21 height 11
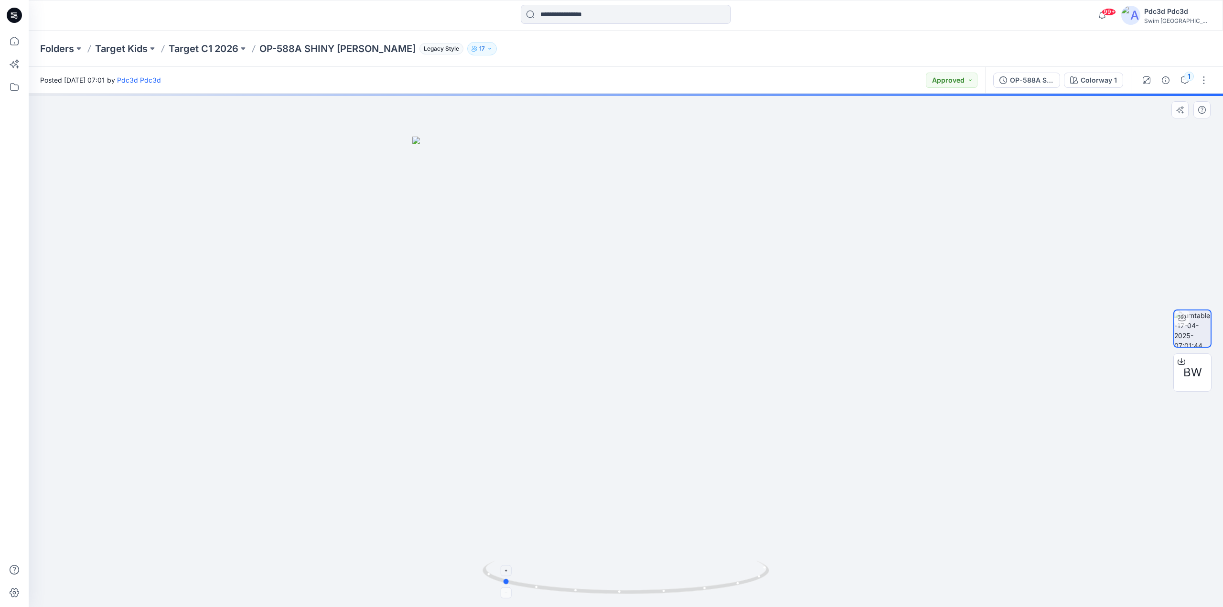
drag, startPoint x: 720, startPoint y: 591, endPoint x: 606, endPoint y: 583, distance: 114.5
click at [606, 583] on icon at bounding box center [627, 579] width 289 height 36
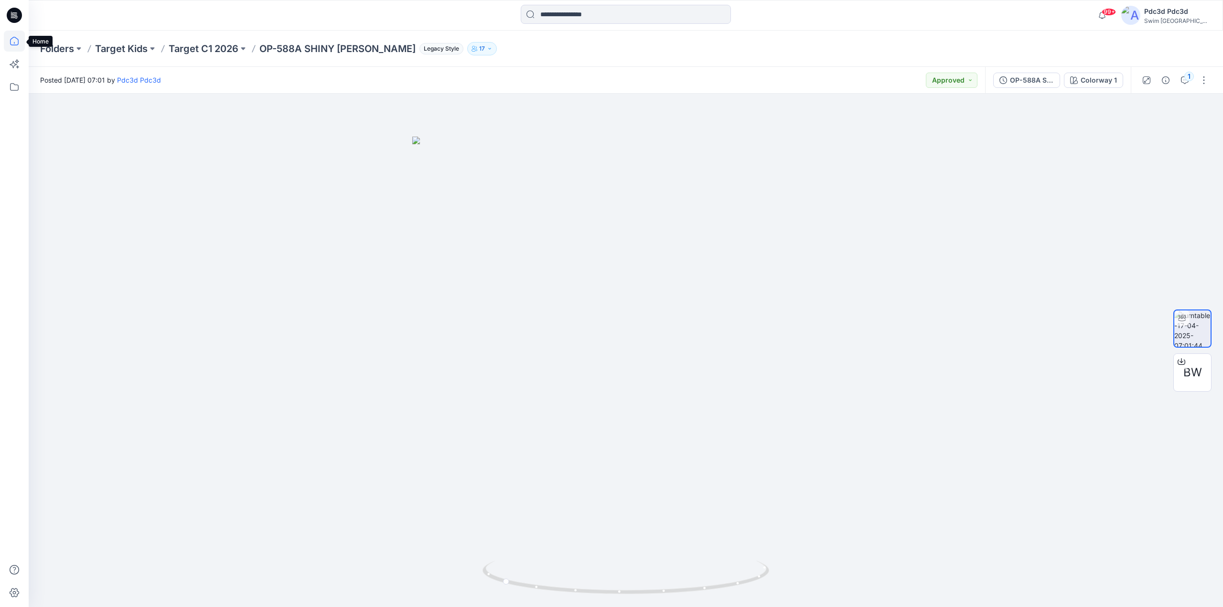
click at [15, 40] on icon at bounding box center [14, 41] width 21 height 21
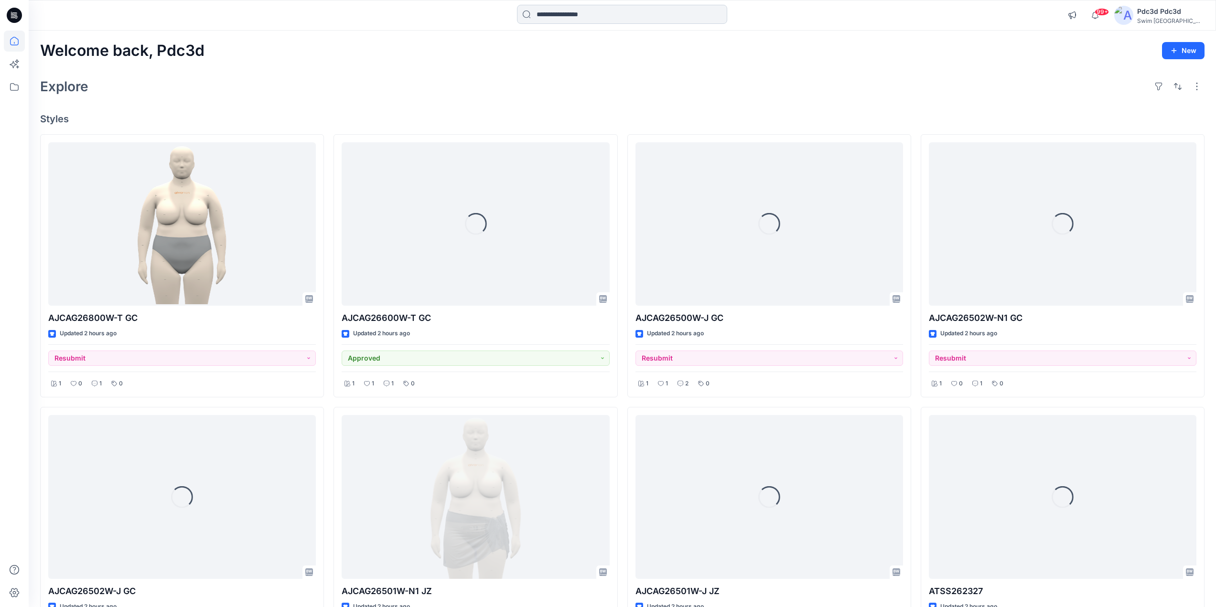
click at [566, 11] on input at bounding box center [622, 14] width 210 height 19
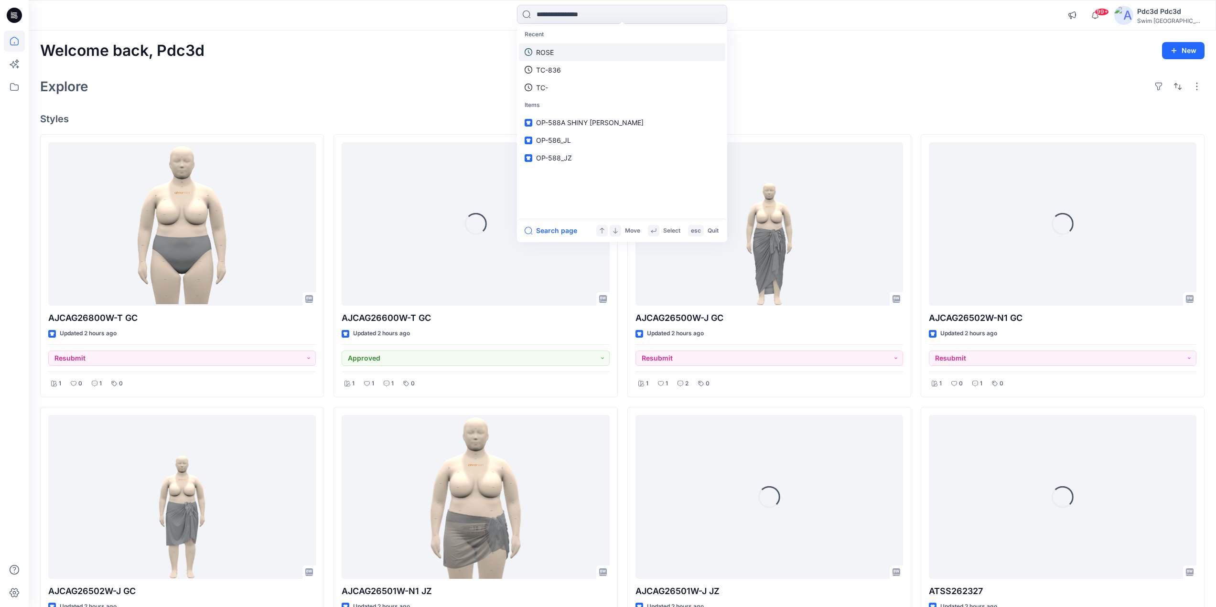
click at [551, 50] on p "ROSE" at bounding box center [545, 52] width 18 height 10
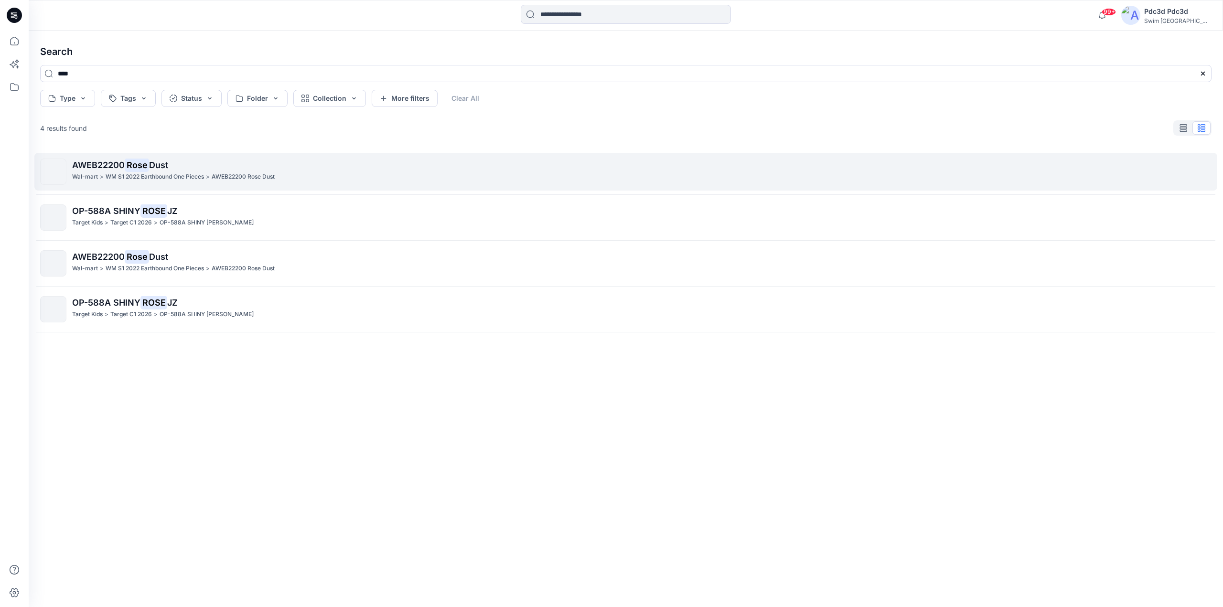
click at [118, 168] on span "AWEB22200" at bounding box center [98, 165] width 53 height 10
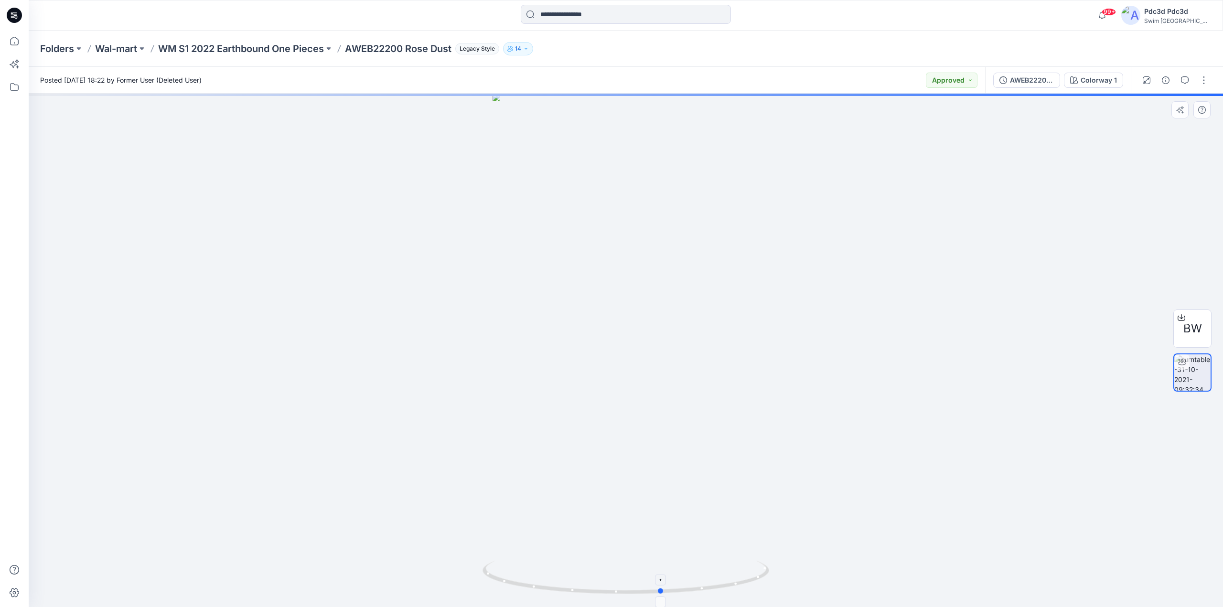
drag, startPoint x: 694, startPoint y: 597, endPoint x: 731, endPoint y: 578, distance: 41.3
click at [731, 578] on div at bounding box center [626, 351] width 1194 height 514
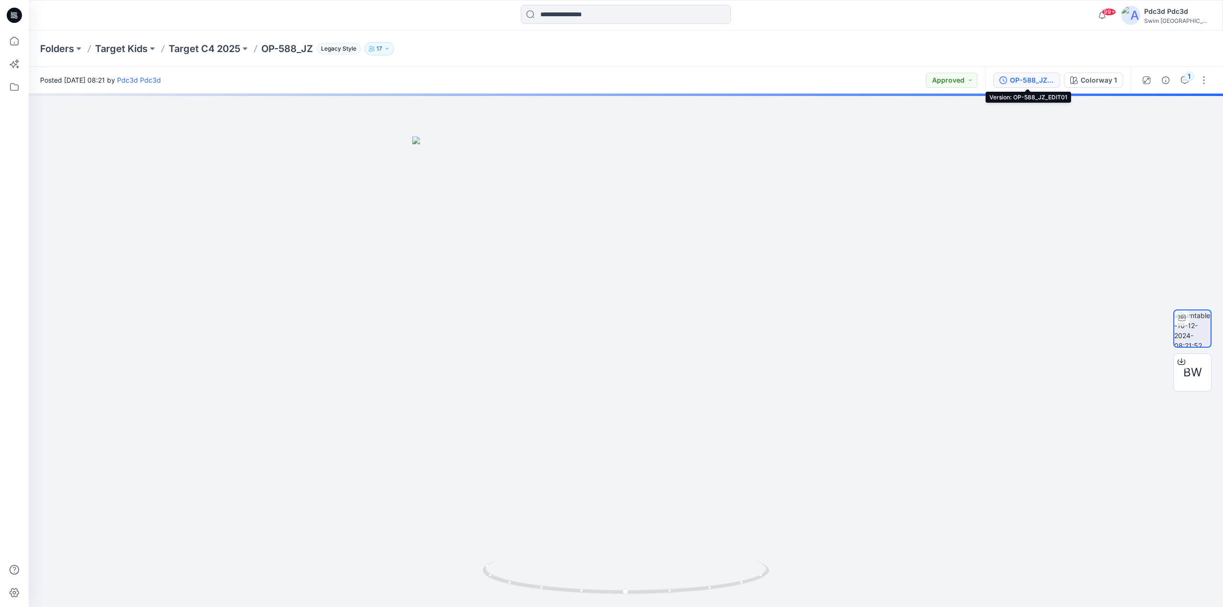
click at [1001, 75] on button "OP-588_JZ_EDIT01" at bounding box center [1026, 80] width 67 height 15
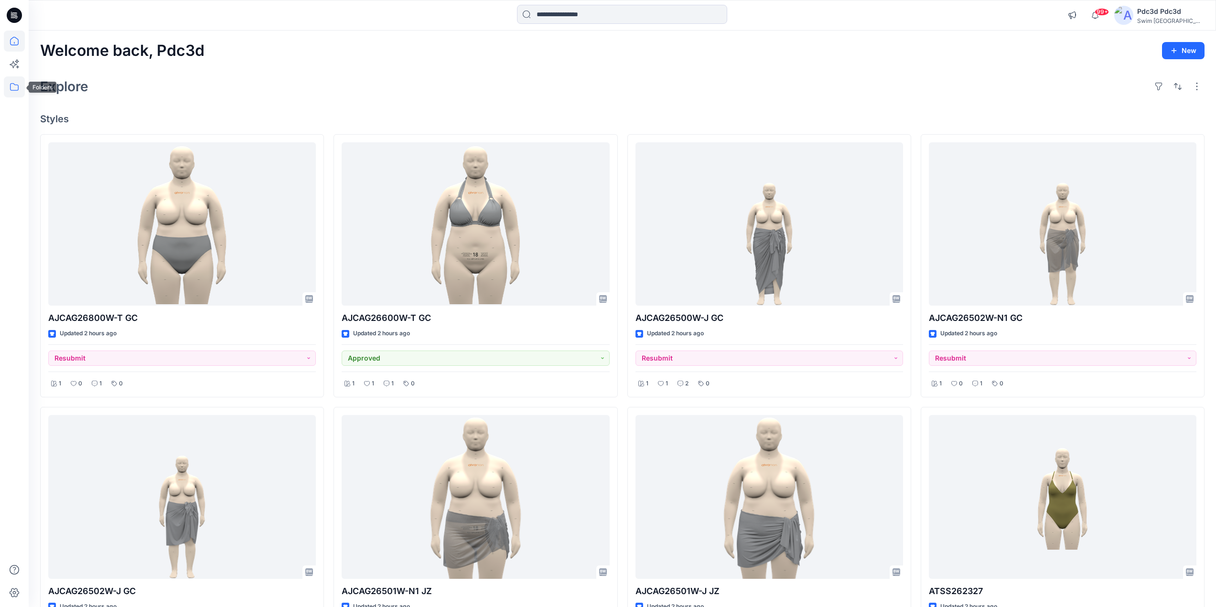
click at [14, 87] on icon at bounding box center [14, 86] width 21 height 21
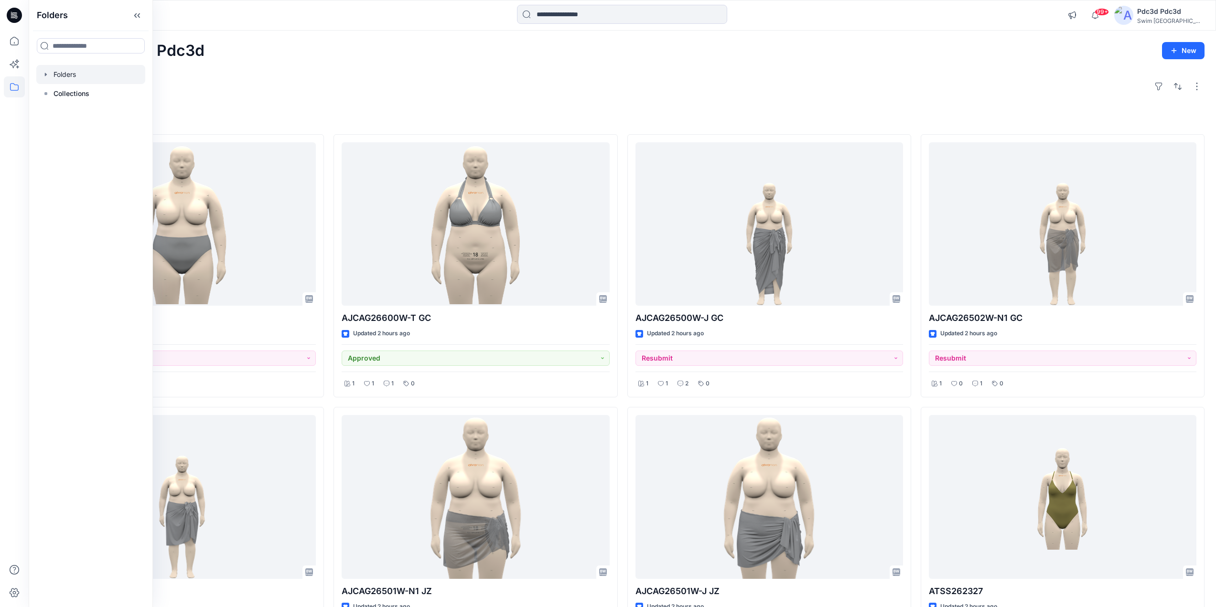
click at [64, 73] on div at bounding box center [90, 74] width 109 height 19
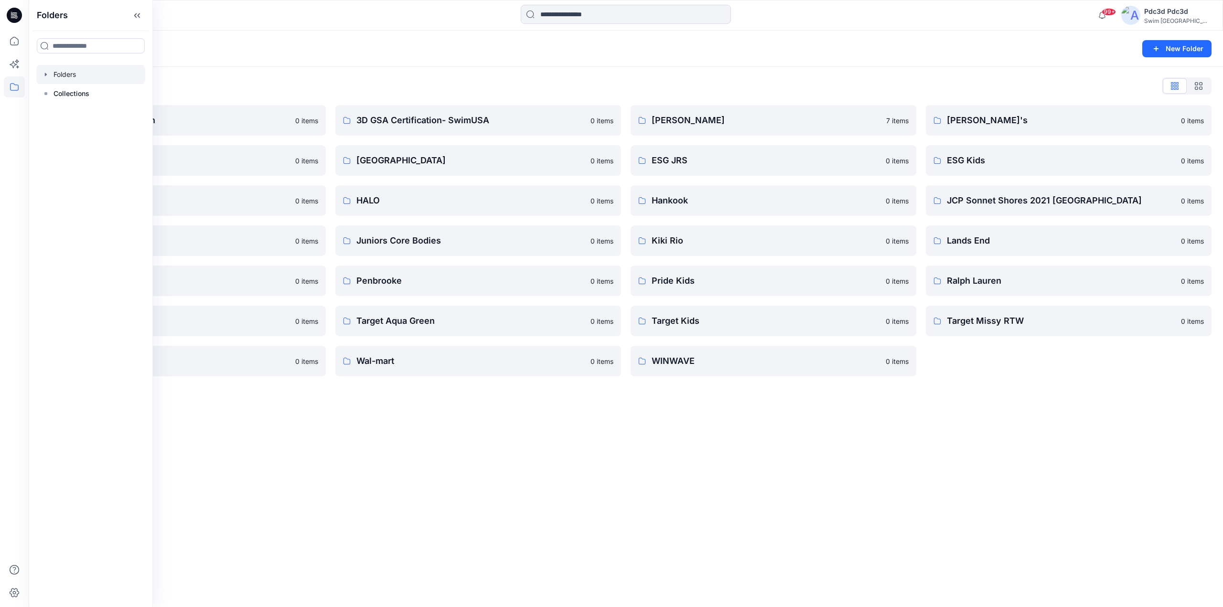
click at [511, 433] on div "Folders New Folder Folders List 3D Artist Accreditation 0 items Collab 0 items …" at bounding box center [626, 319] width 1194 height 577
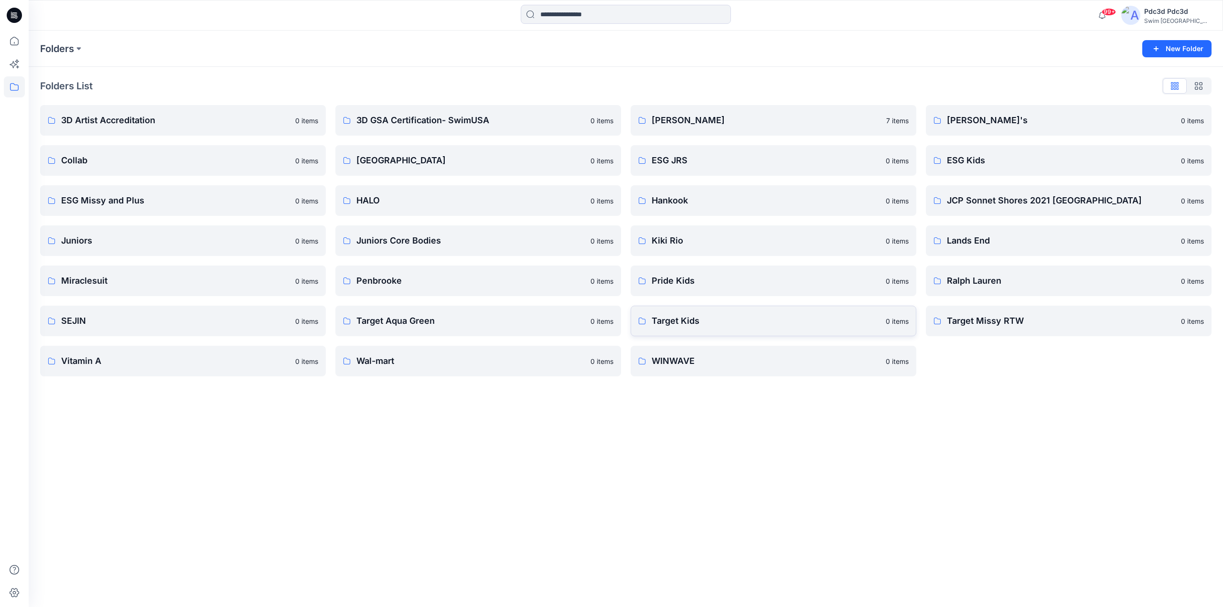
click at [688, 321] on p "Target Kids" at bounding box center [766, 320] width 228 height 13
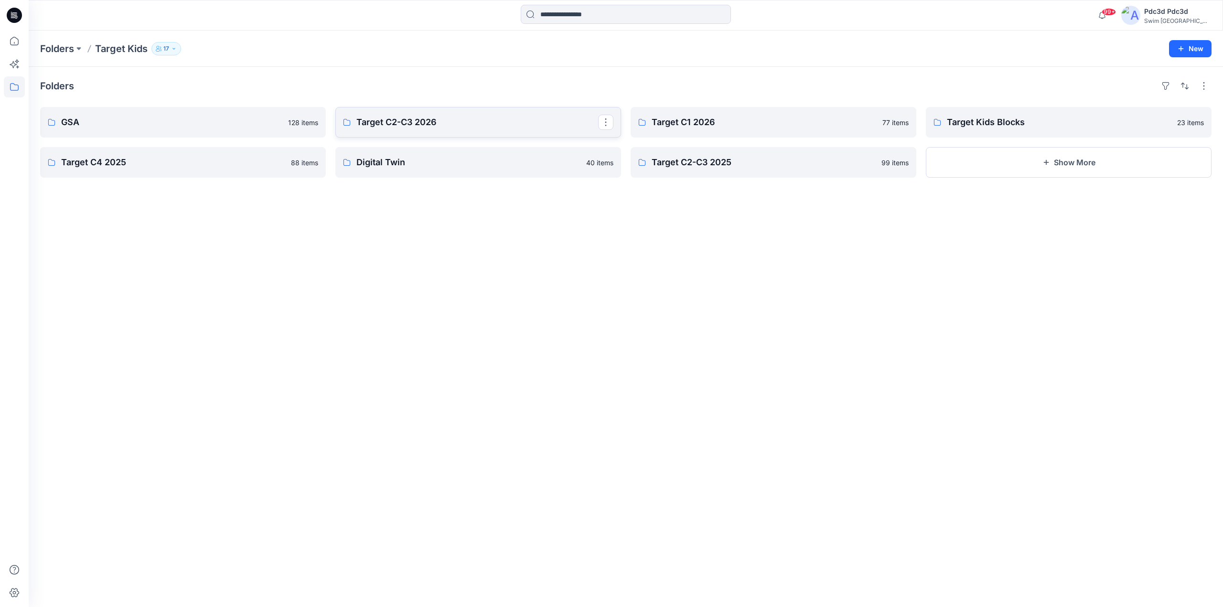
click at [419, 124] on p "Target C2-C3 2026" at bounding box center [477, 122] width 242 height 13
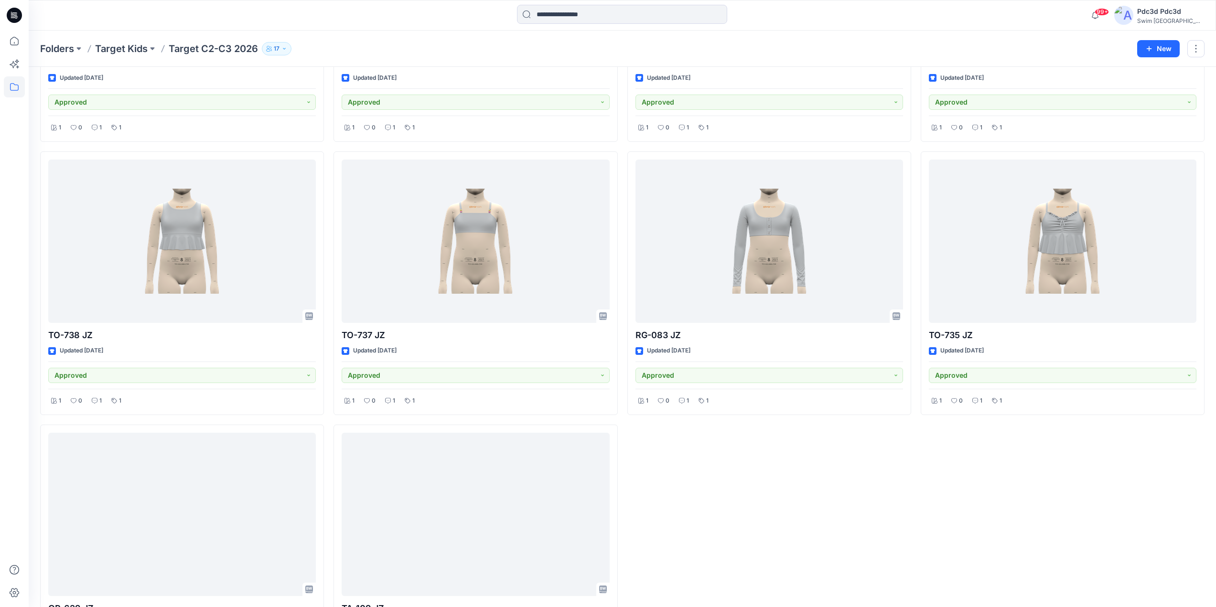
scroll to position [4146, 0]
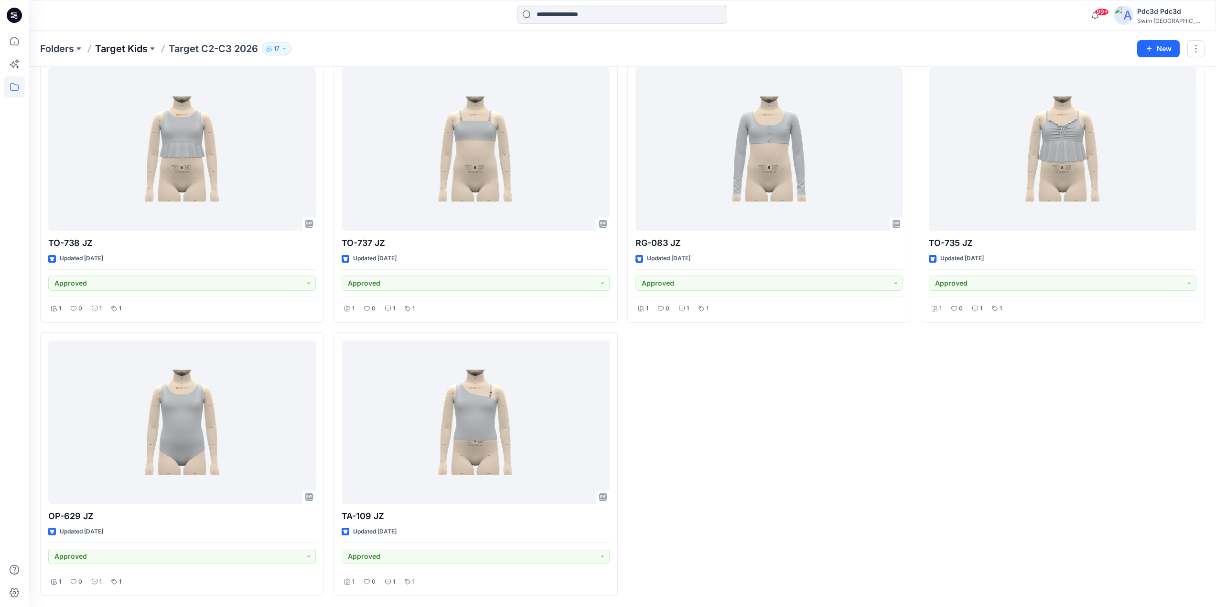
click at [139, 46] on p "Target Kids" at bounding box center [121, 48] width 53 height 13
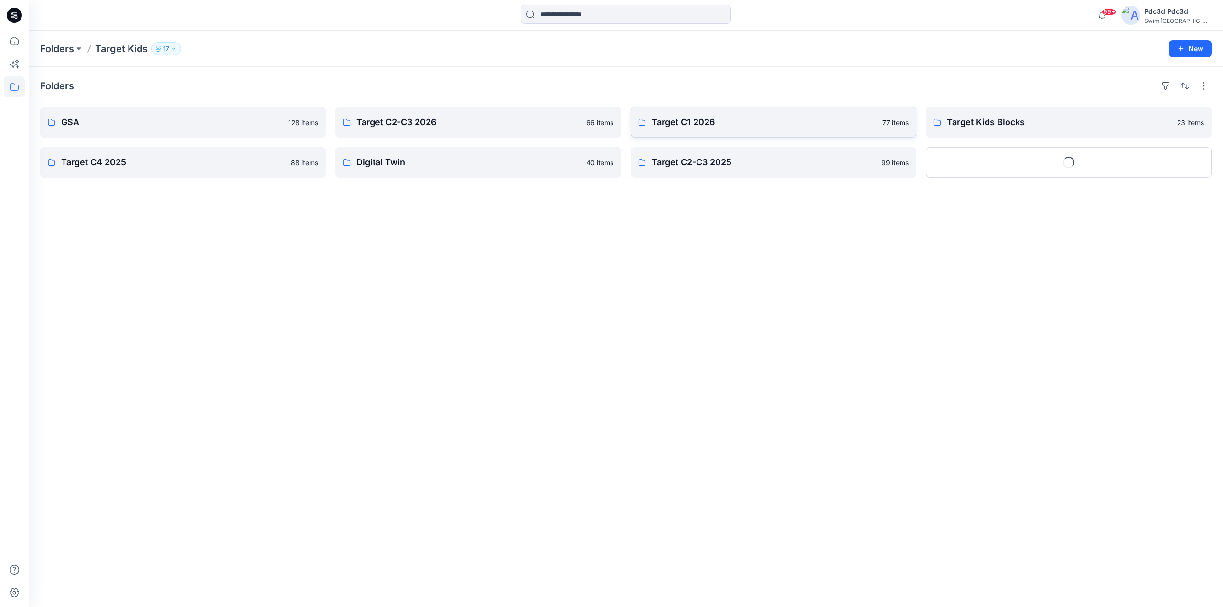
click at [714, 119] on p "Target C1 2026" at bounding box center [764, 122] width 225 height 13
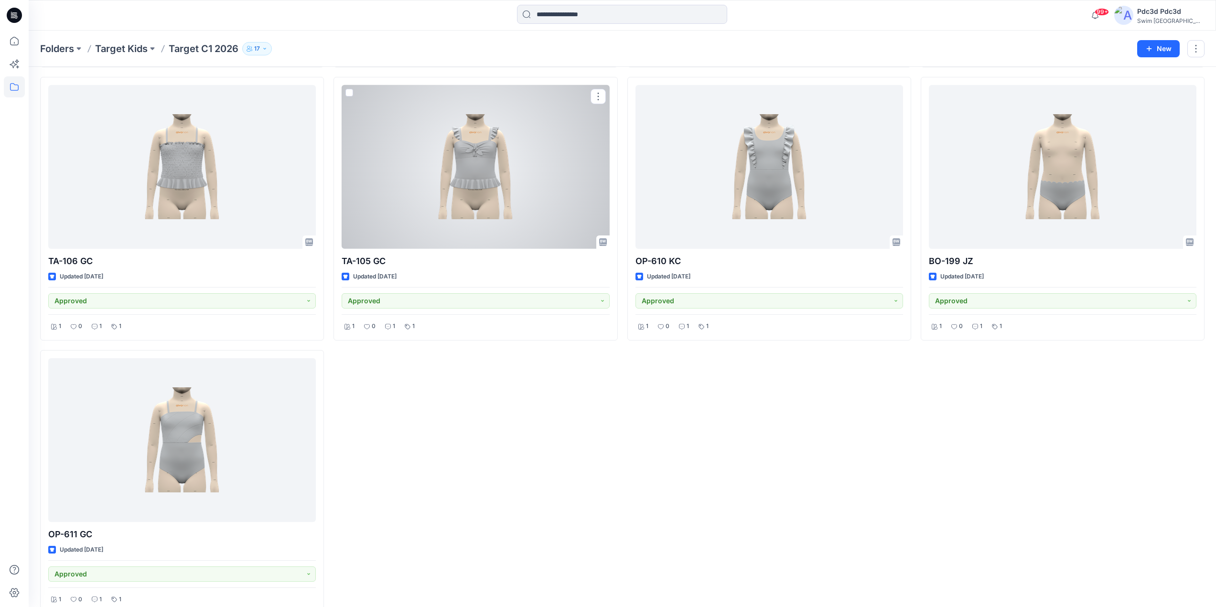
scroll to position [4965, 0]
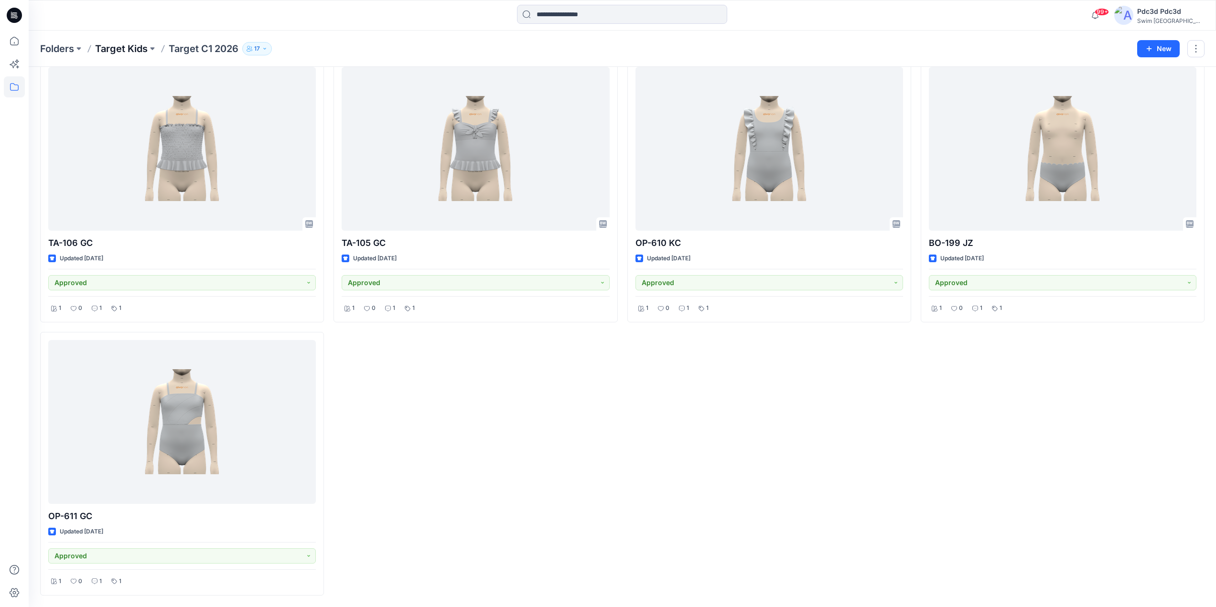
click at [143, 50] on p "Target Kids" at bounding box center [121, 48] width 53 height 13
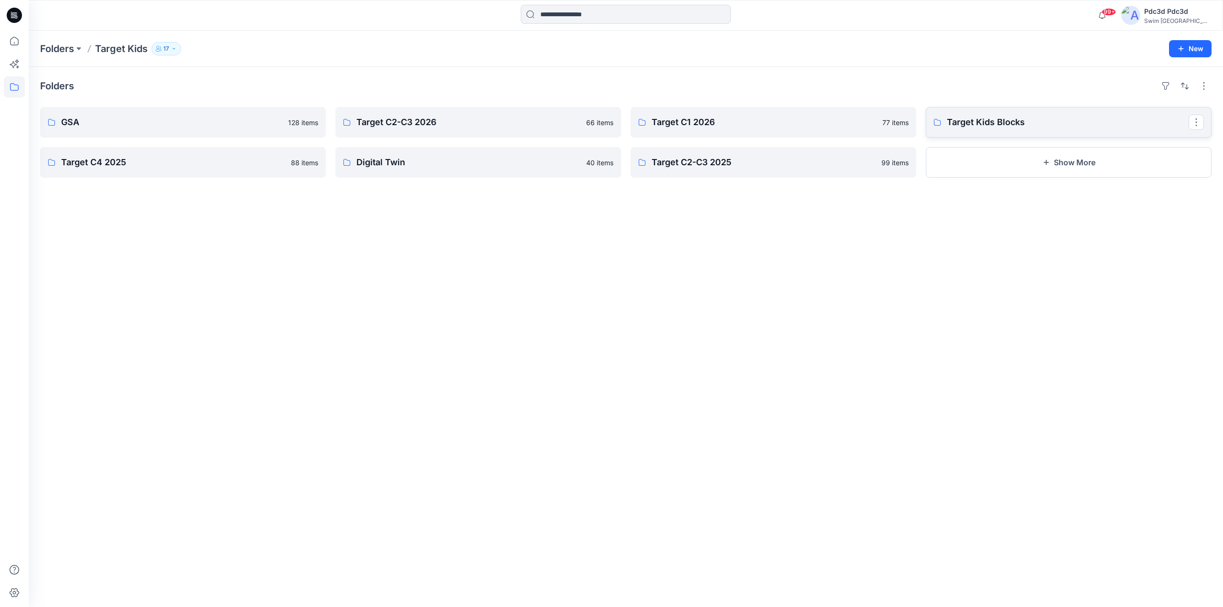
click at [973, 120] on p "Target Kids Blocks" at bounding box center [1068, 122] width 242 height 13
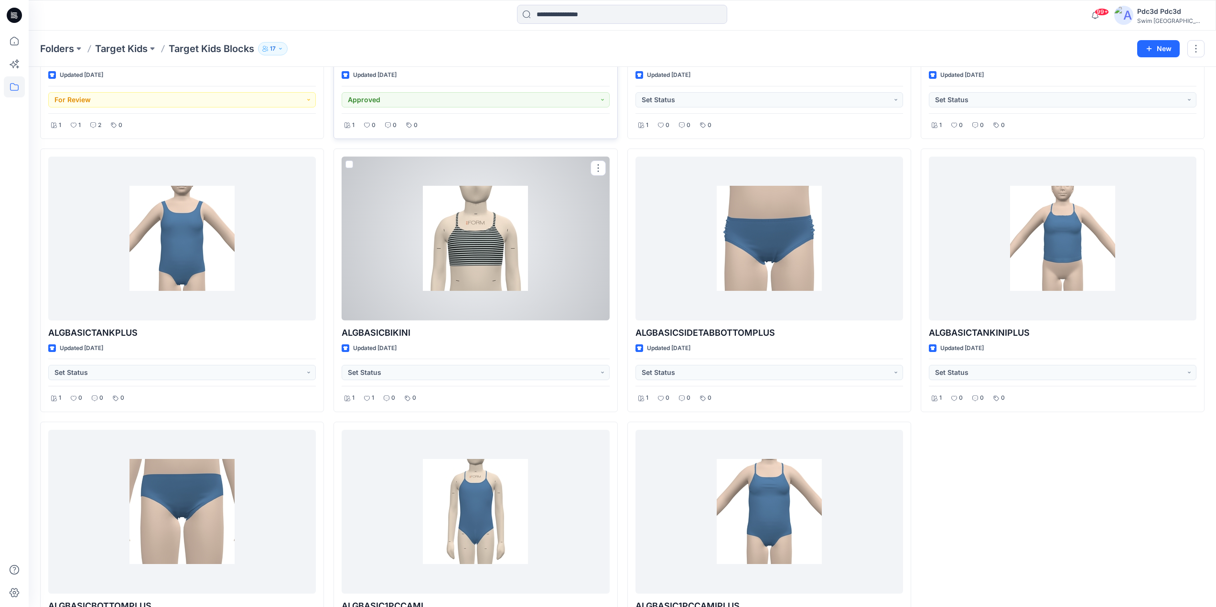
scroll to position [1141, 0]
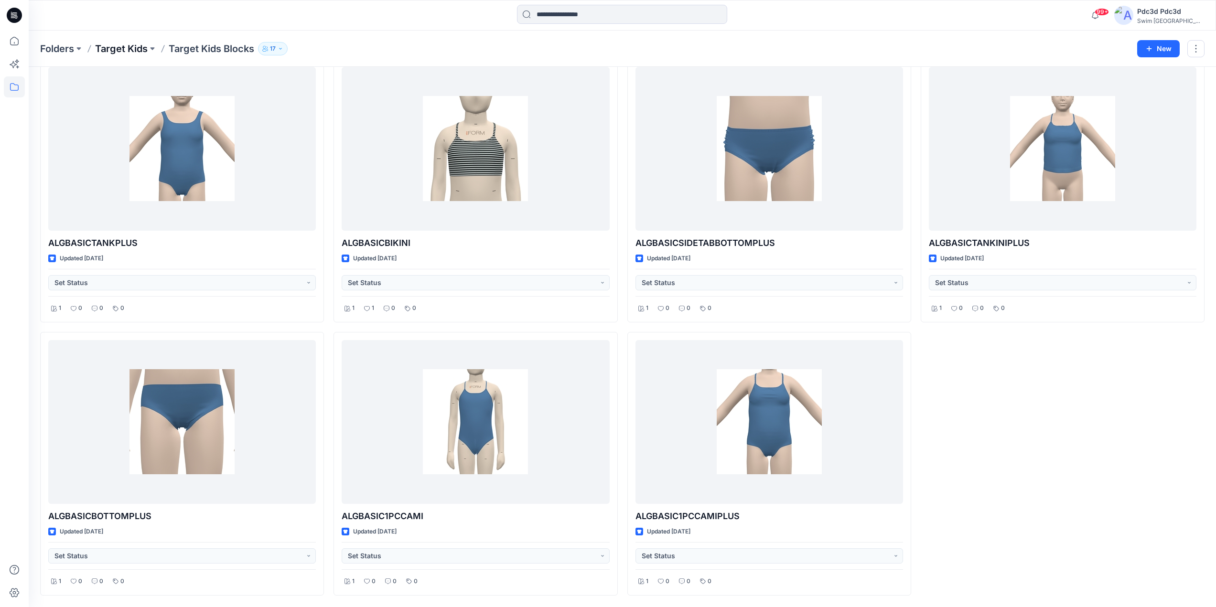
click at [132, 50] on p "Target Kids" at bounding box center [121, 48] width 53 height 13
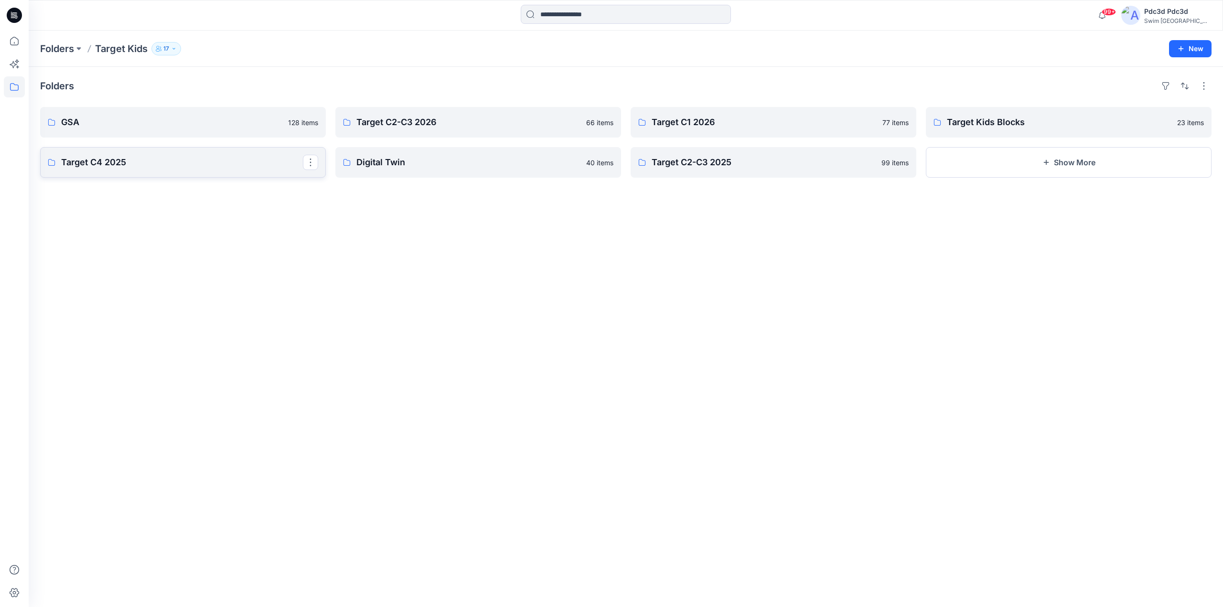
click at [132, 162] on p "Target C4 2025" at bounding box center [182, 162] width 242 height 13
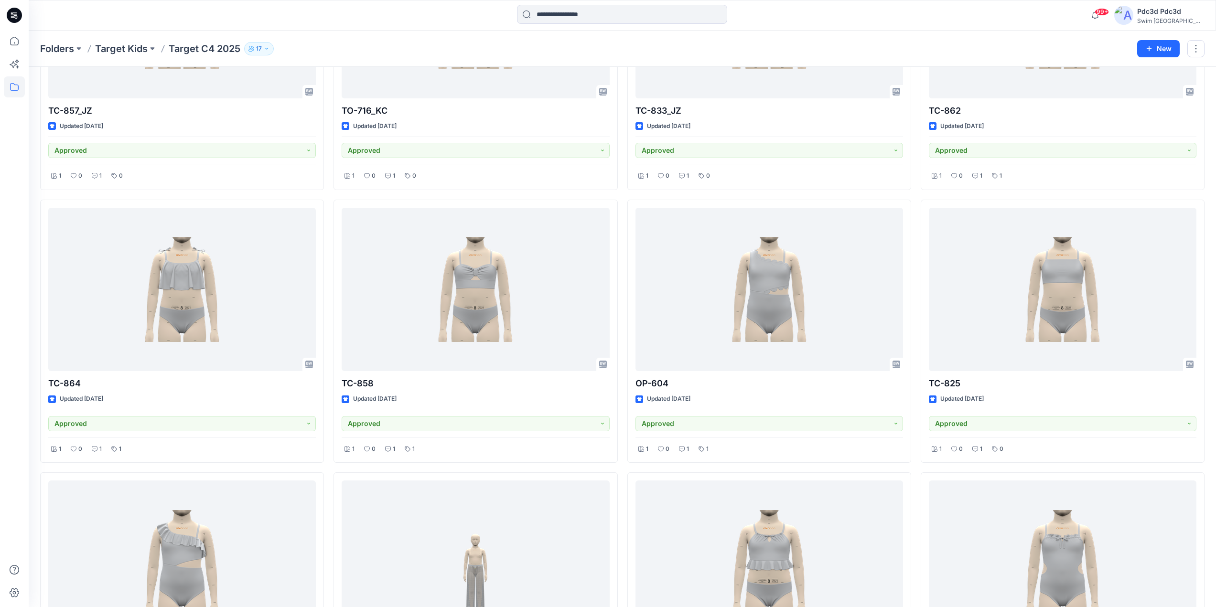
scroll to position [1546, 0]
click at [123, 49] on p "Target Kids" at bounding box center [121, 48] width 53 height 13
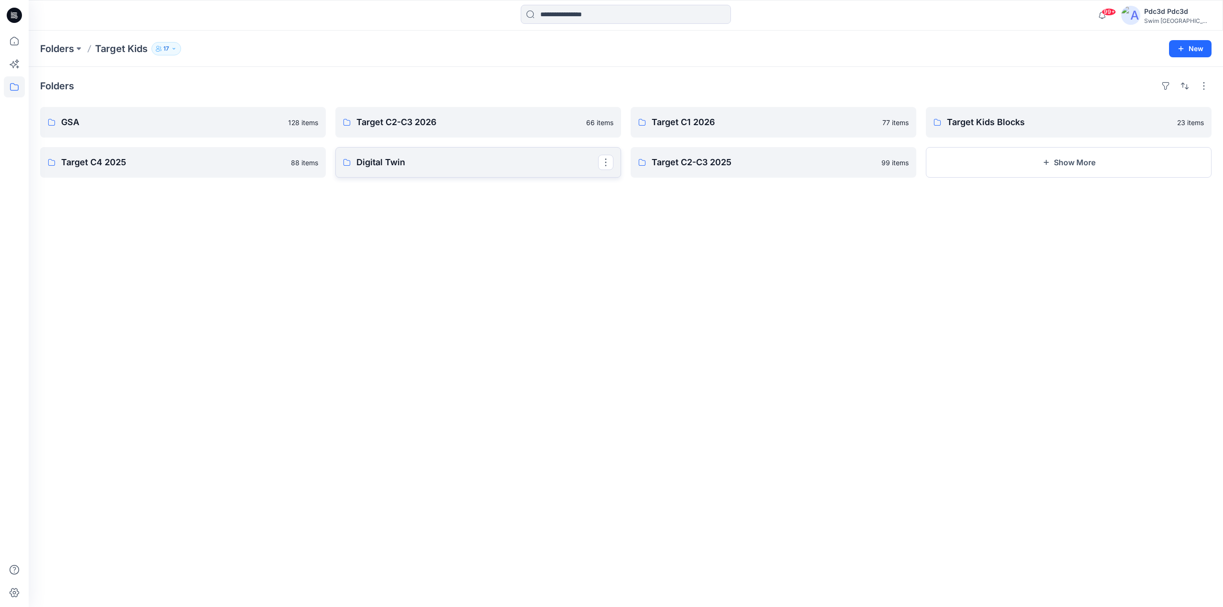
click at [381, 173] on link "Digital Twin" at bounding box center [478, 162] width 286 height 31
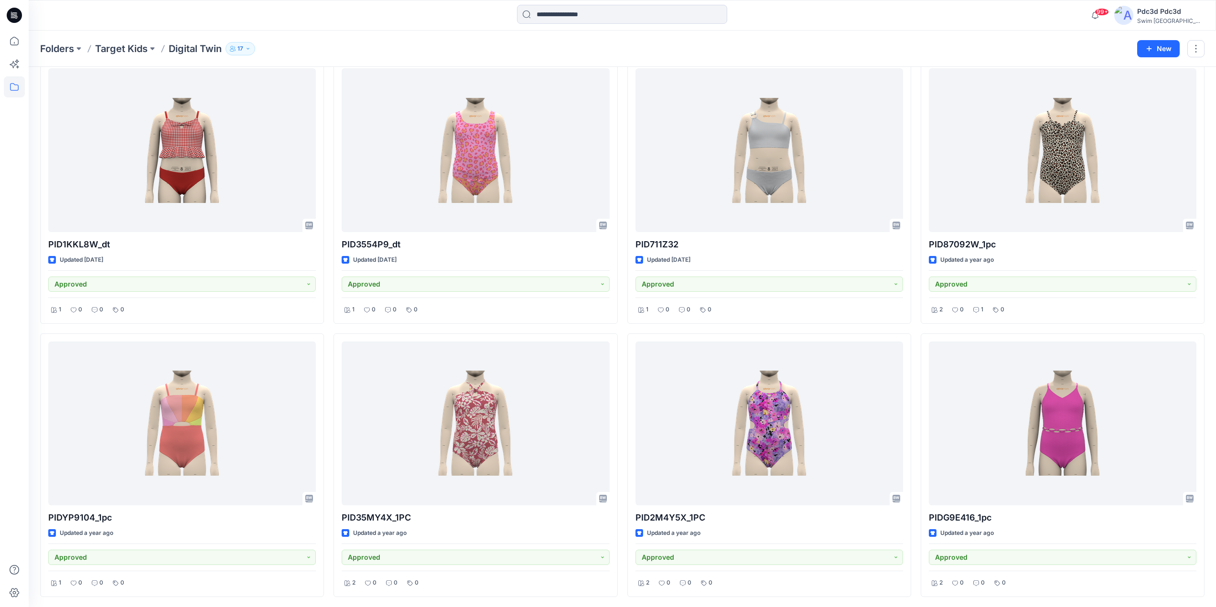
scroll to position [2234, 0]
click at [132, 51] on p "Target Kids" at bounding box center [121, 48] width 53 height 13
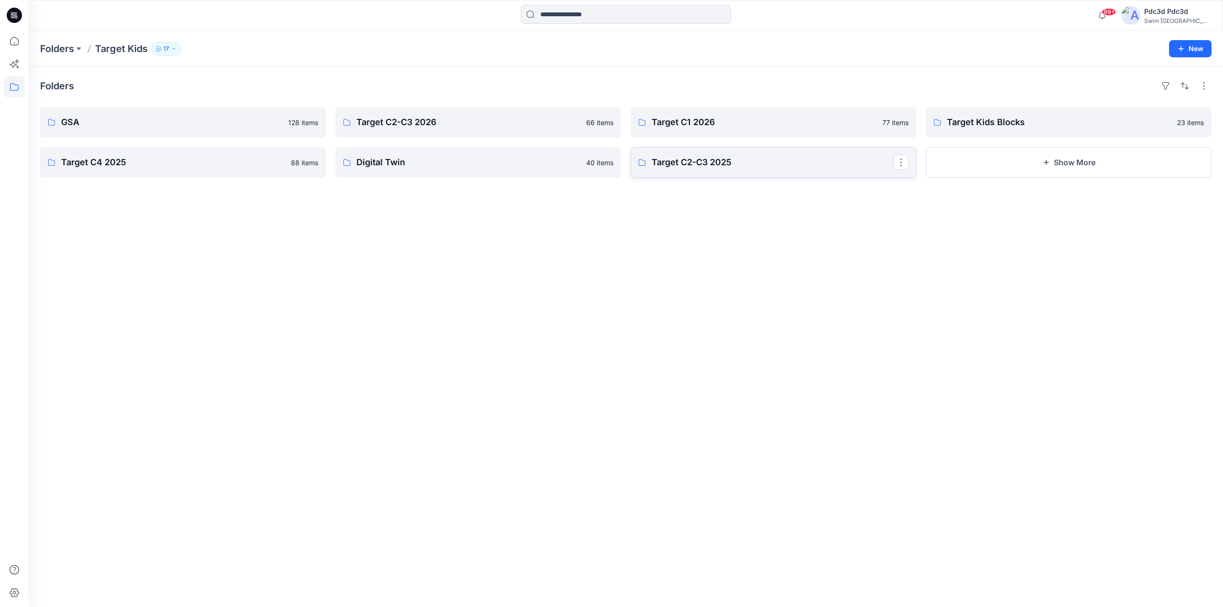
click at [644, 173] on link "Target C2-C3 2025" at bounding box center [774, 162] width 286 height 31
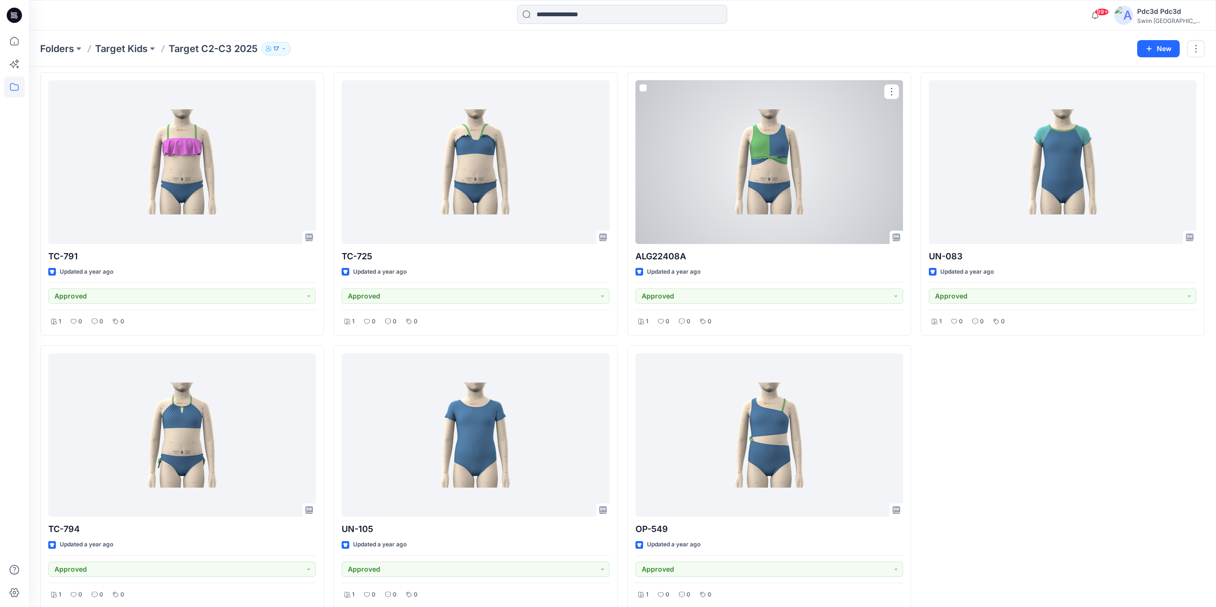
scroll to position [6331, 0]
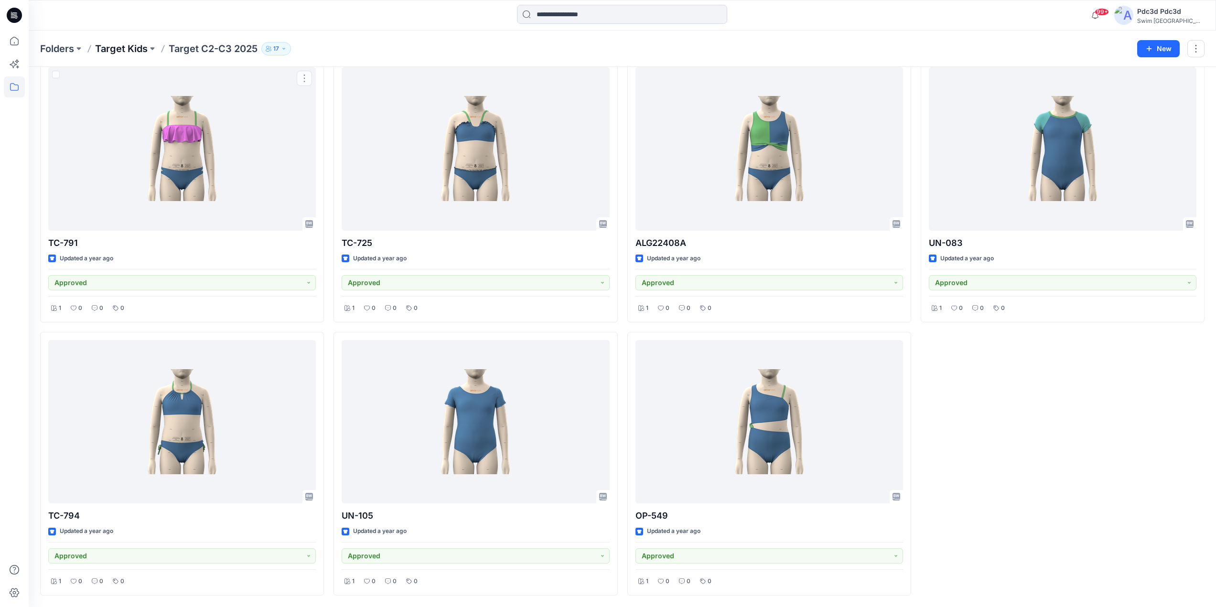
click at [115, 47] on p "Target Kids" at bounding box center [121, 48] width 53 height 13
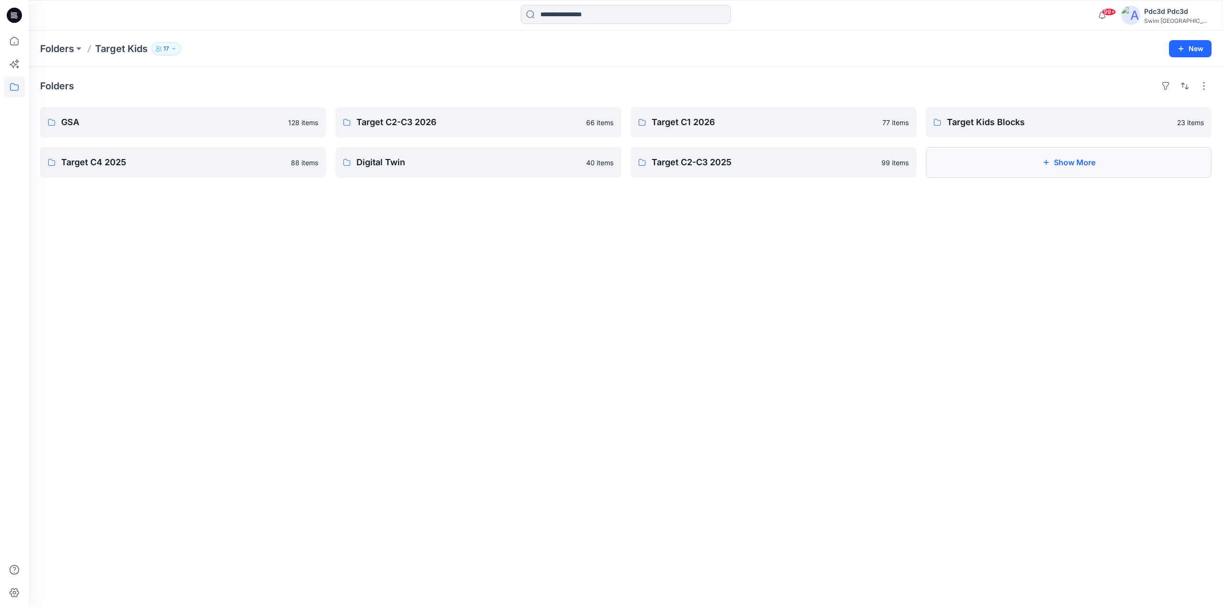
click at [998, 167] on button "Show More" at bounding box center [1069, 162] width 286 height 31
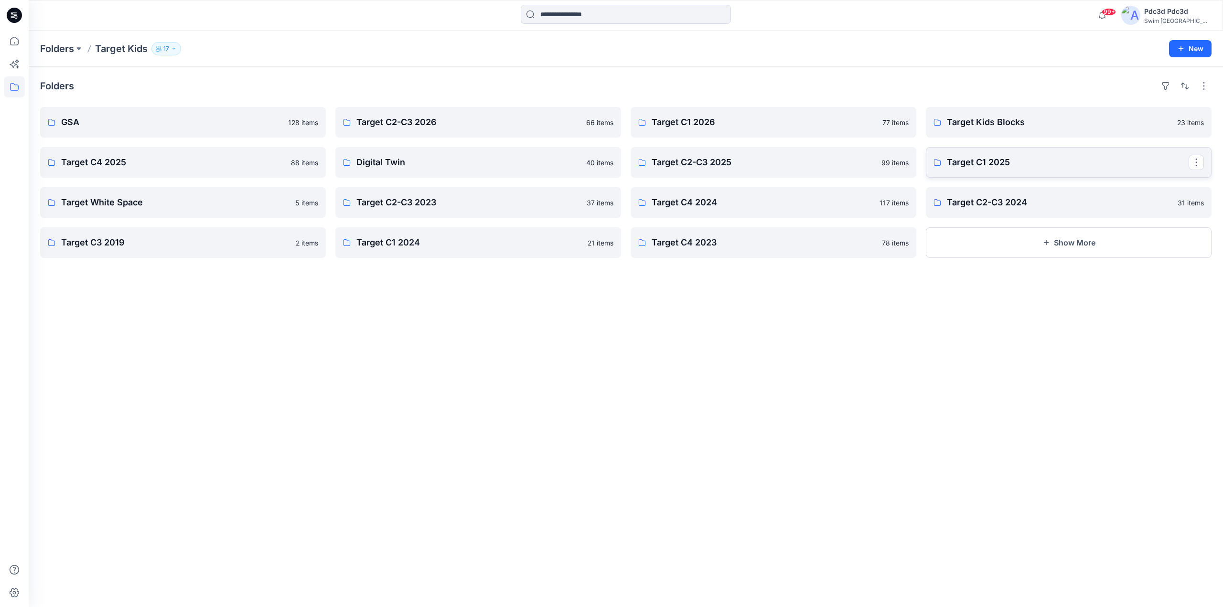
click at [974, 166] on p "Target C1 2025" at bounding box center [1068, 162] width 242 height 13
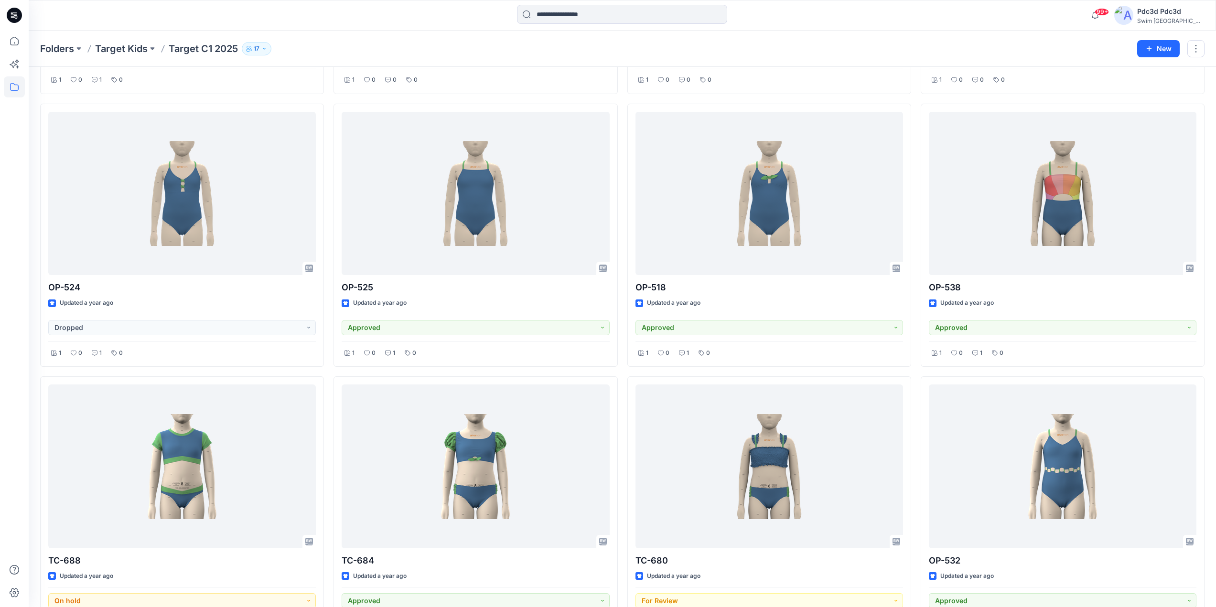
scroll to position [3053, 0]
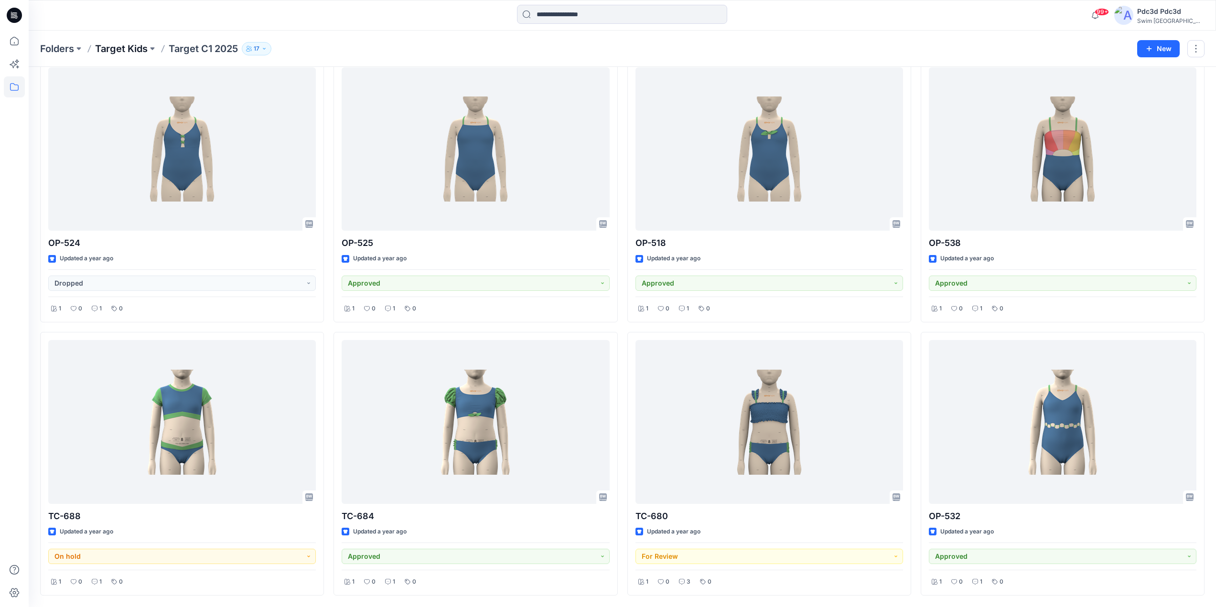
click at [136, 44] on p "Target Kids" at bounding box center [121, 48] width 53 height 13
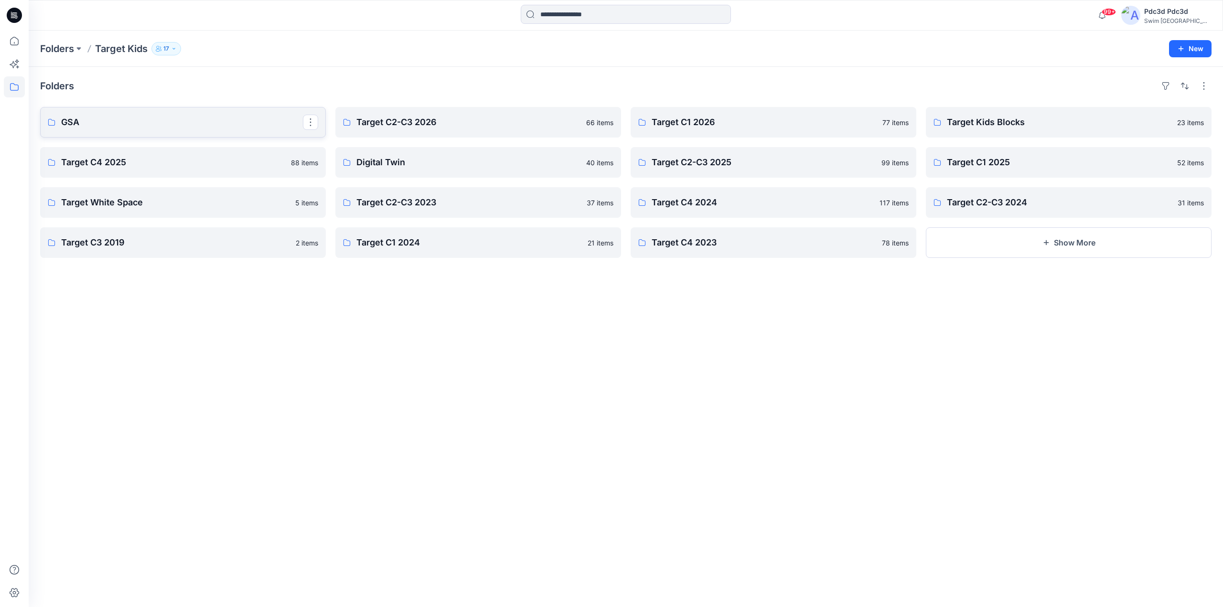
click at [158, 114] on link "GSA" at bounding box center [183, 122] width 286 height 31
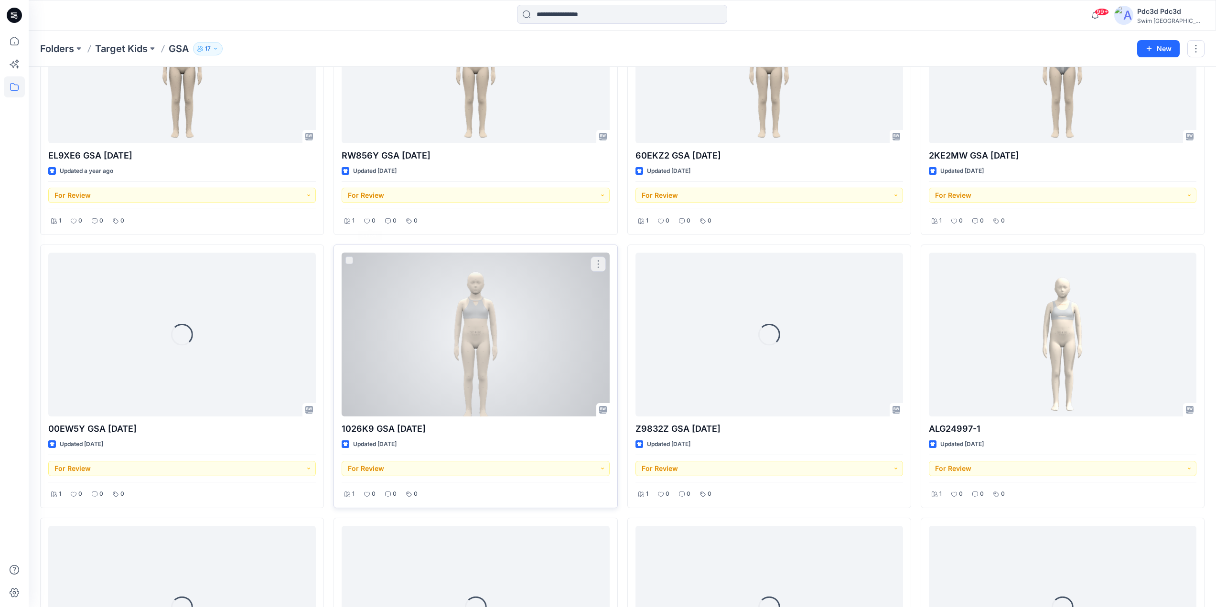
scroll to position [2329, 0]
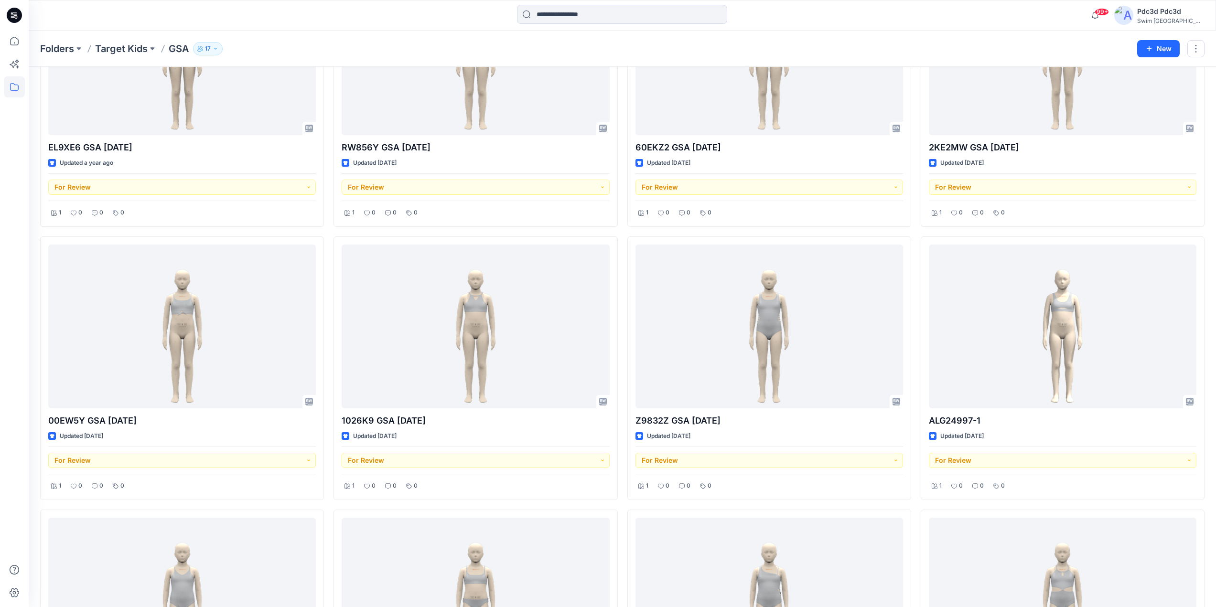
click at [6, 30] on div at bounding box center [14, 15] width 31 height 31
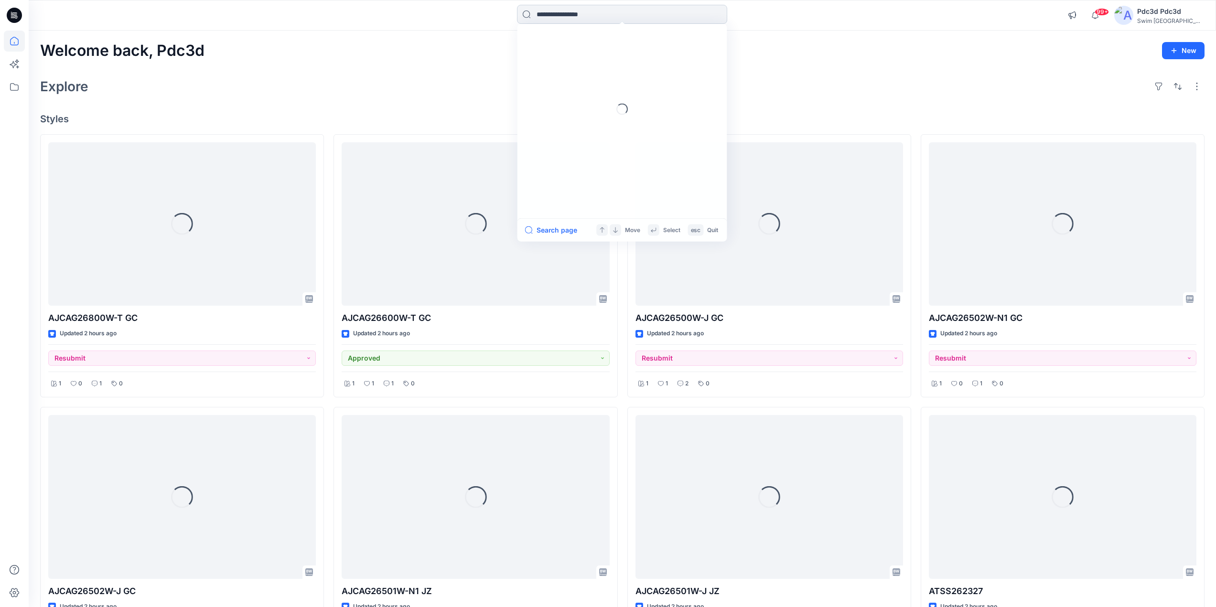
click at [566, 15] on input at bounding box center [622, 14] width 210 height 19
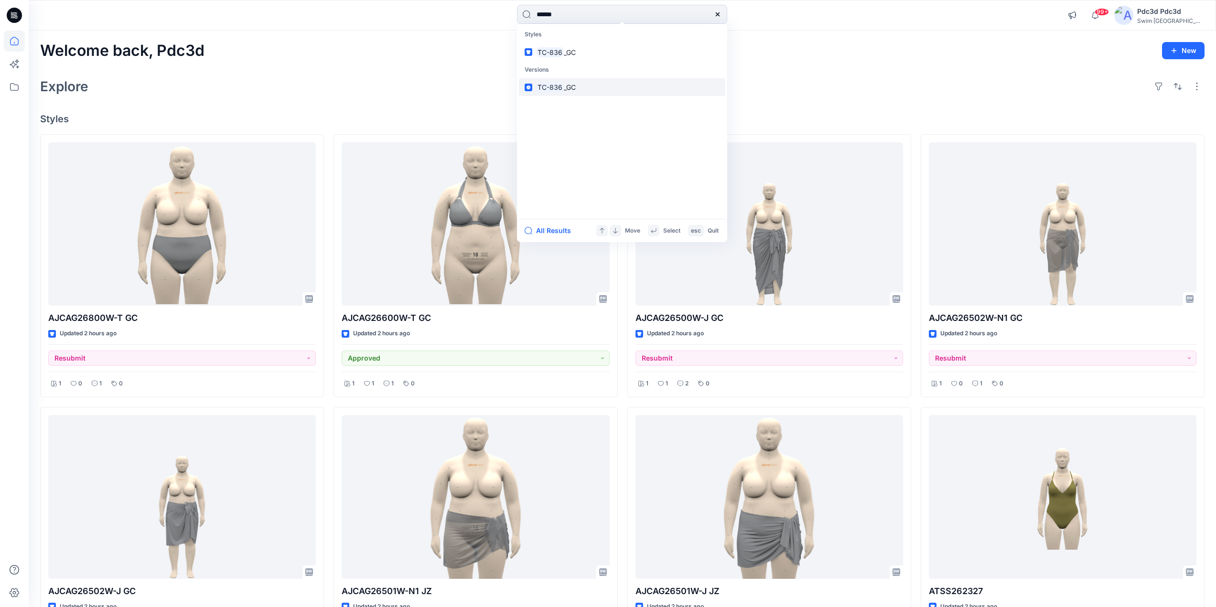
type input "******"
click at [569, 89] on span "_GC" at bounding box center [570, 87] width 12 height 8
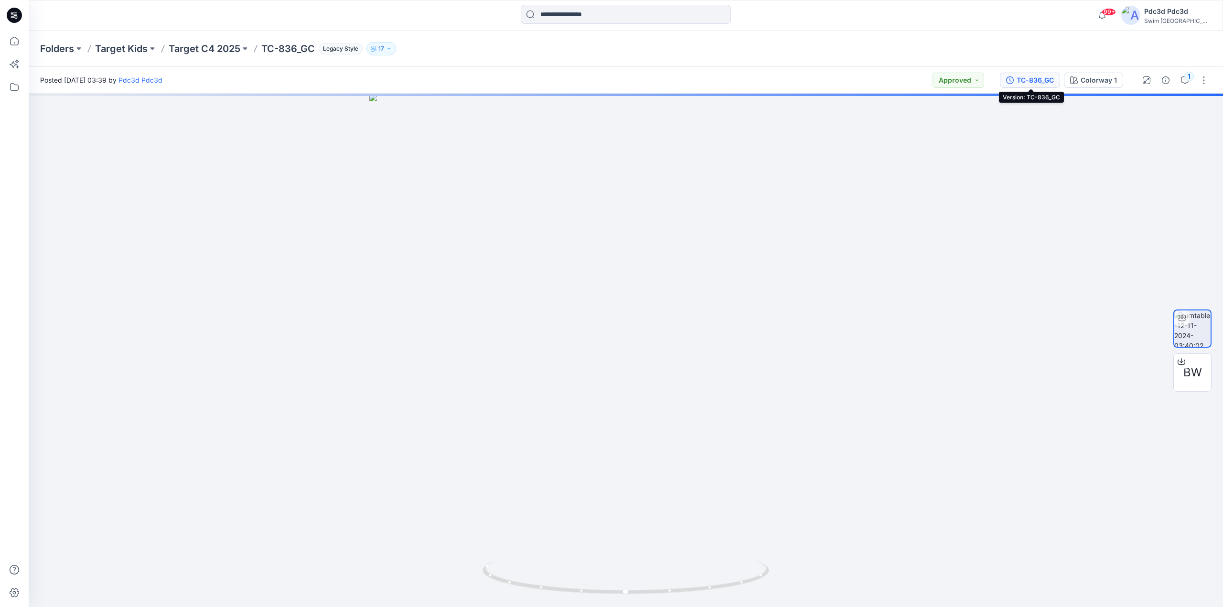
click at [1007, 81] on icon "button" at bounding box center [1010, 80] width 8 height 8
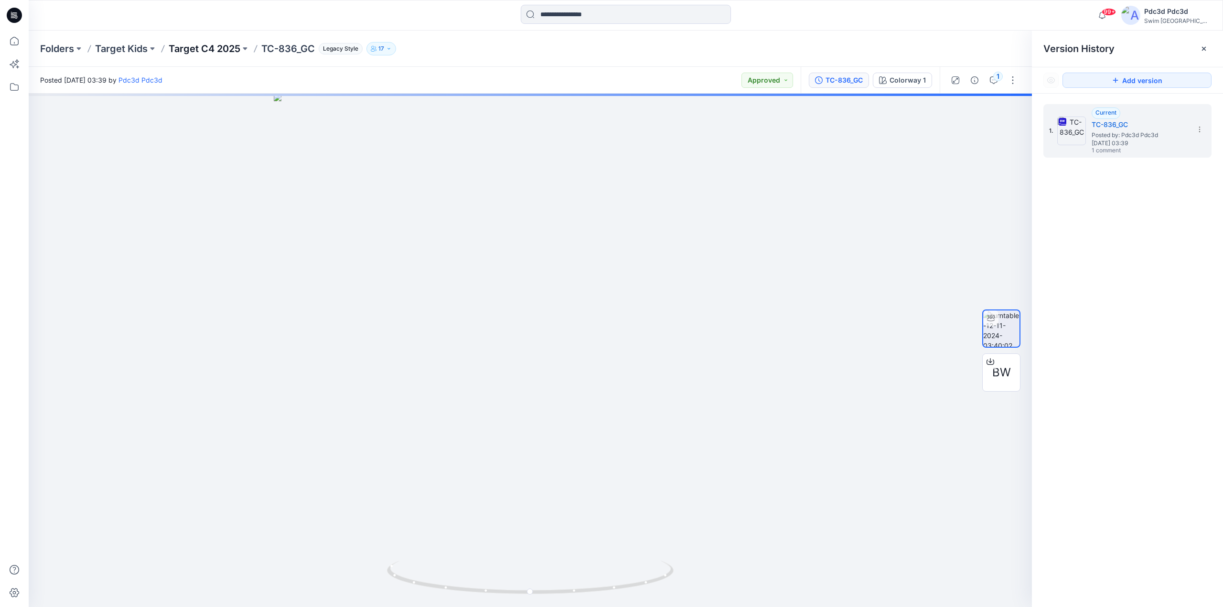
click at [210, 49] on p "Target C4 2025" at bounding box center [205, 48] width 72 height 13
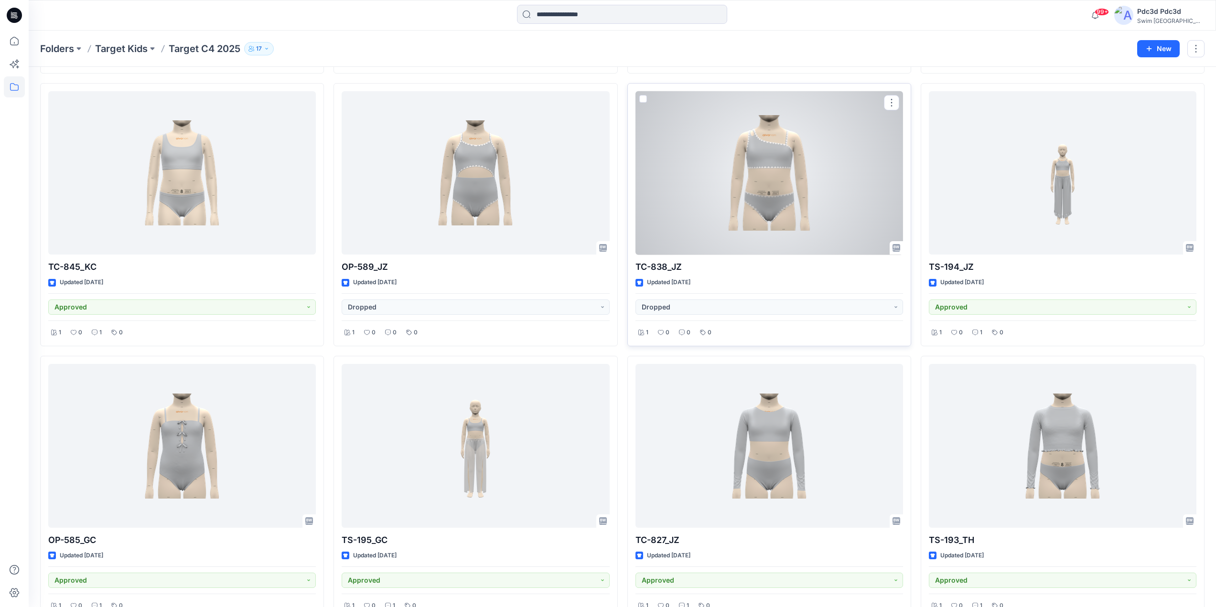
scroll to position [5511, 0]
